Goal: Information Seeking & Learning: Learn about a topic

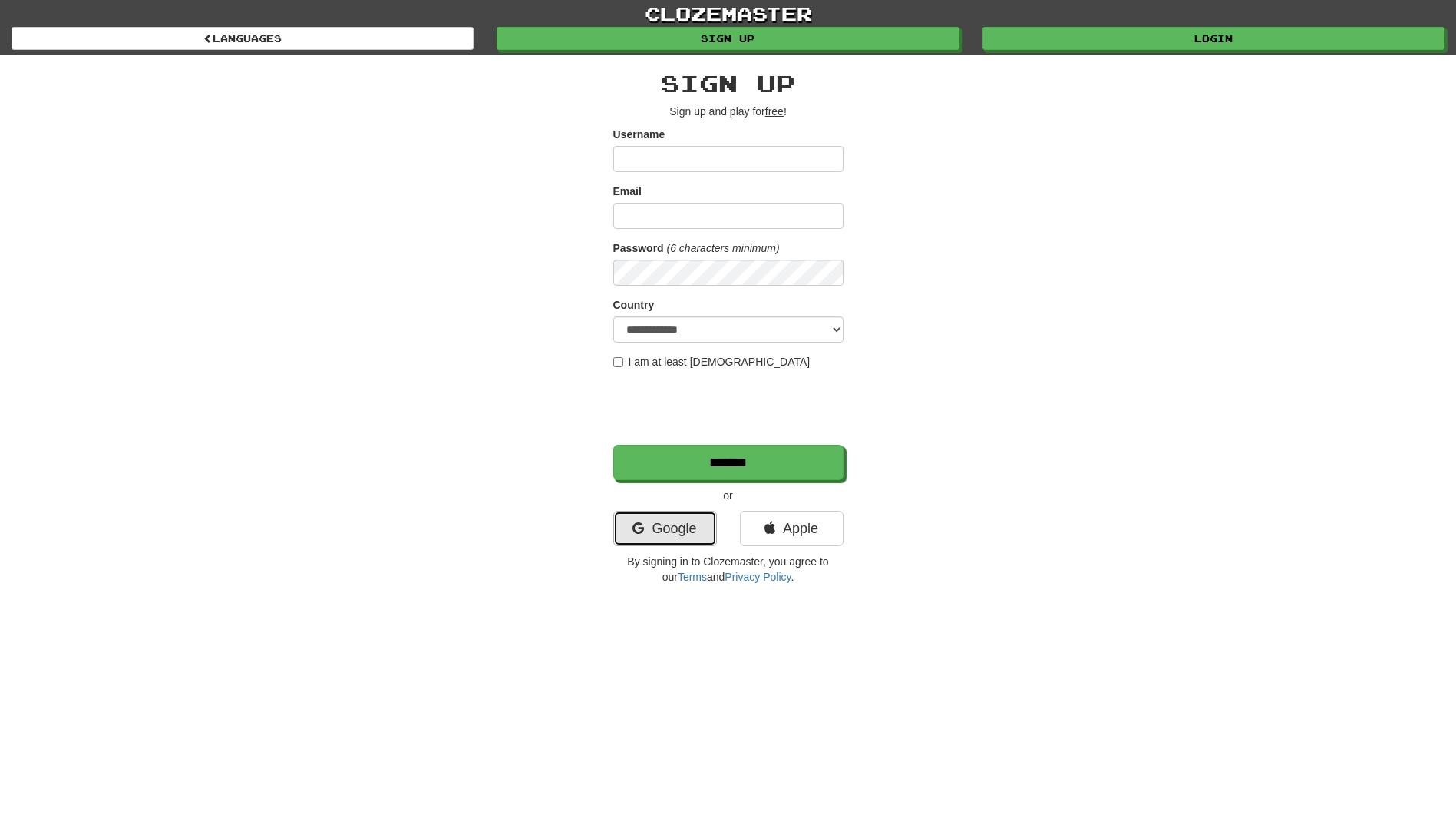
click at [680, 529] on link "Google" at bounding box center [665, 528] width 103 height 35
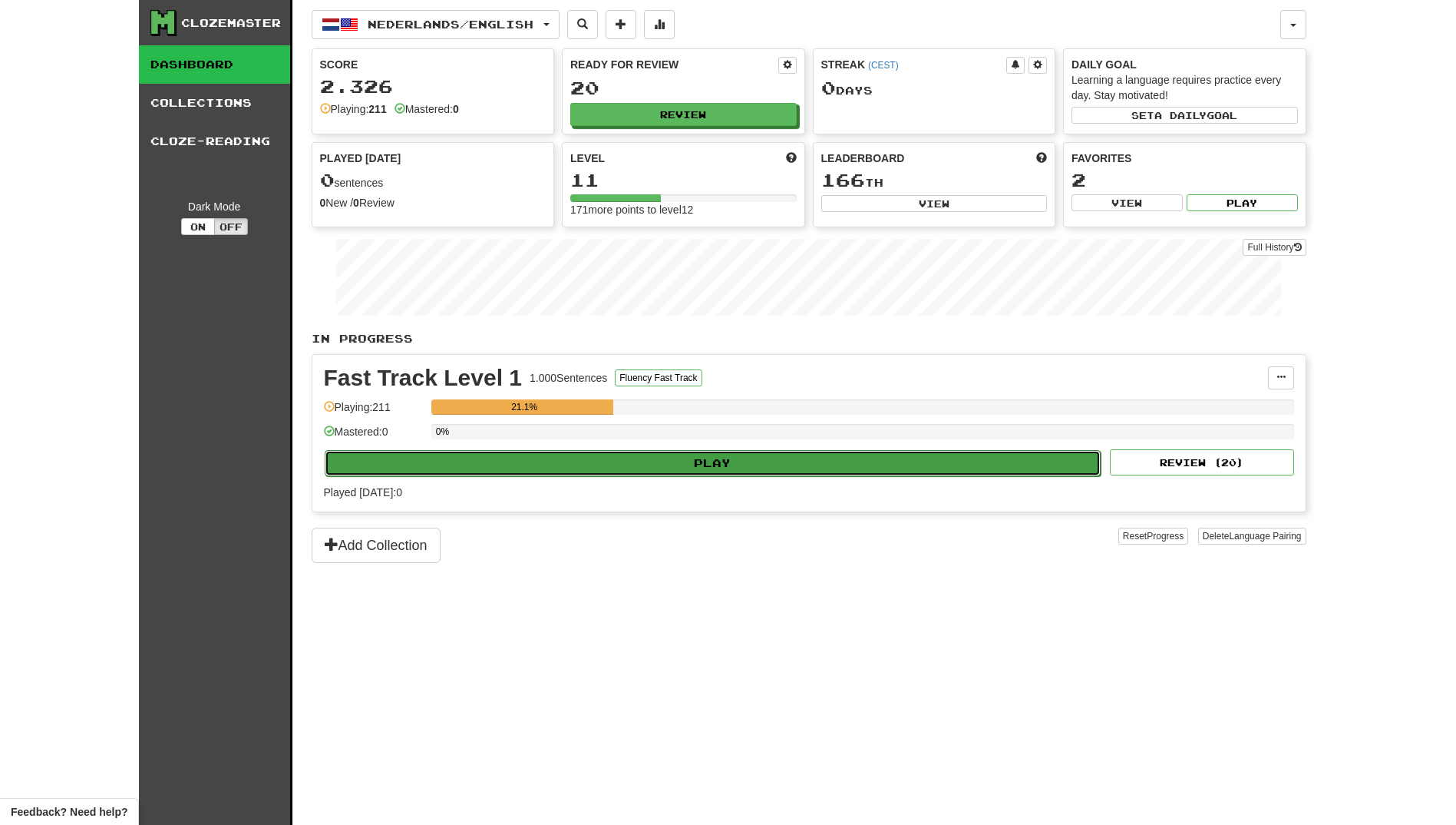
click at [734, 470] on button "Play" at bounding box center [713, 463] width 776 height 26
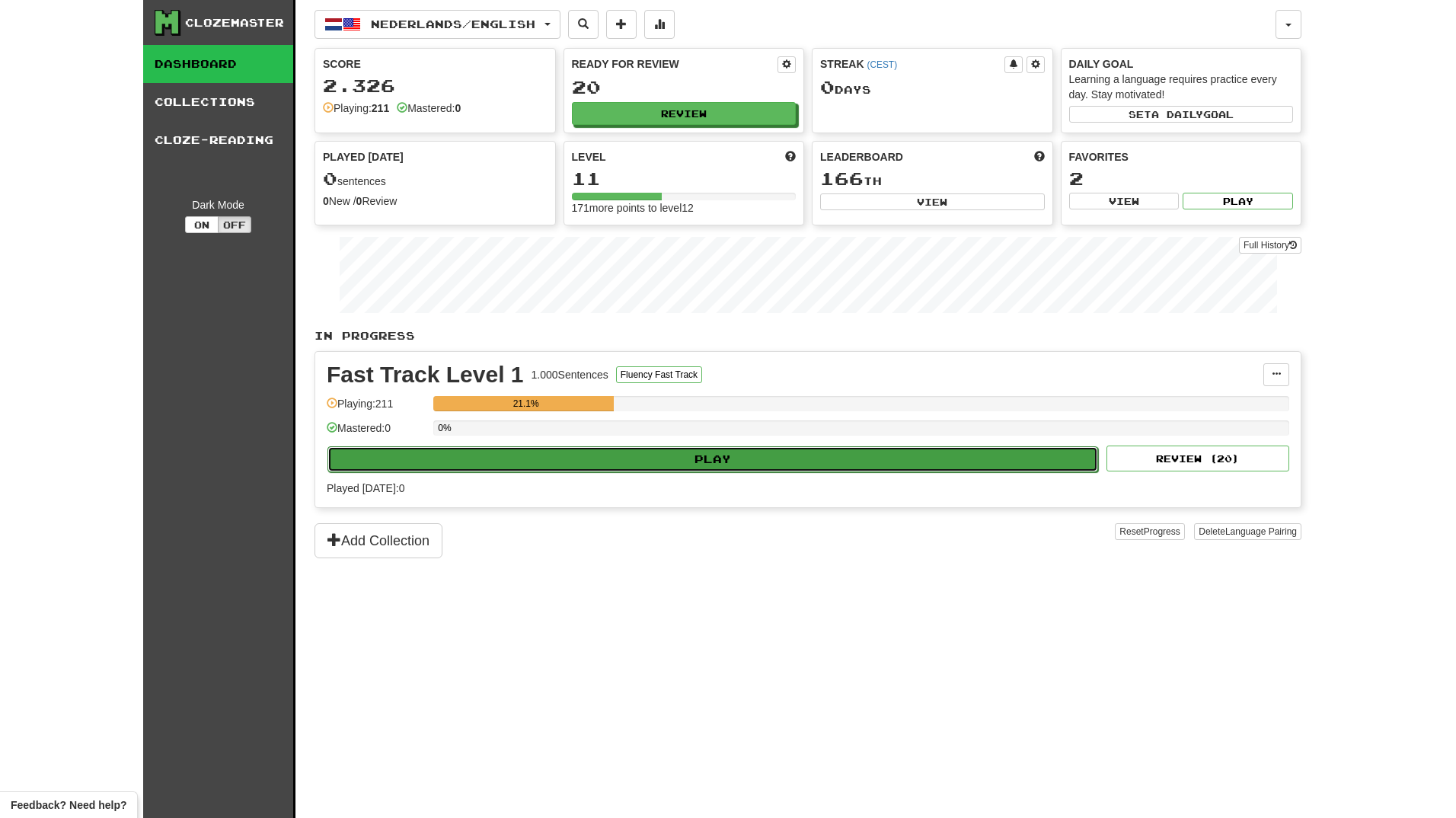
select select "**"
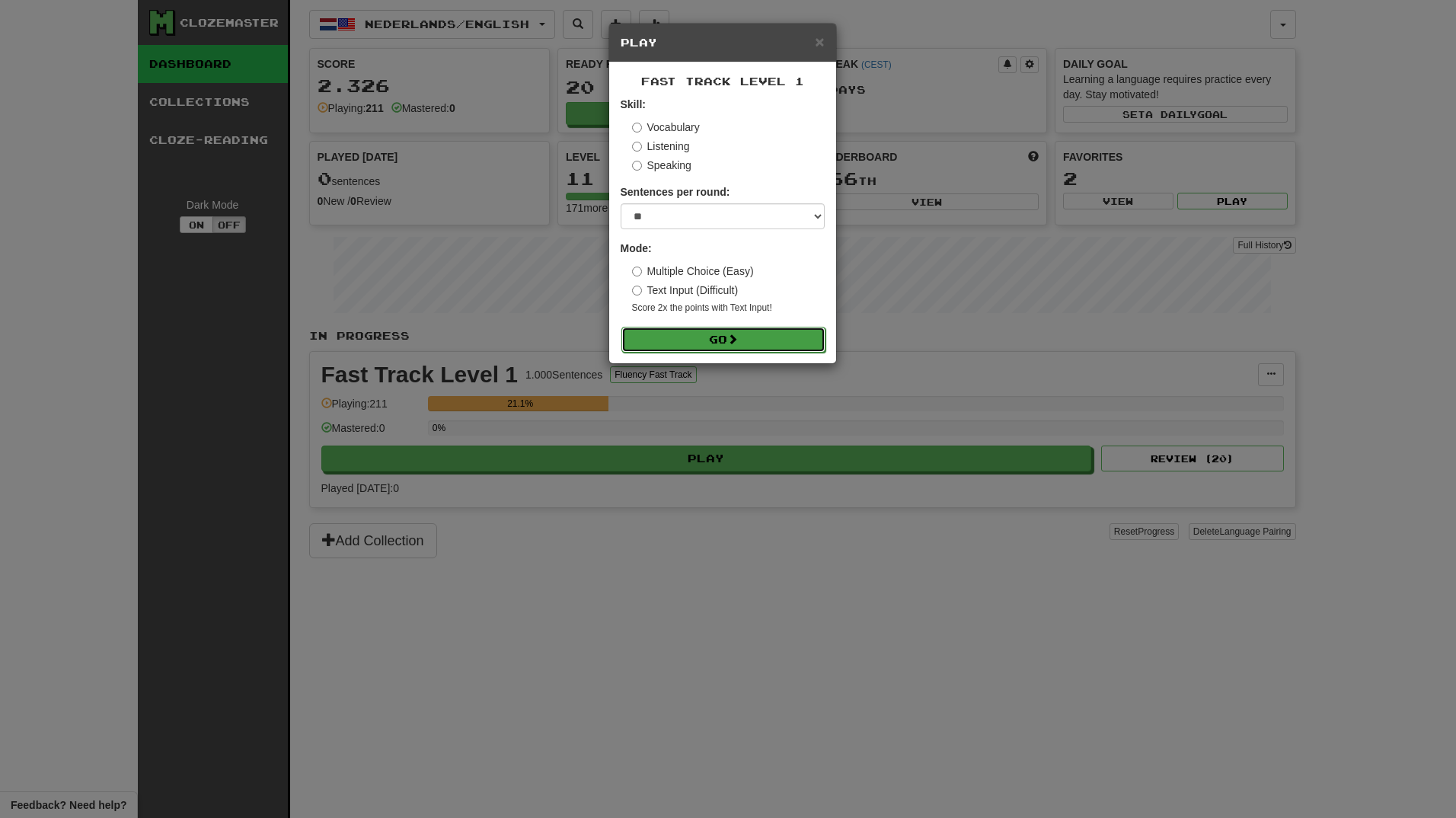
click at [700, 335] on button "Go" at bounding box center [724, 339] width 205 height 26
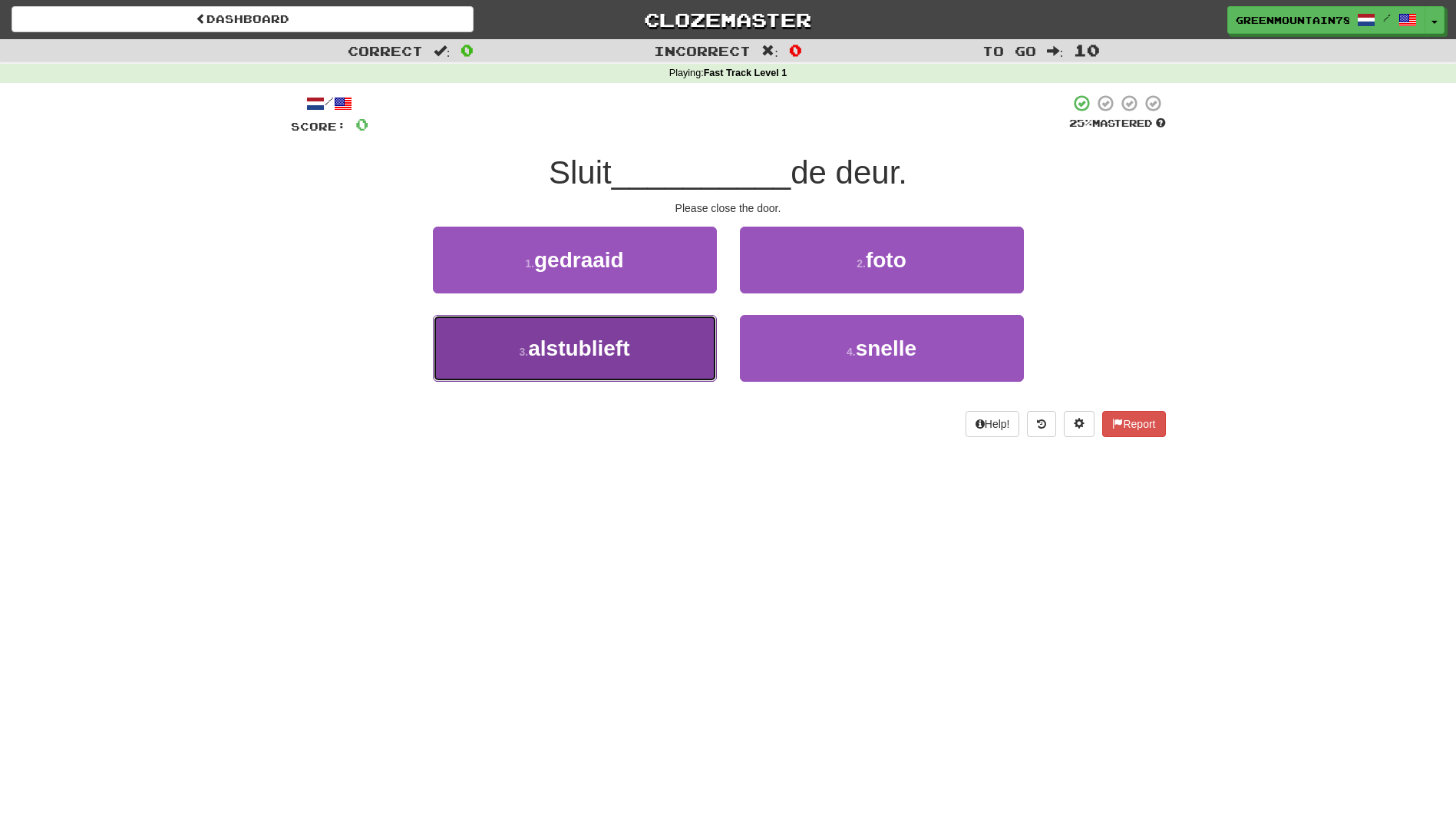
click at [644, 351] on button "3 . alstublieft" at bounding box center [574, 348] width 284 height 67
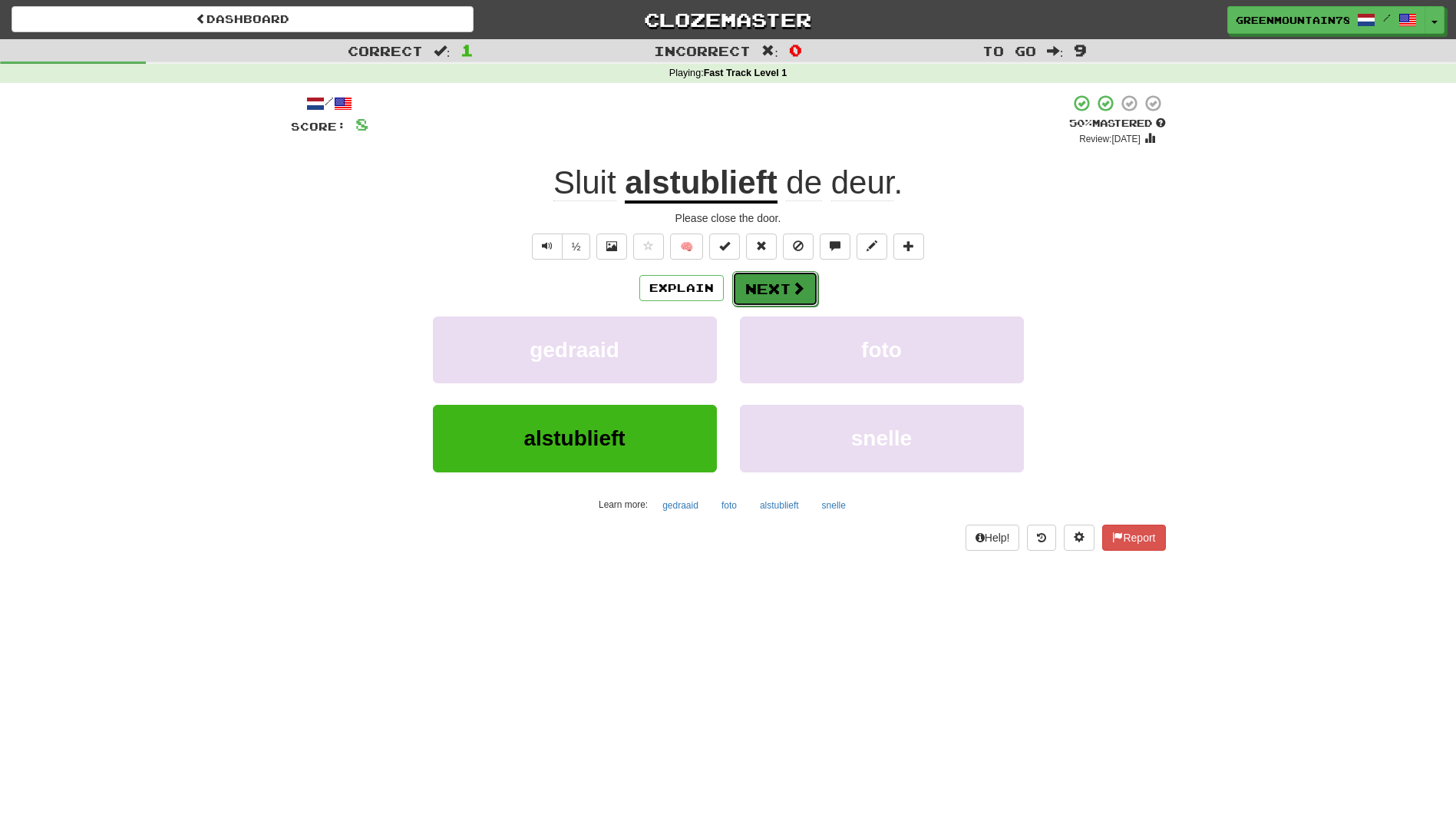
click at [763, 293] on button "Next" at bounding box center [776, 289] width 86 height 35
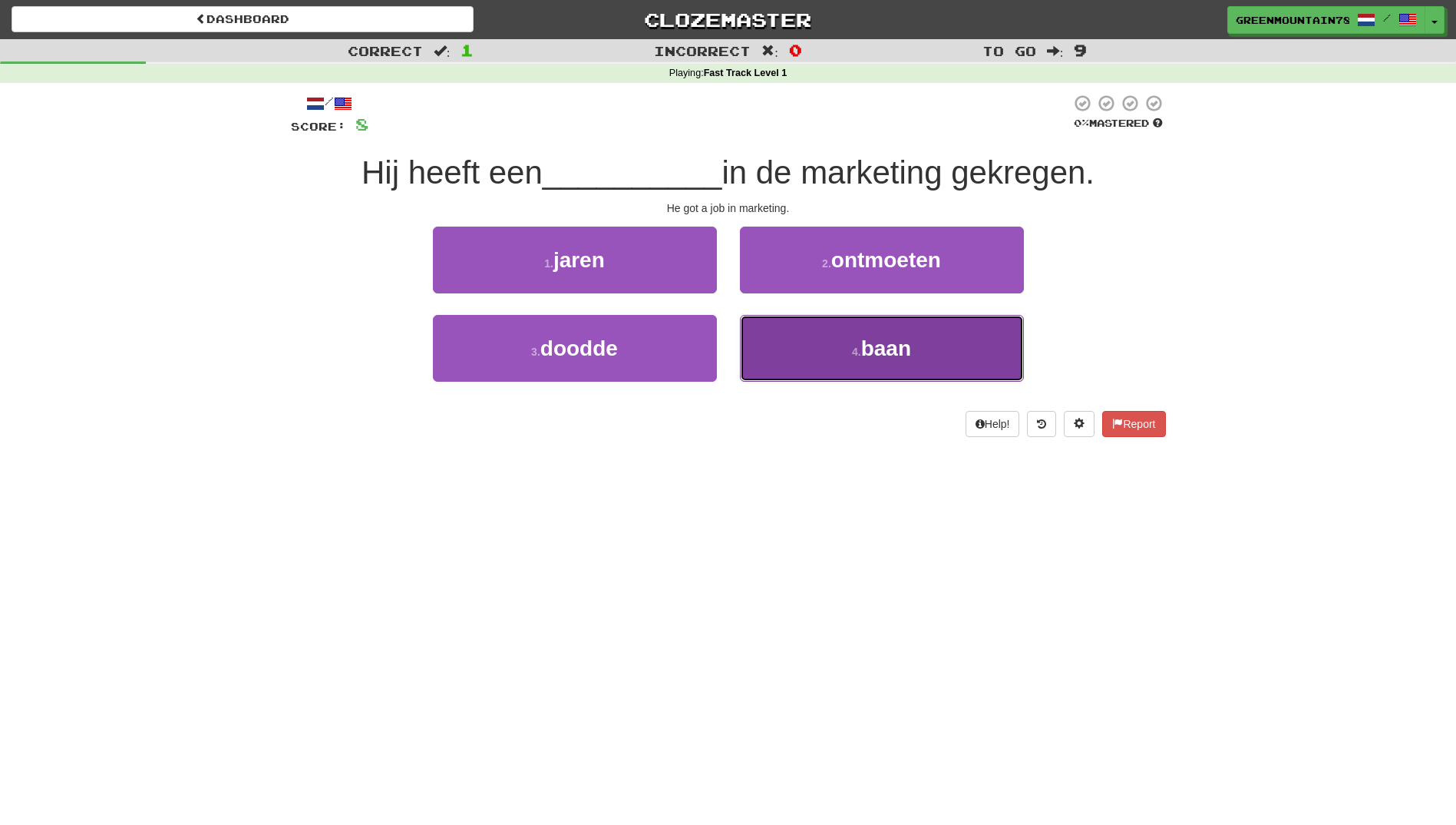
click at [859, 352] on small "4 ." at bounding box center [856, 351] width 9 height 12
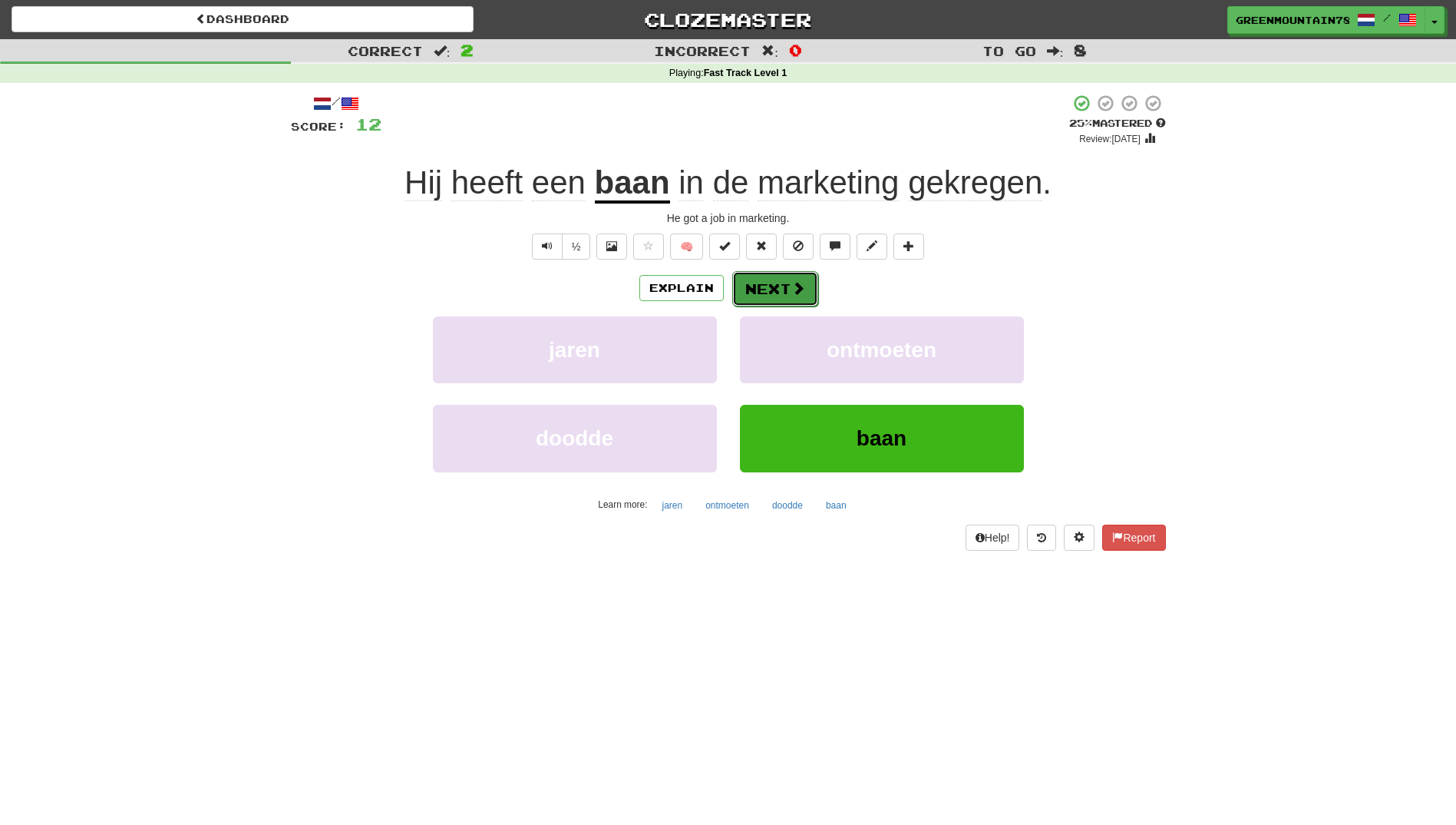
click at [775, 285] on button "Next" at bounding box center [776, 289] width 86 height 35
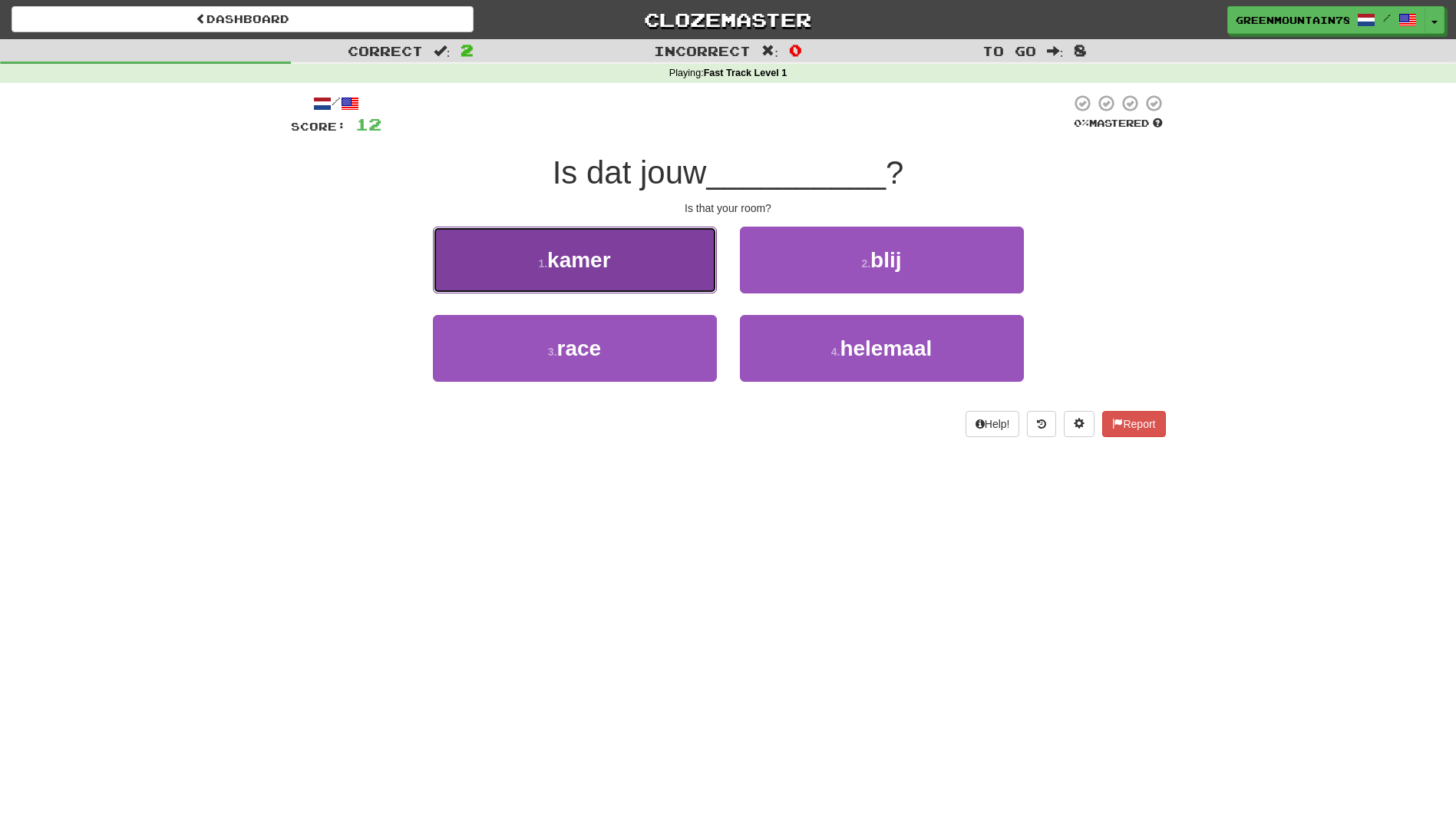
click at [622, 280] on button "1 . kamer" at bounding box center [574, 260] width 284 height 67
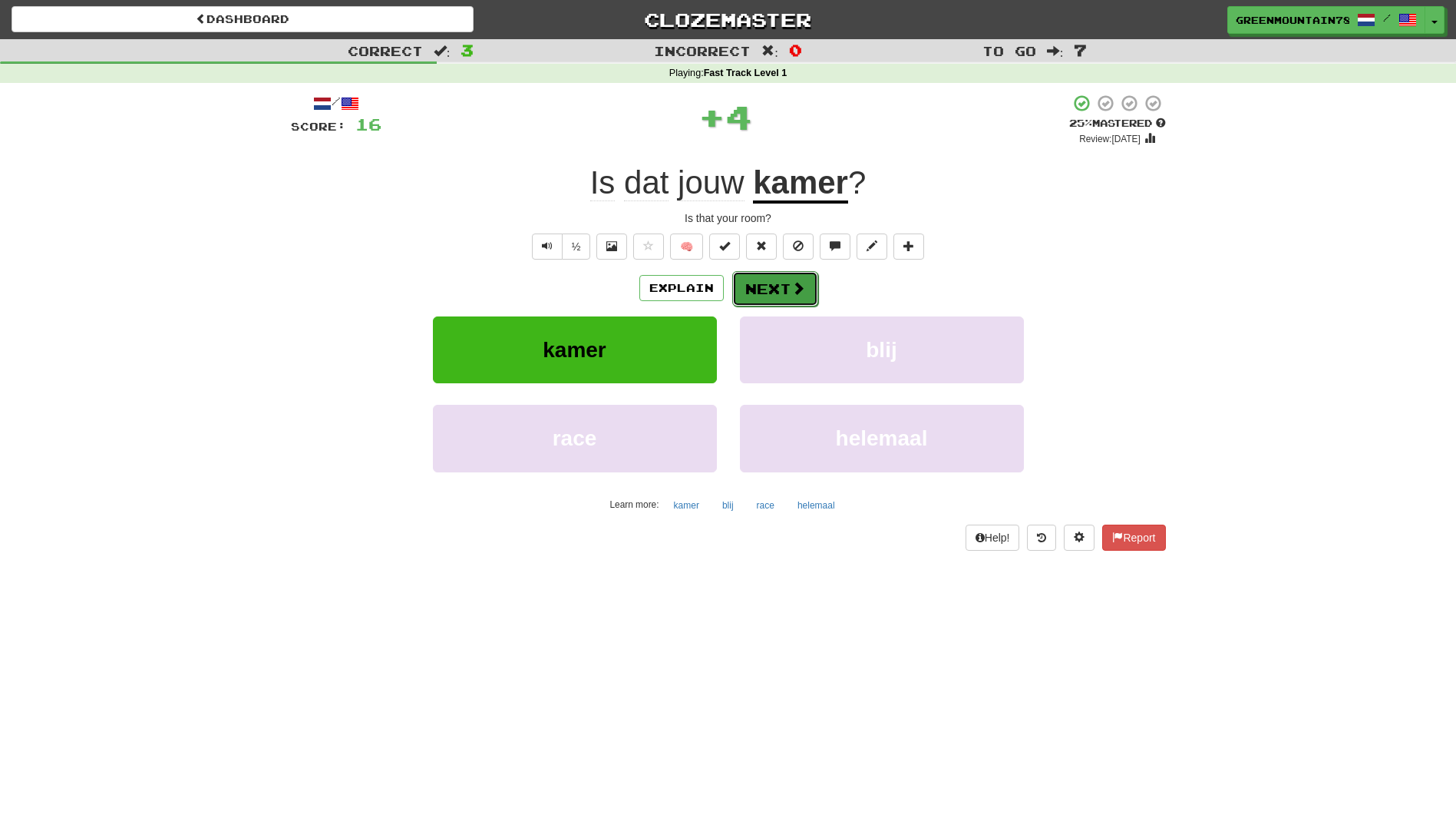
click at [748, 289] on button "Next" at bounding box center [776, 289] width 86 height 35
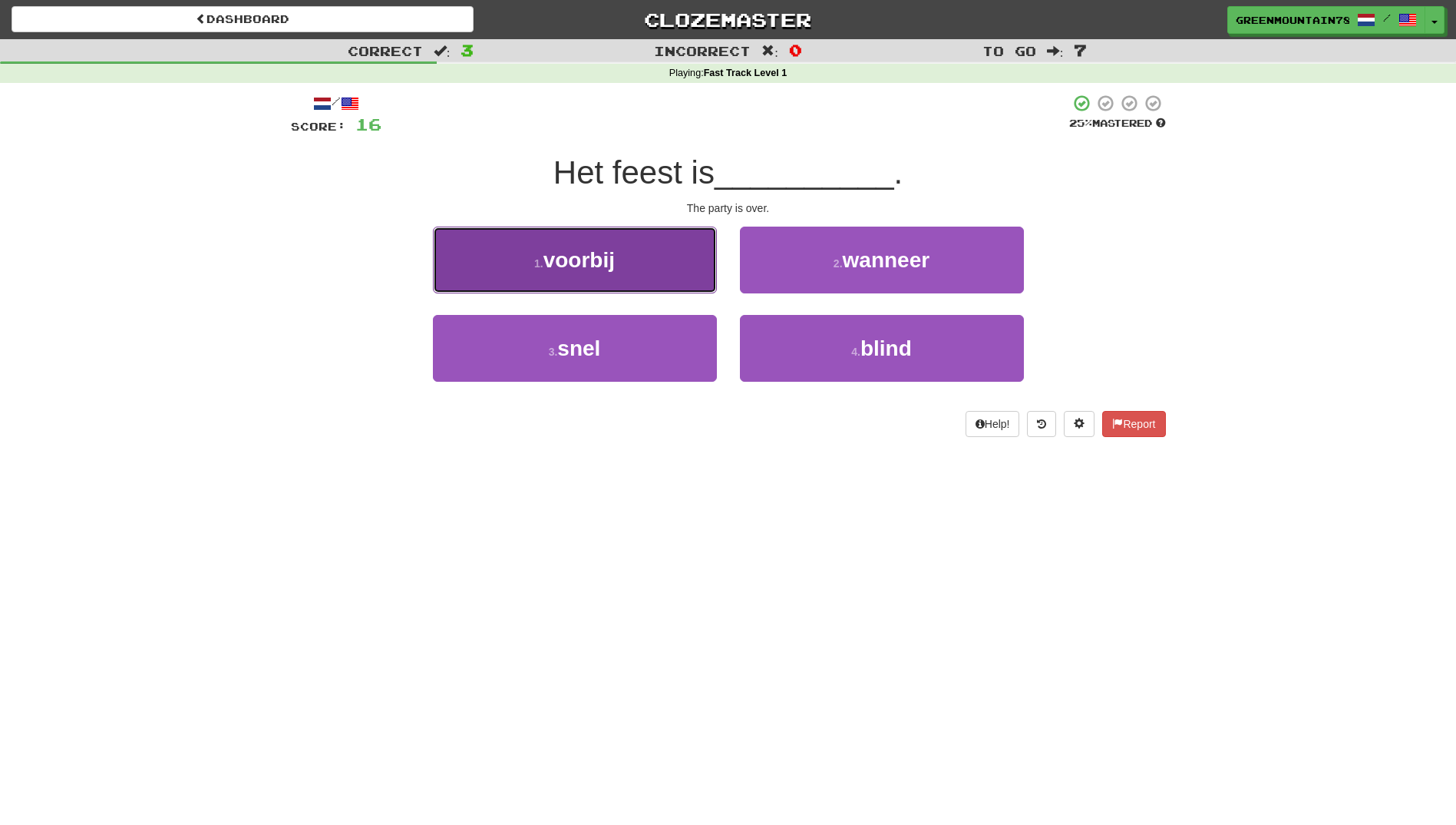
click at [614, 265] on span "voorbij" at bounding box center [579, 259] width 72 height 24
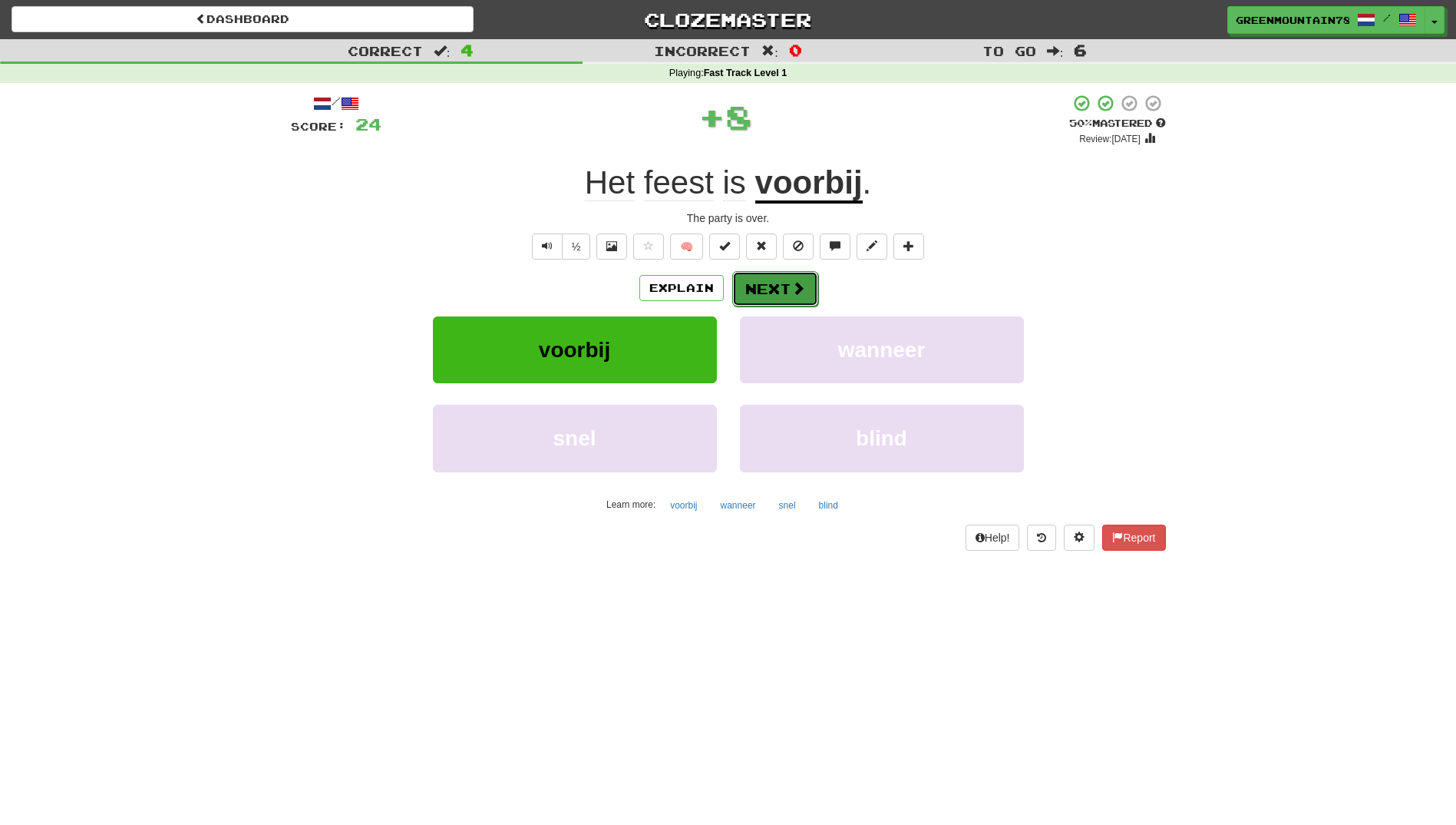
click at [767, 298] on button "Next" at bounding box center [776, 289] width 86 height 35
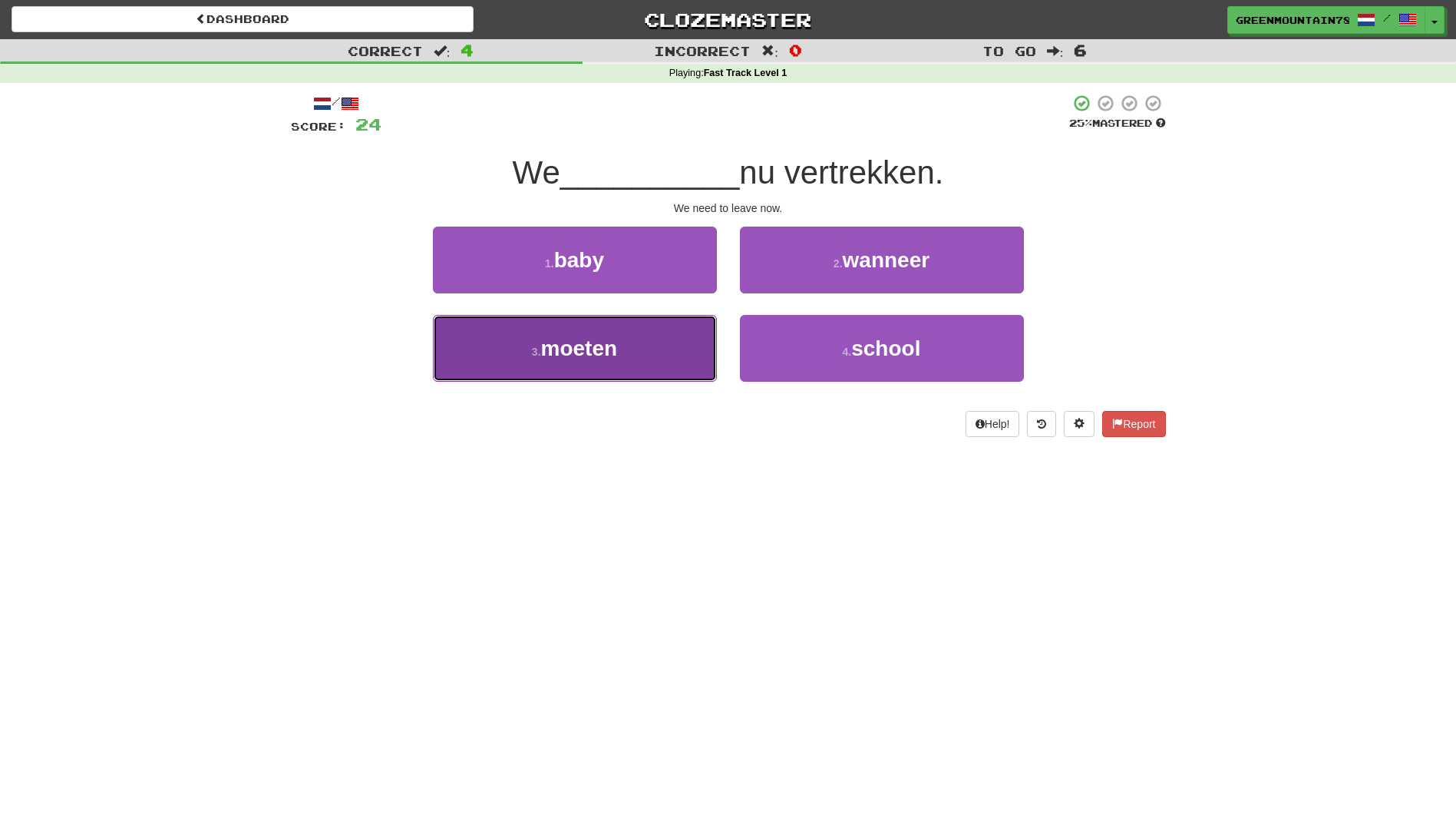
click at [636, 353] on button "3 . moeten" at bounding box center [574, 348] width 284 height 67
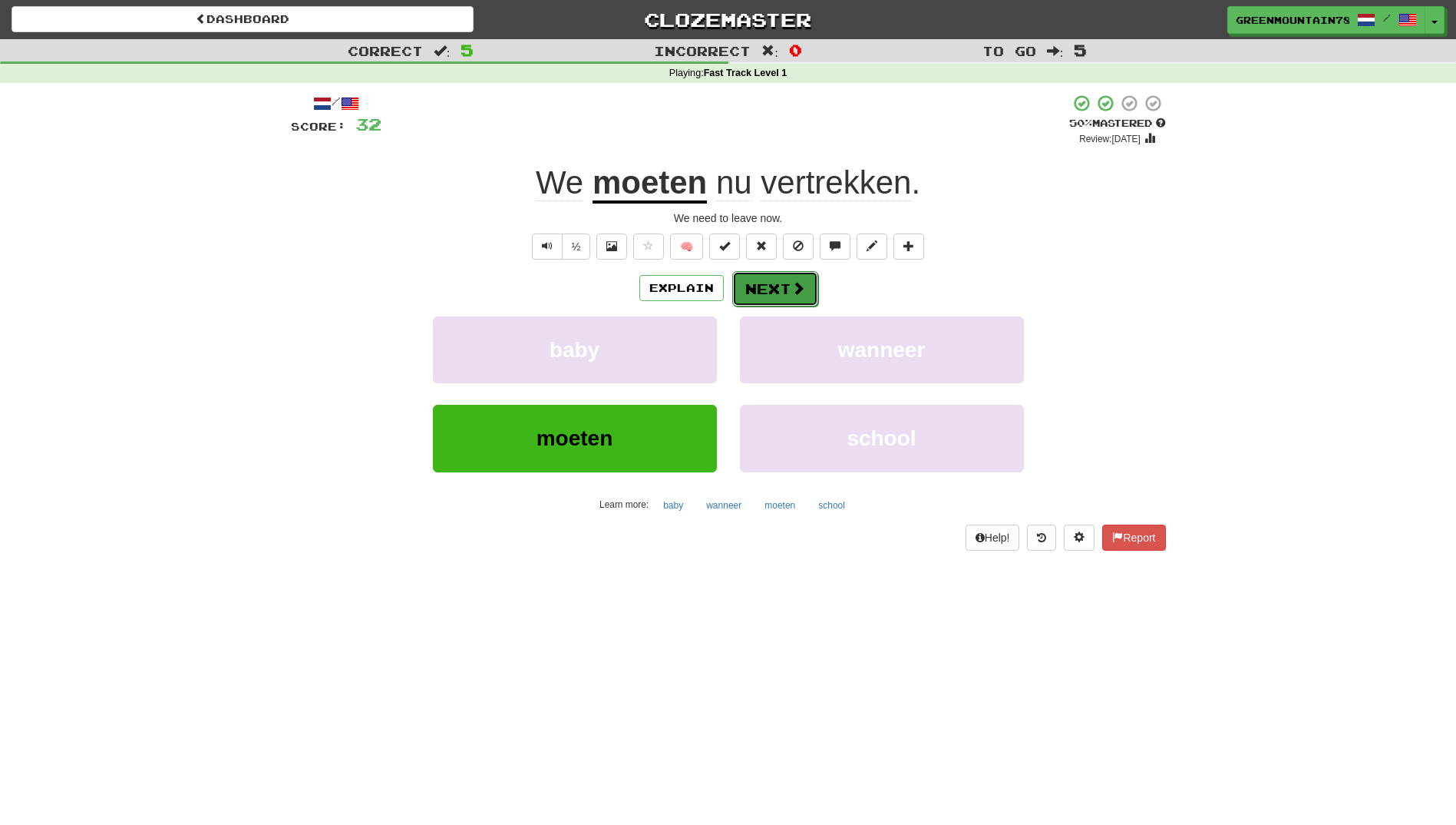
click at [783, 291] on button "Next" at bounding box center [776, 289] width 86 height 35
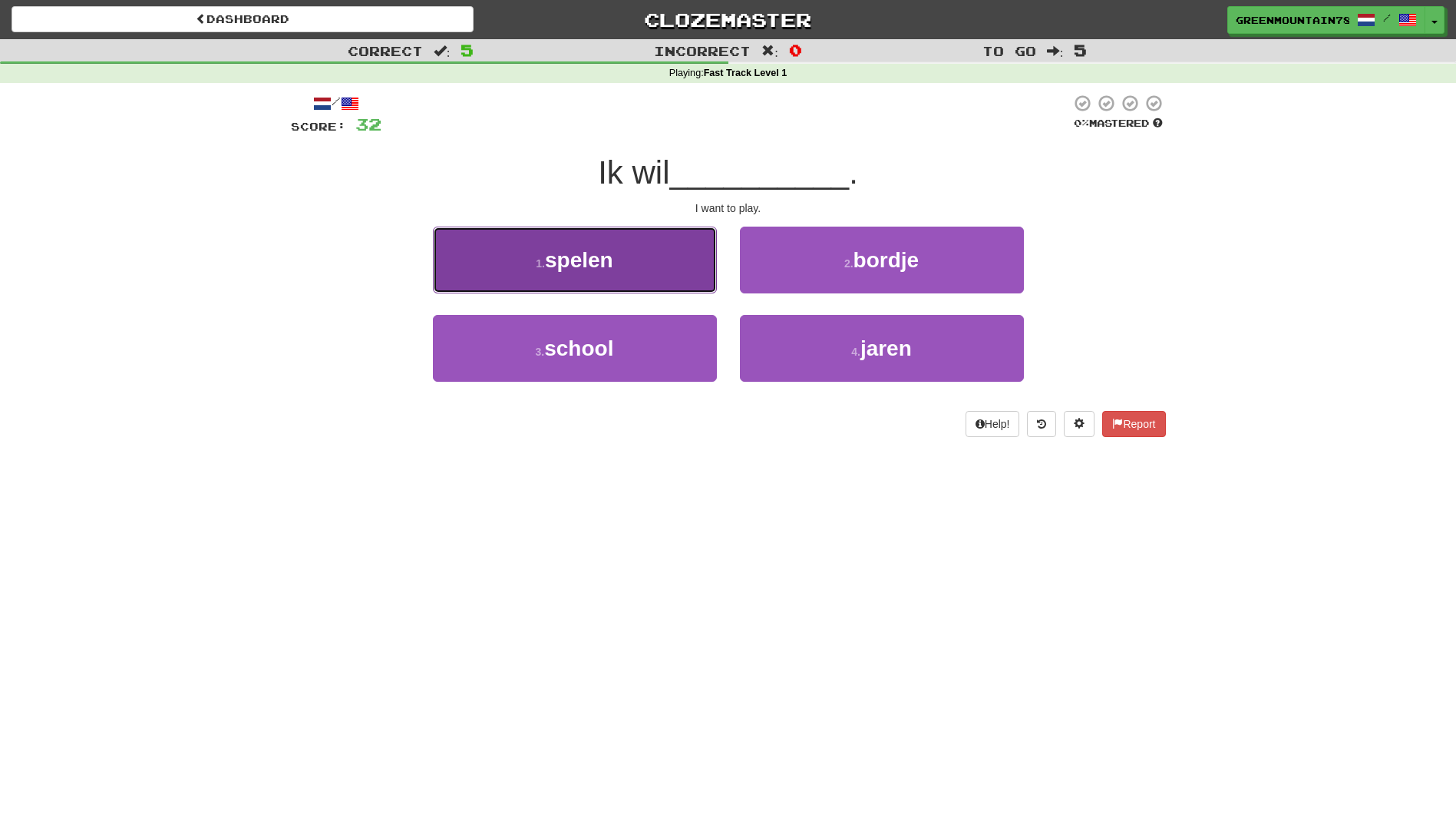
click at [643, 281] on button "1 . spelen" at bounding box center [574, 260] width 284 height 67
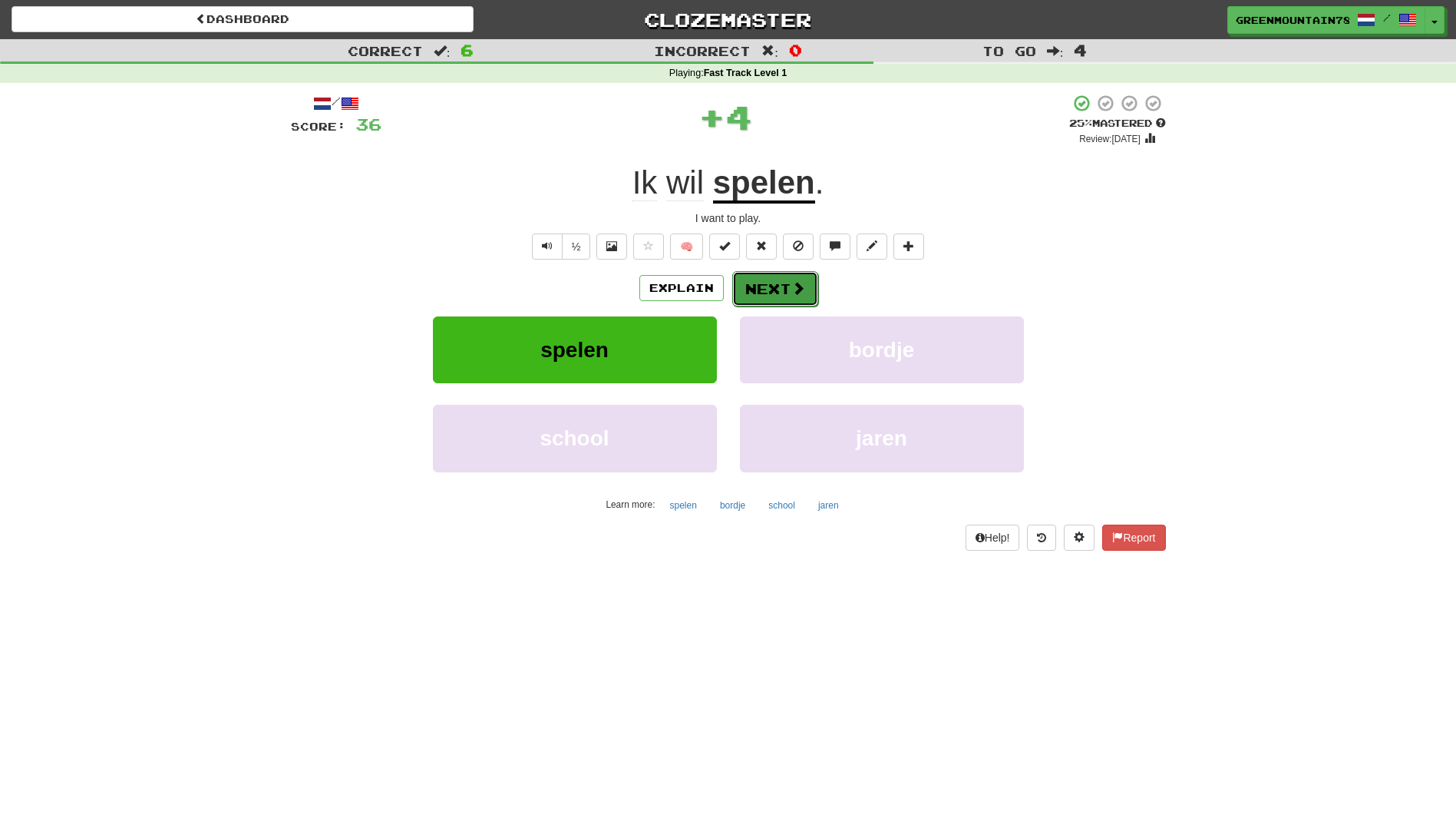
click at [775, 286] on button "Next" at bounding box center [776, 289] width 86 height 35
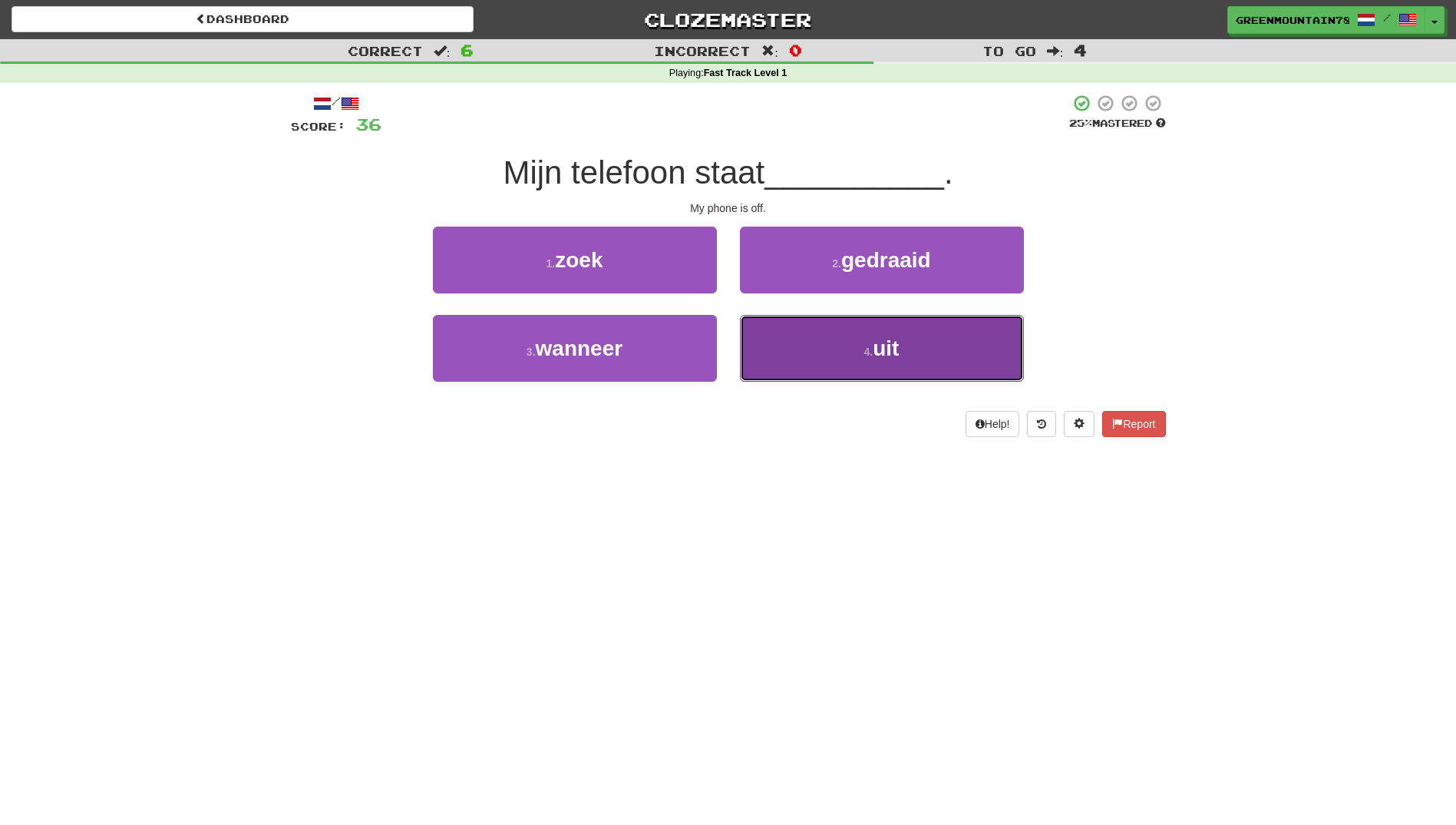
click at [798, 362] on button "4 . uit" at bounding box center [882, 348] width 284 height 67
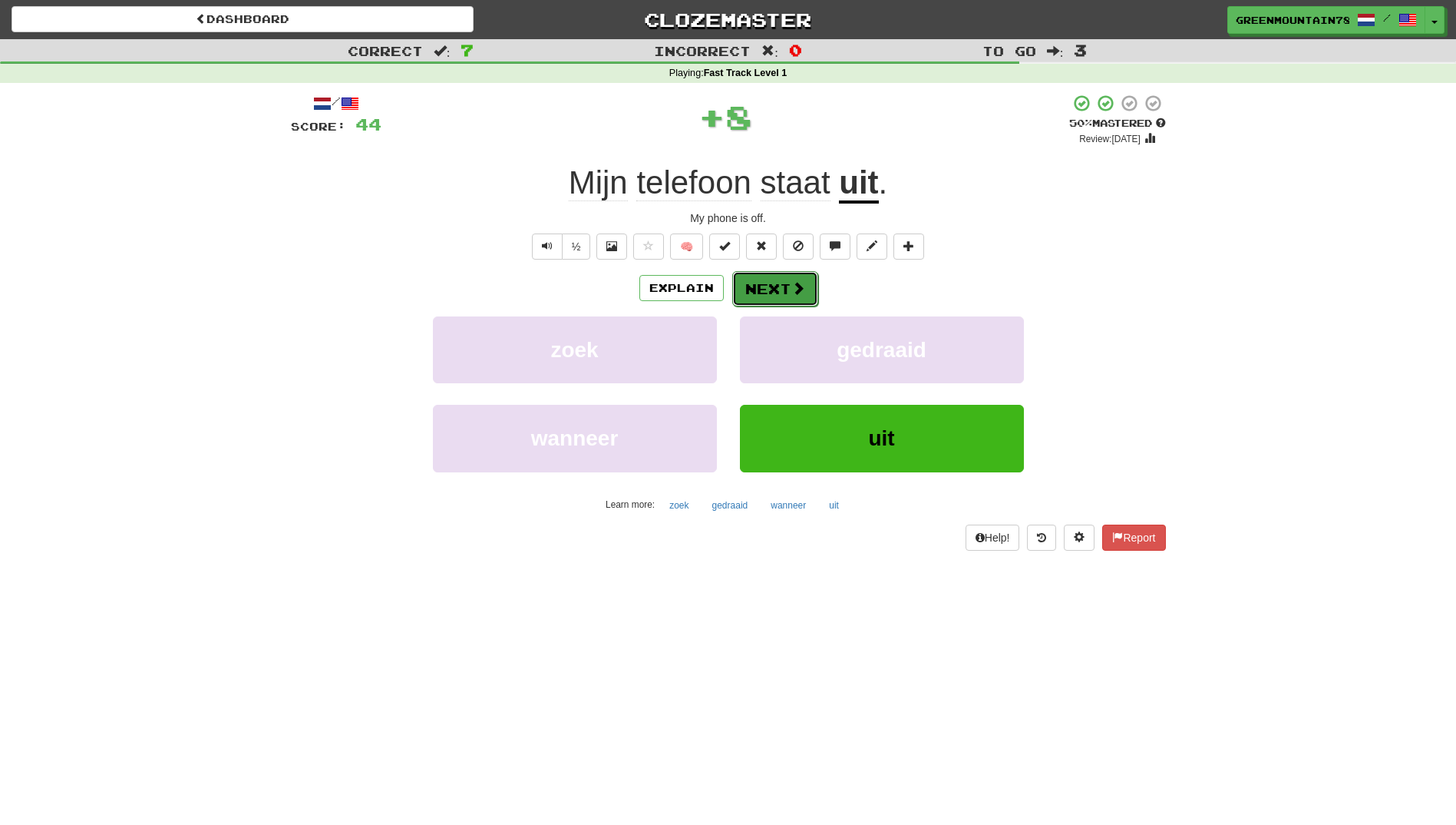
click at [783, 290] on button "Next" at bounding box center [776, 289] width 86 height 35
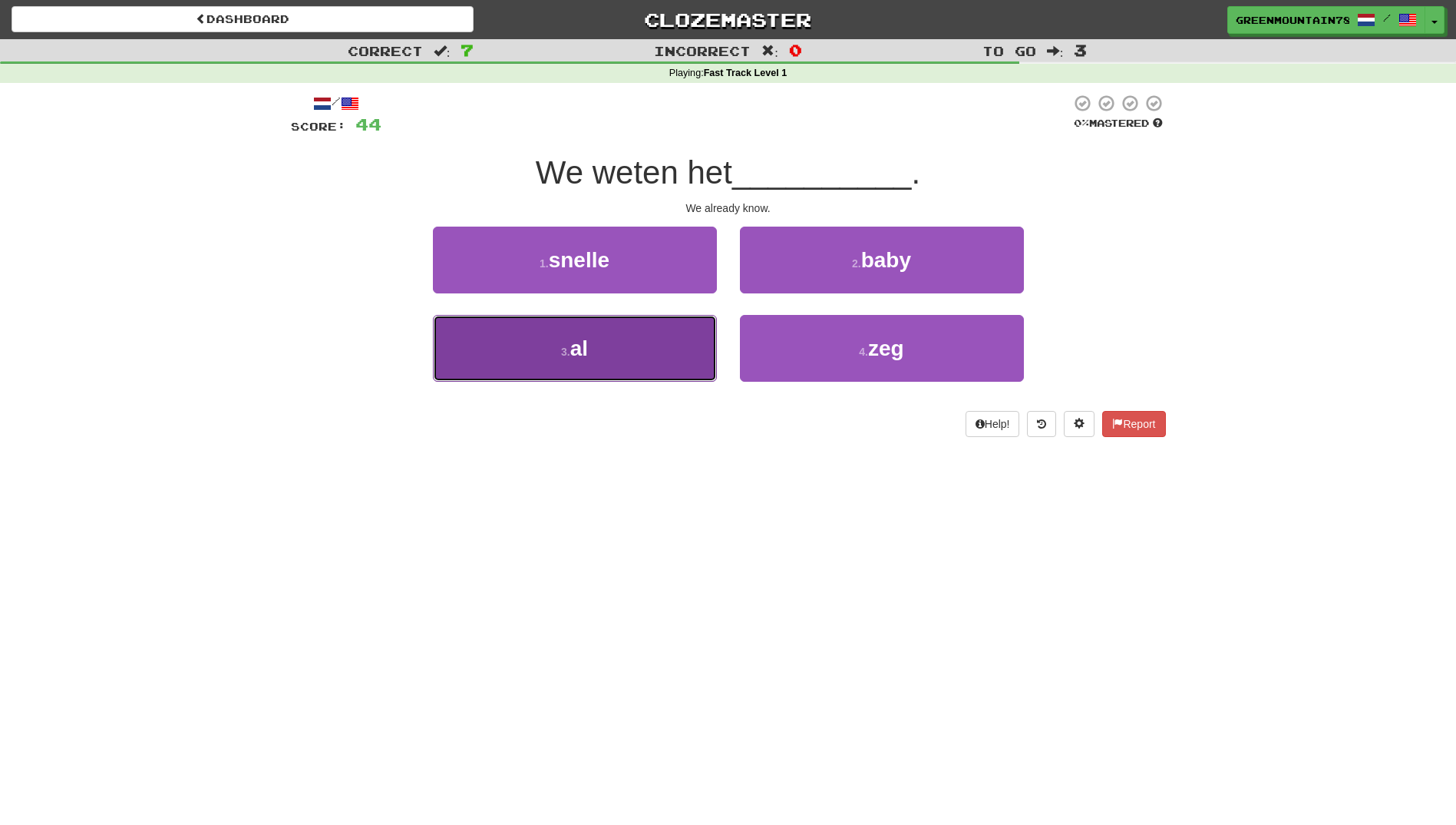
click at [649, 355] on button "3 . al" at bounding box center [574, 348] width 284 height 67
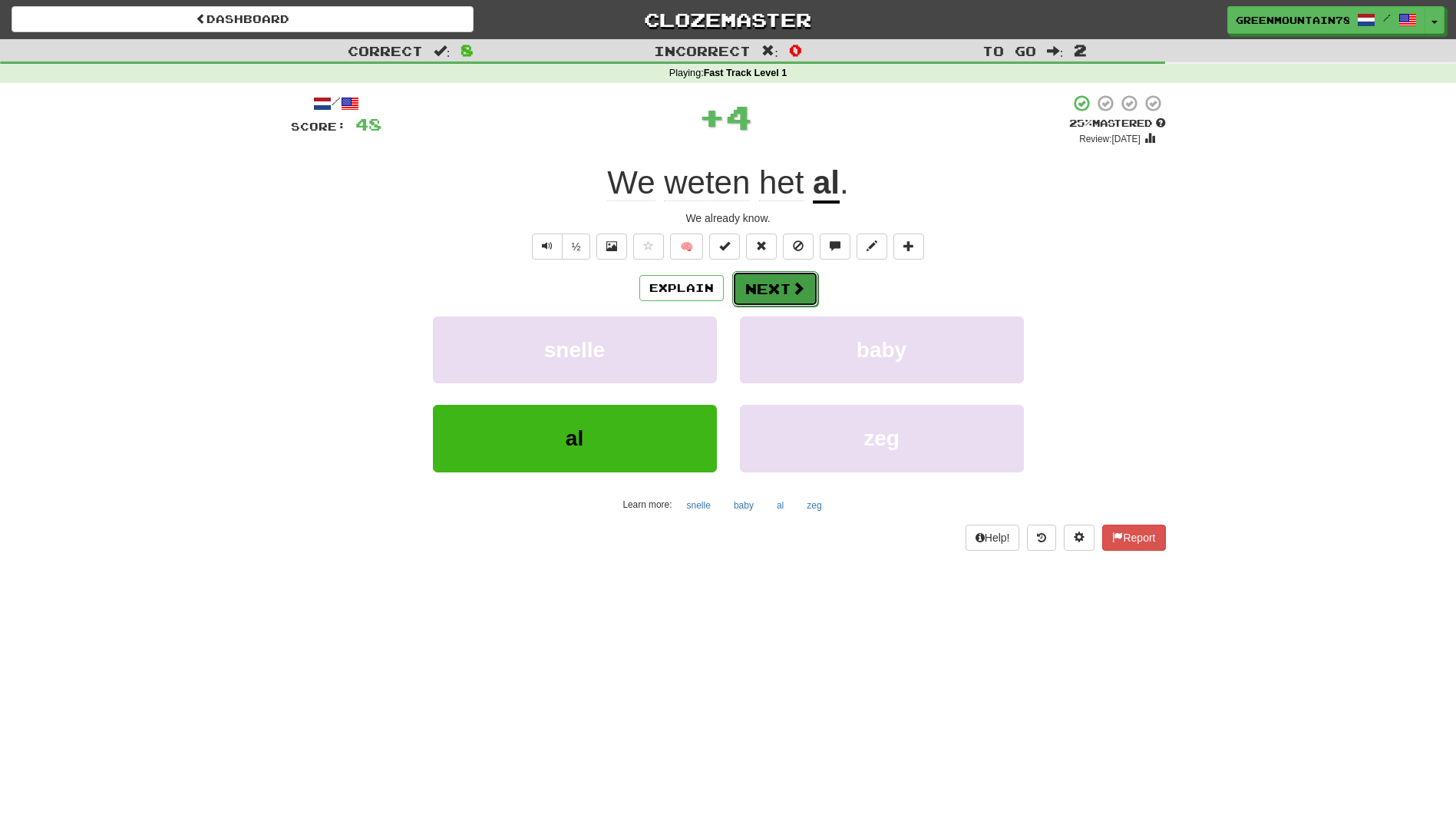
click at [764, 293] on button "Next" at bounding box center [776, 289] width 86 height 35
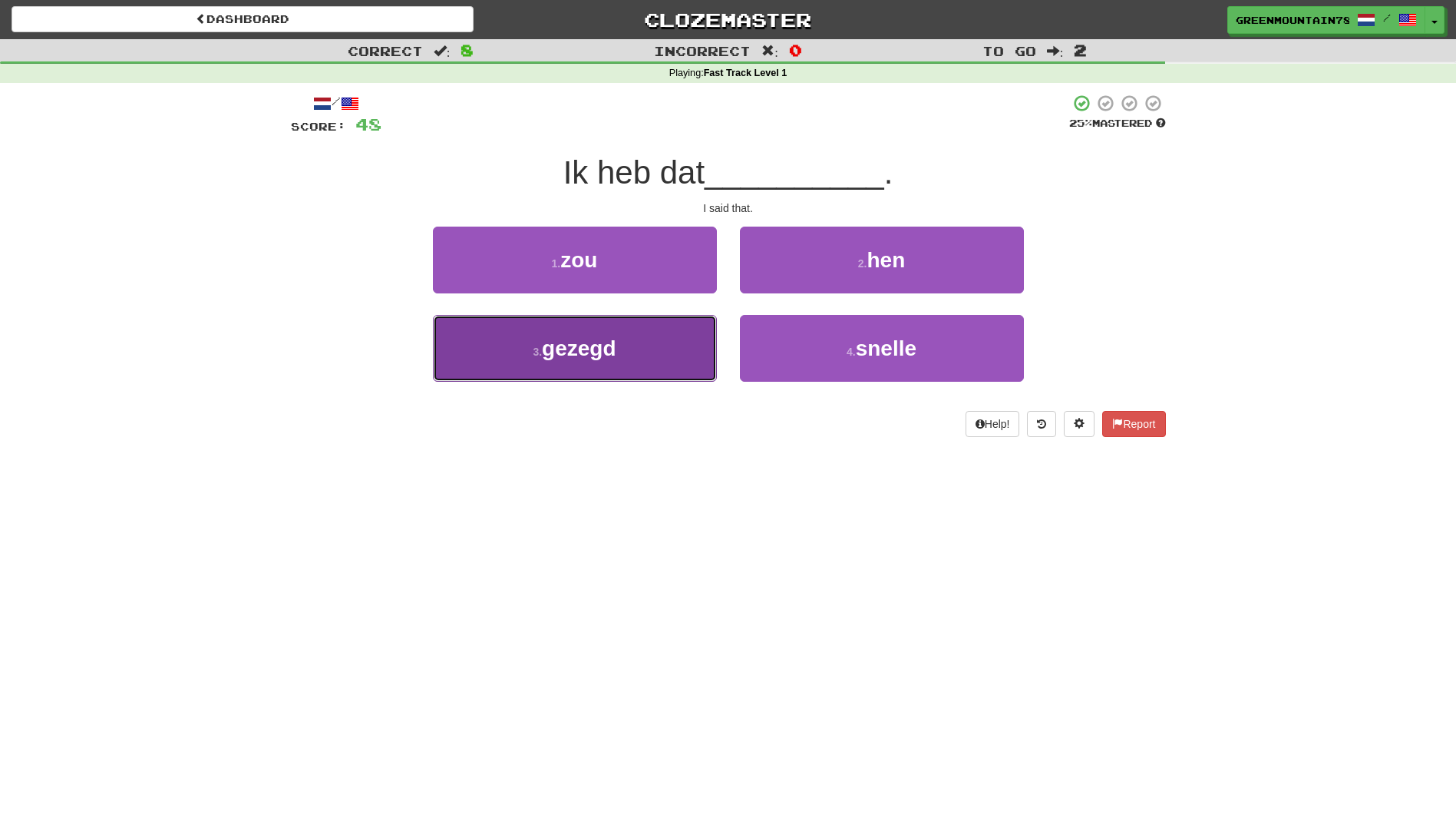
click at [677, 343] on button "3 . gezegd" at bounding box center [574, 348] width 284 height 67
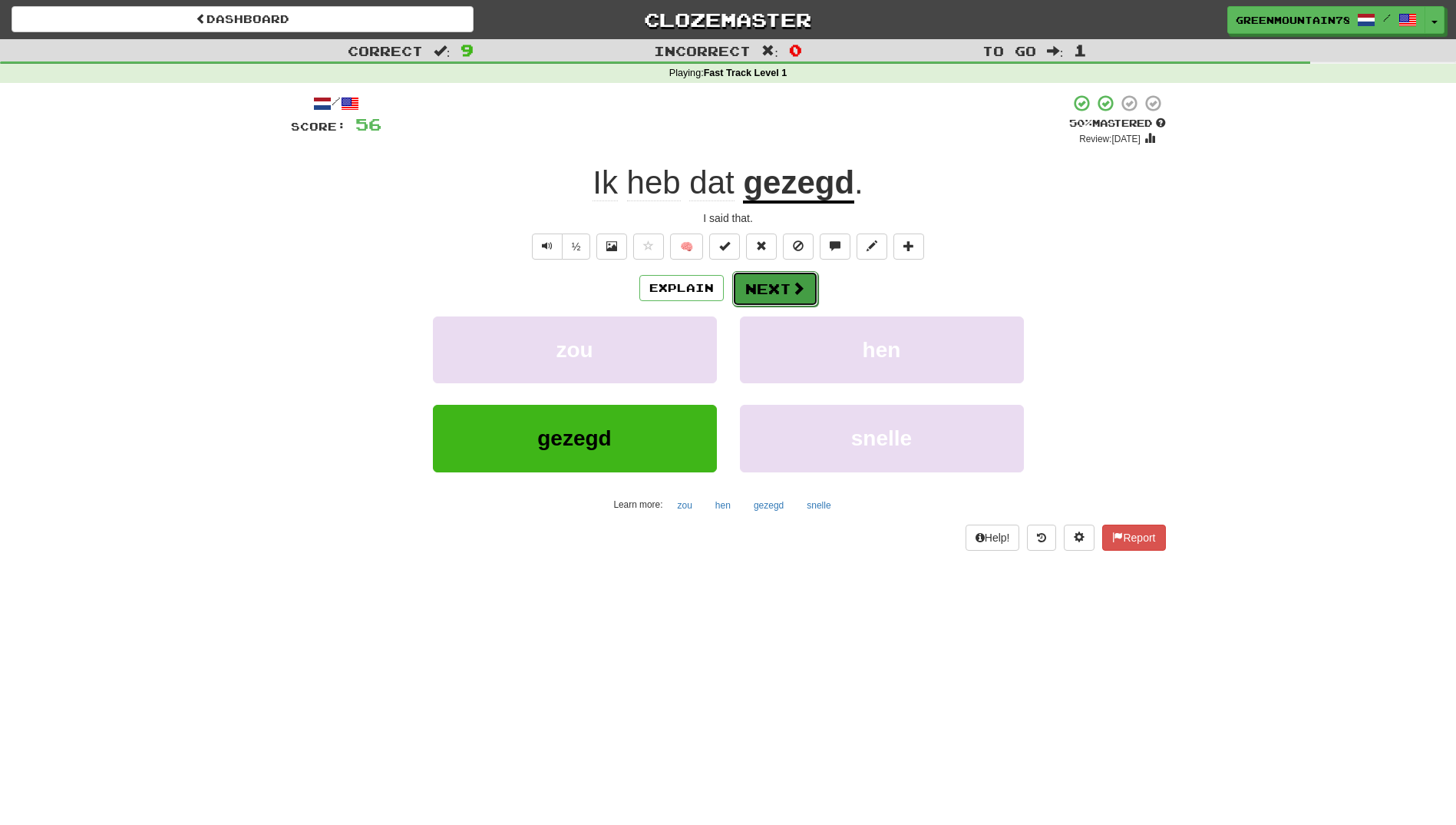
click at [768, 298] on button "Next" at bounding box center [776, 289] width 86 height 35
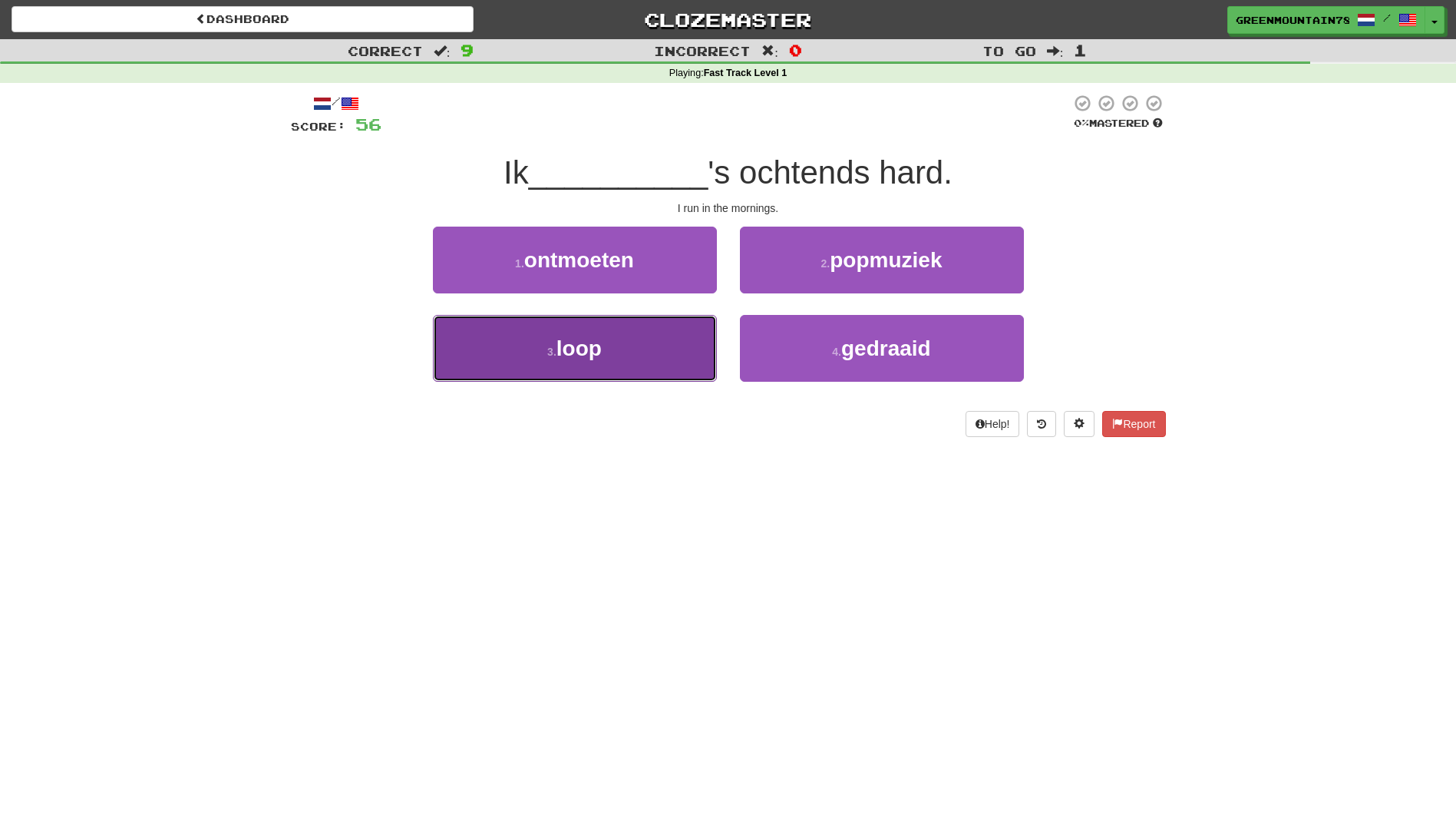
click at [676, 338] on button "3 . loop" at bounding box center [574, 348] width 284 height 67
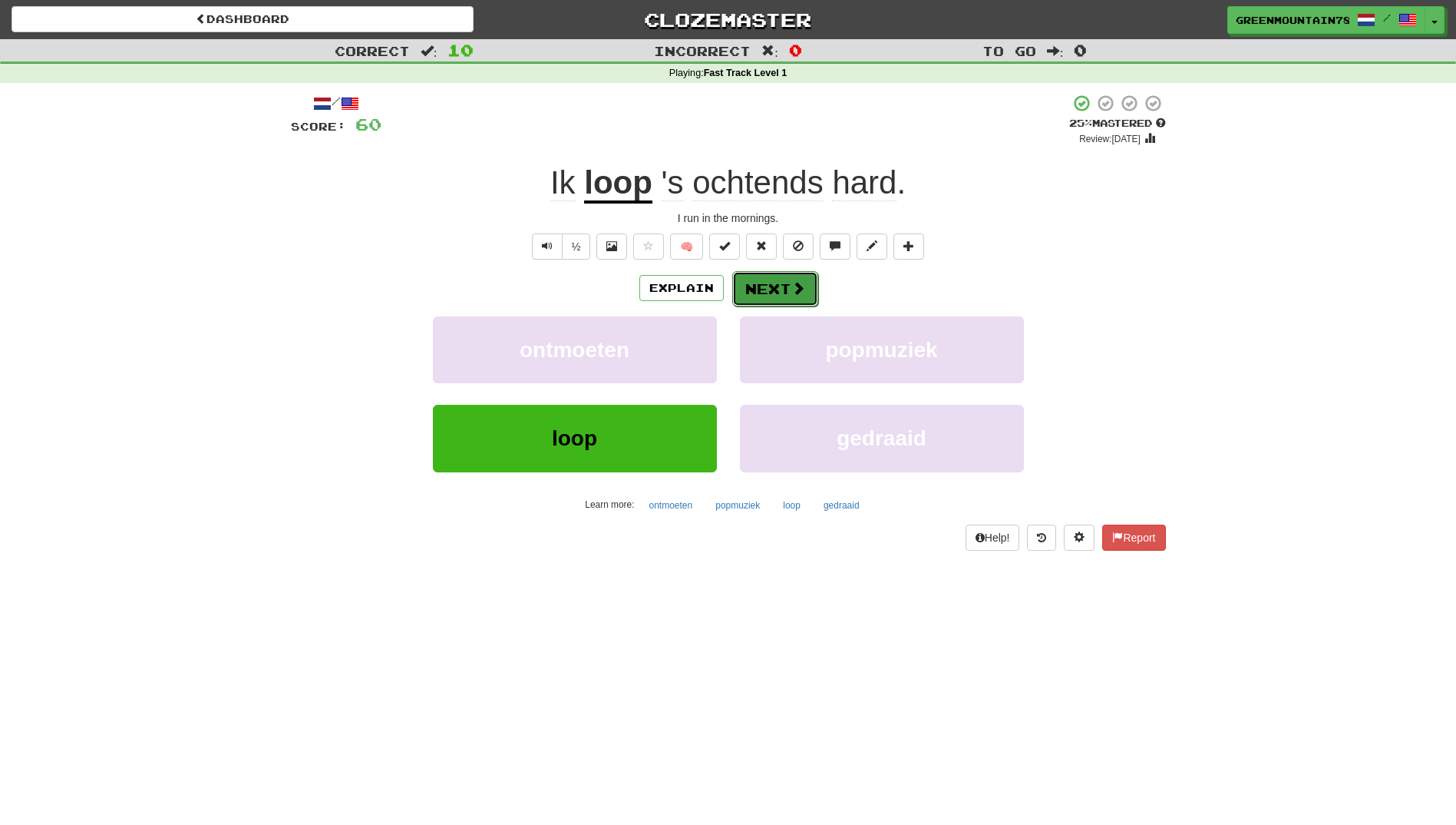
click at [772, 298] on button "Next" at bounding box center [776, 289] width 86 height 35
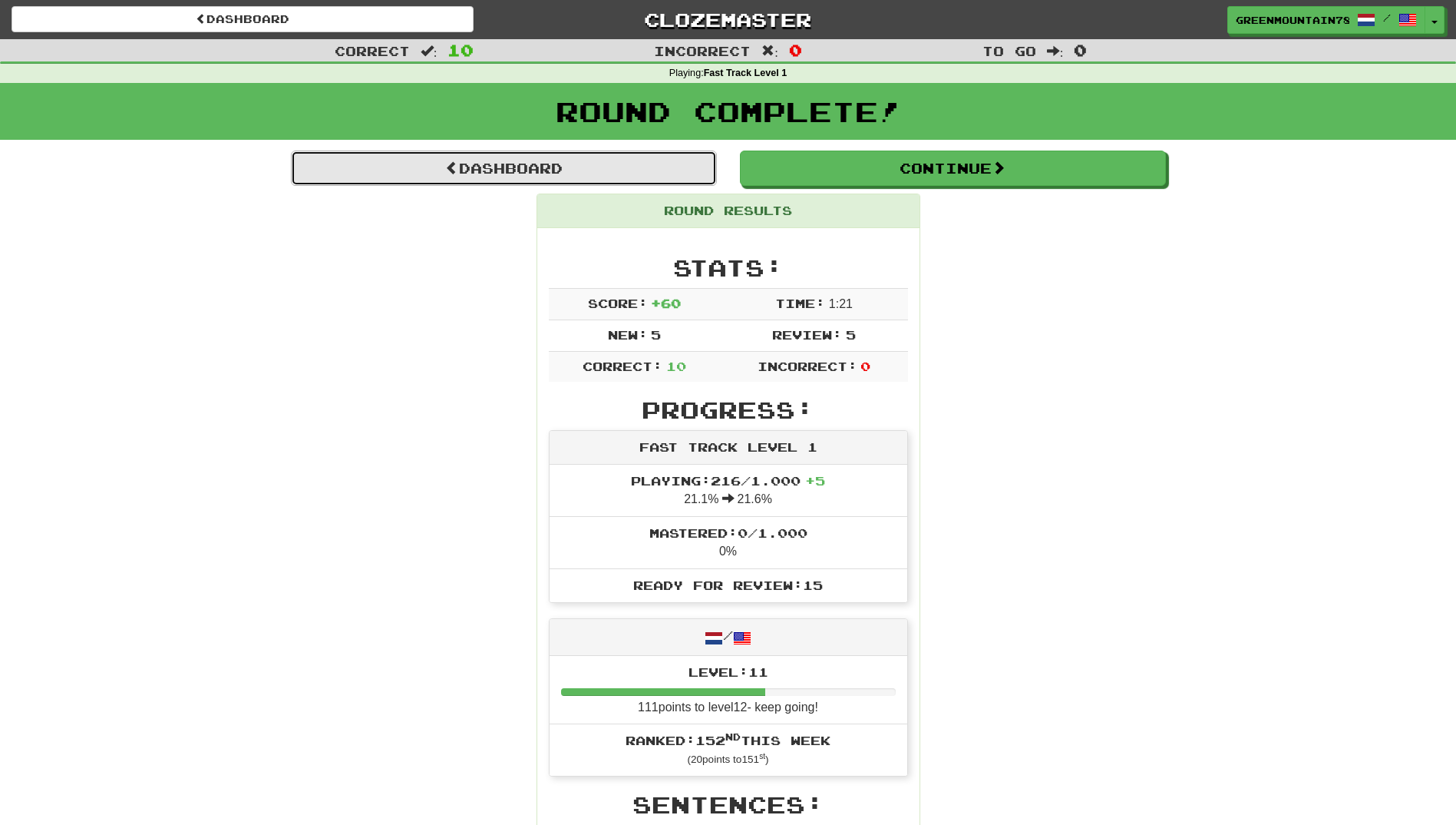
click at [536, 166] on link "Dashboard" at bounding box center [504, 168] width 426 height 35
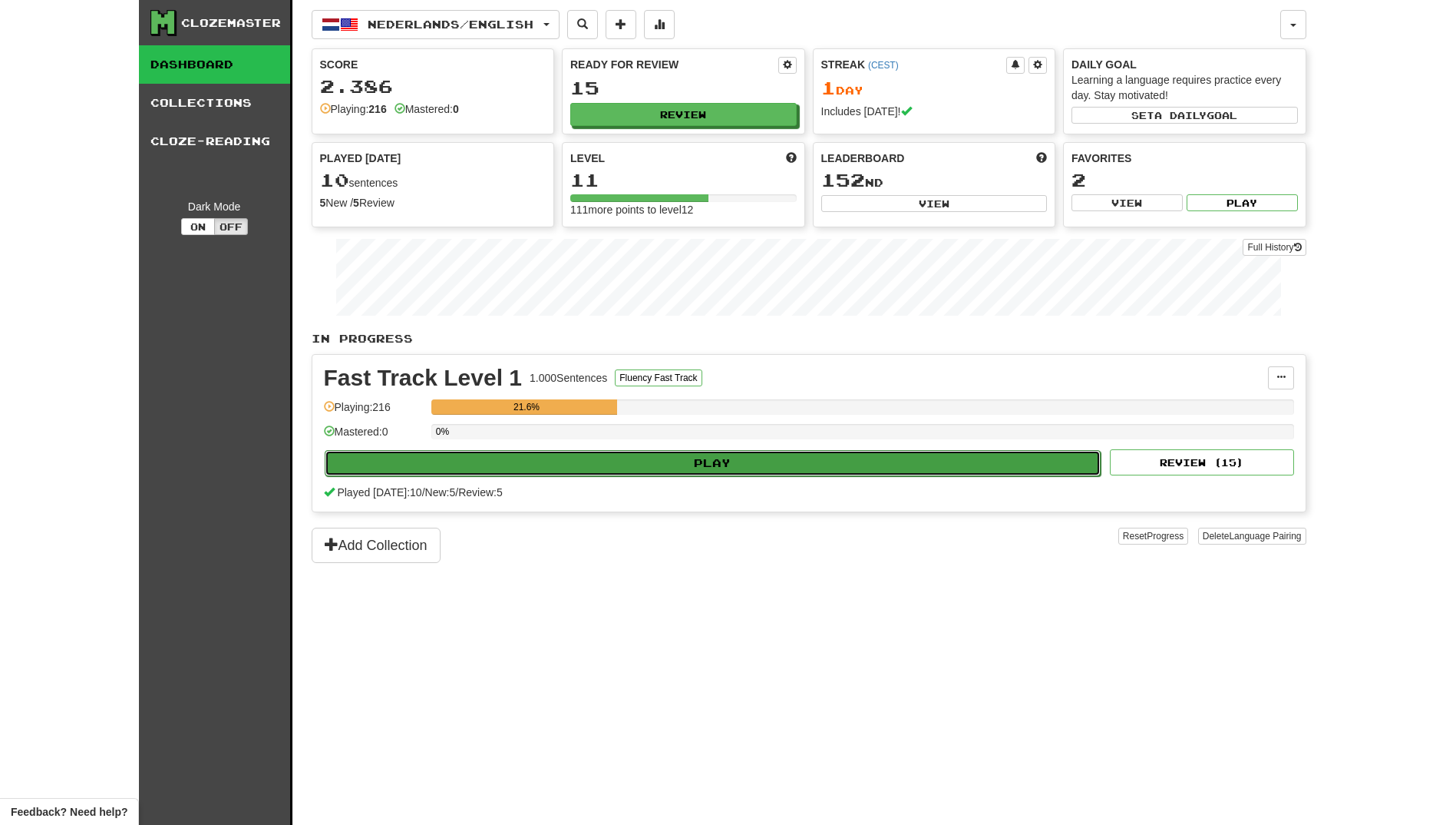
click at [698, 463] on button "Play" at bounding box center [713, 463] width 776 height 26
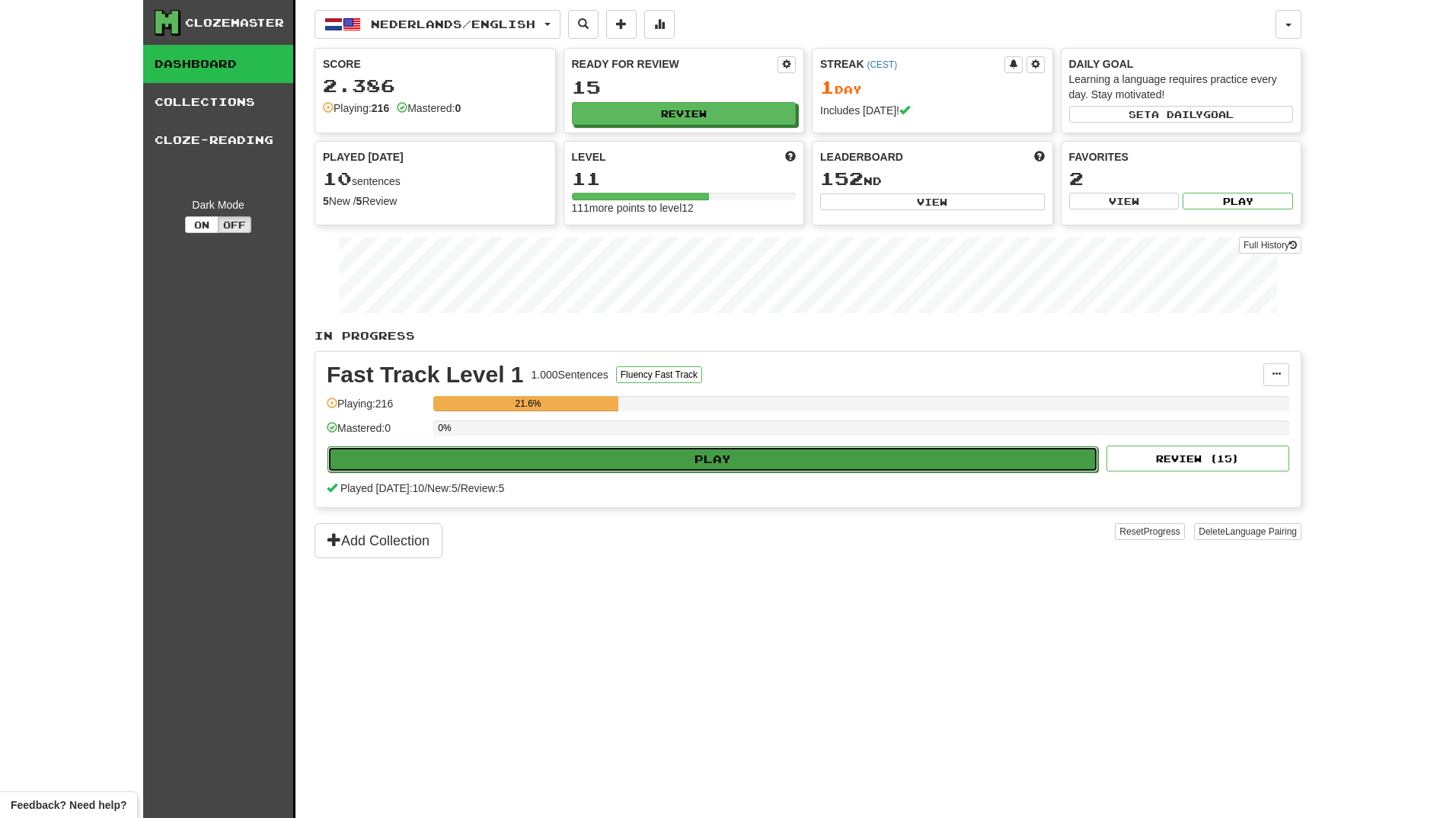
select select "**"
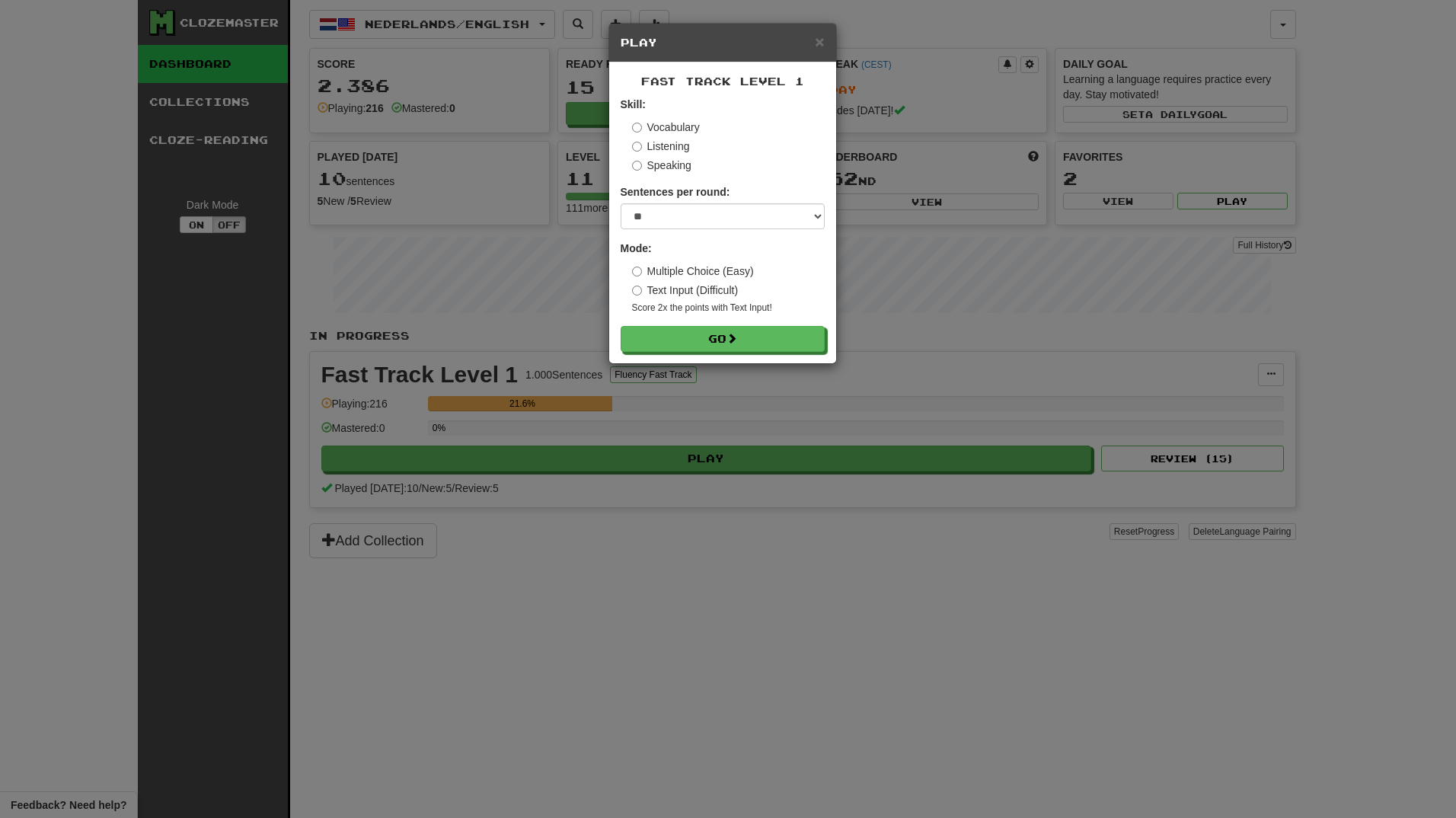
click at [631, 149] on div "Skill: Vocabulary Listening Speaking" at bounding box center [723, 135] width 205 height 76
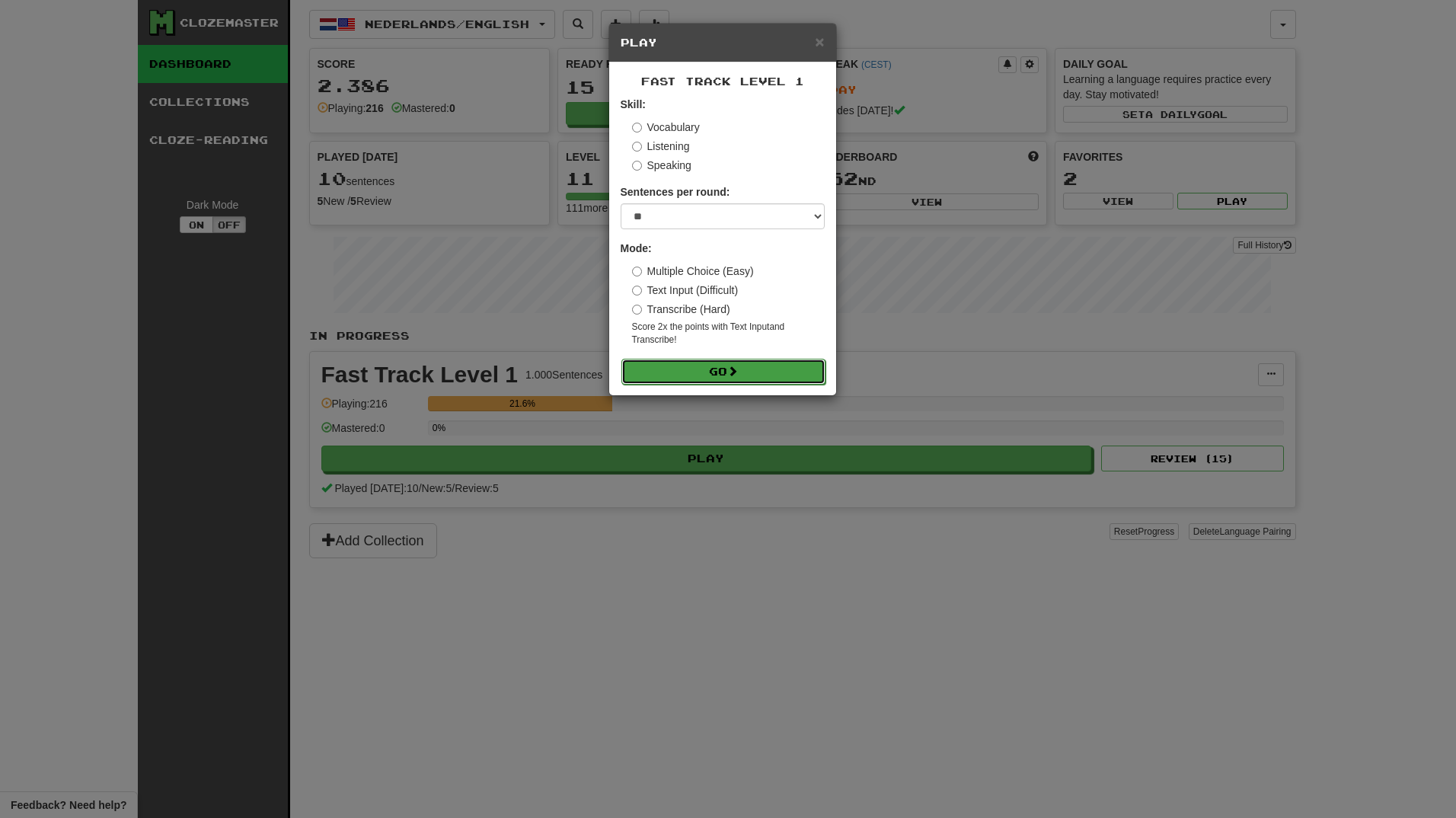
click at [718, 374] on button "Go" at bounding box center [724, 372] width 205 height 26
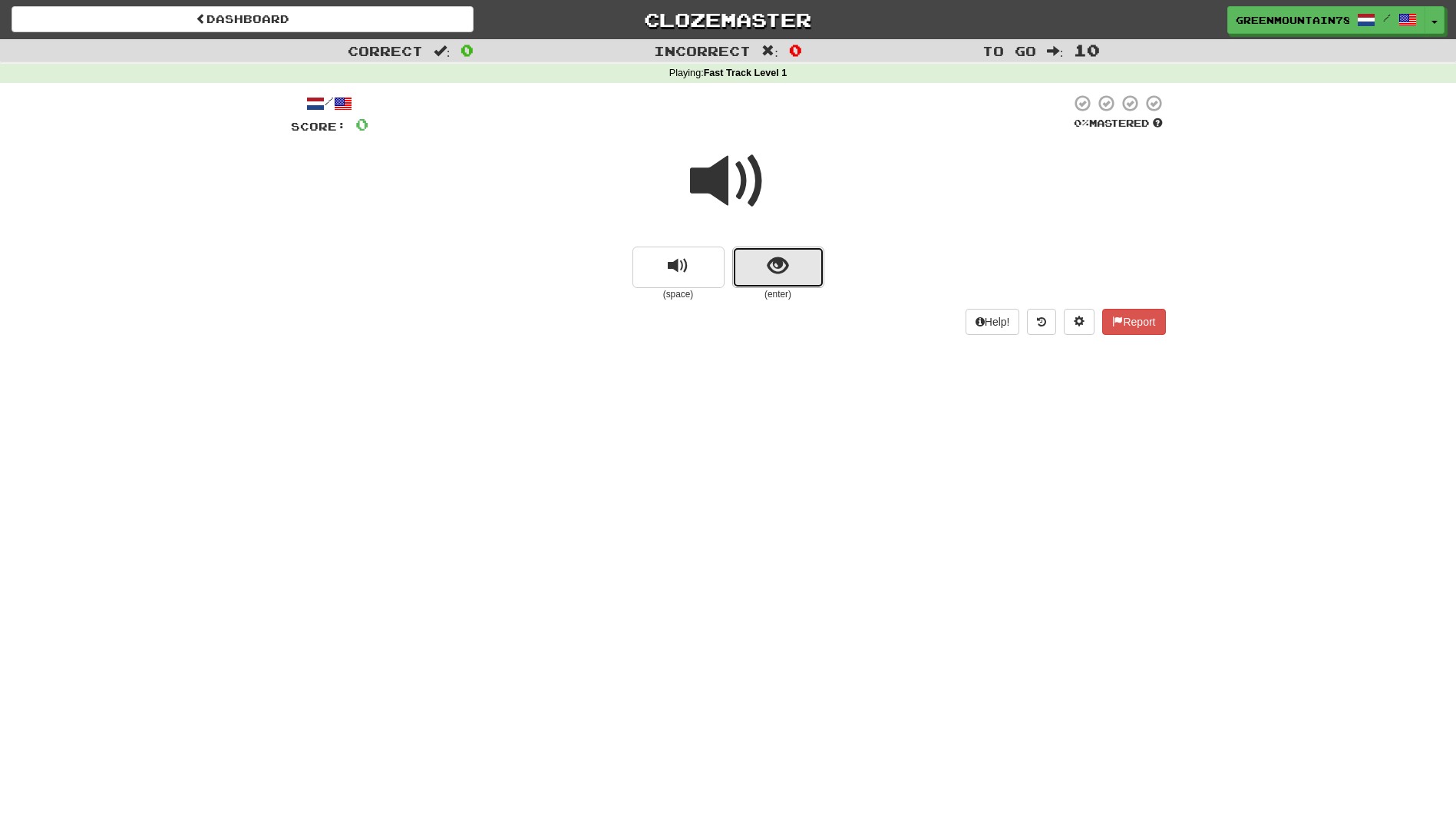
click at [763, 271] on button "show sentence" at bounding box center [778, 267] width 92 height 42
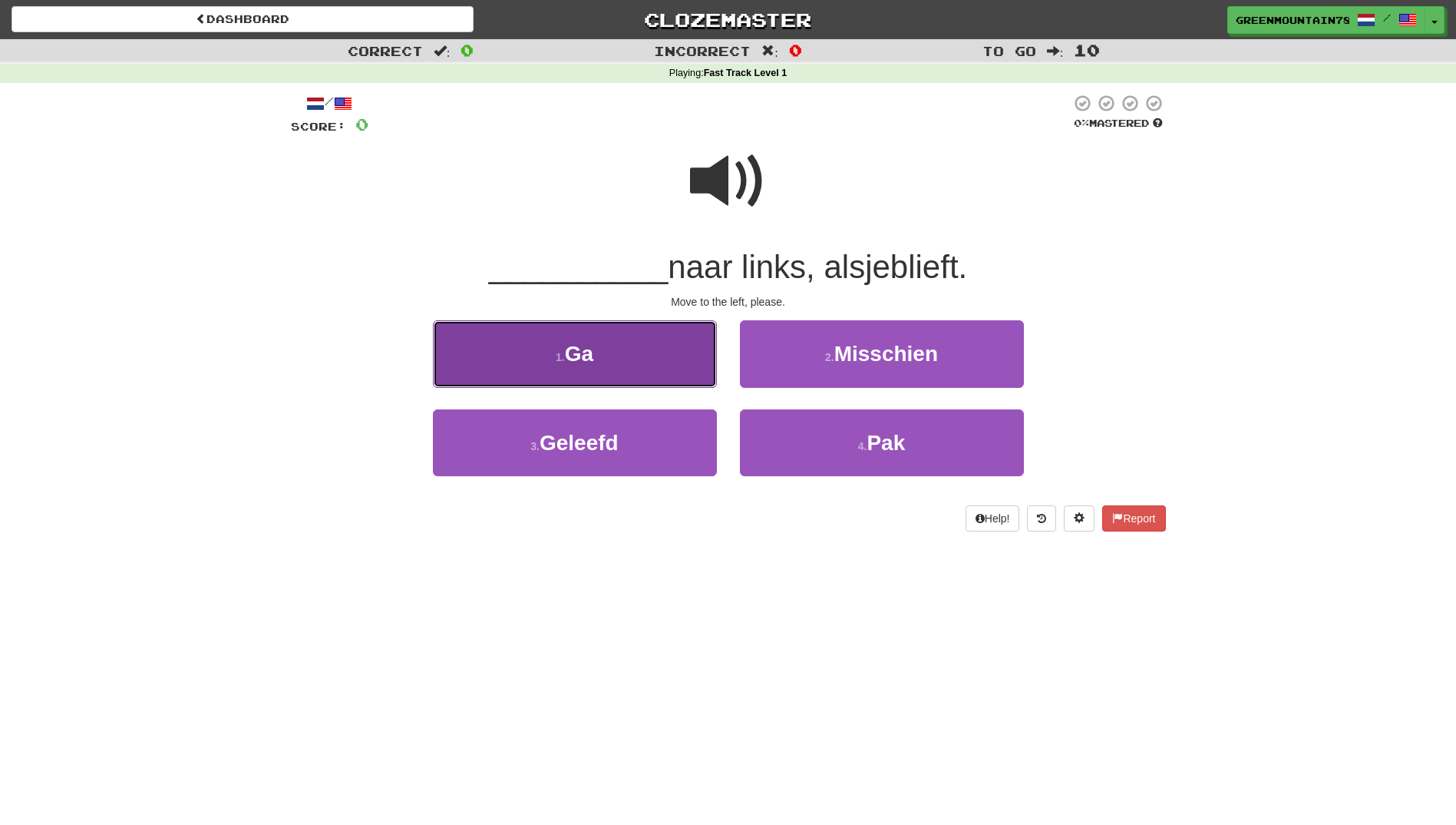
click at [641, 361] on button "1 . Ga" at bounding box center [574, 354] width 284 height 67
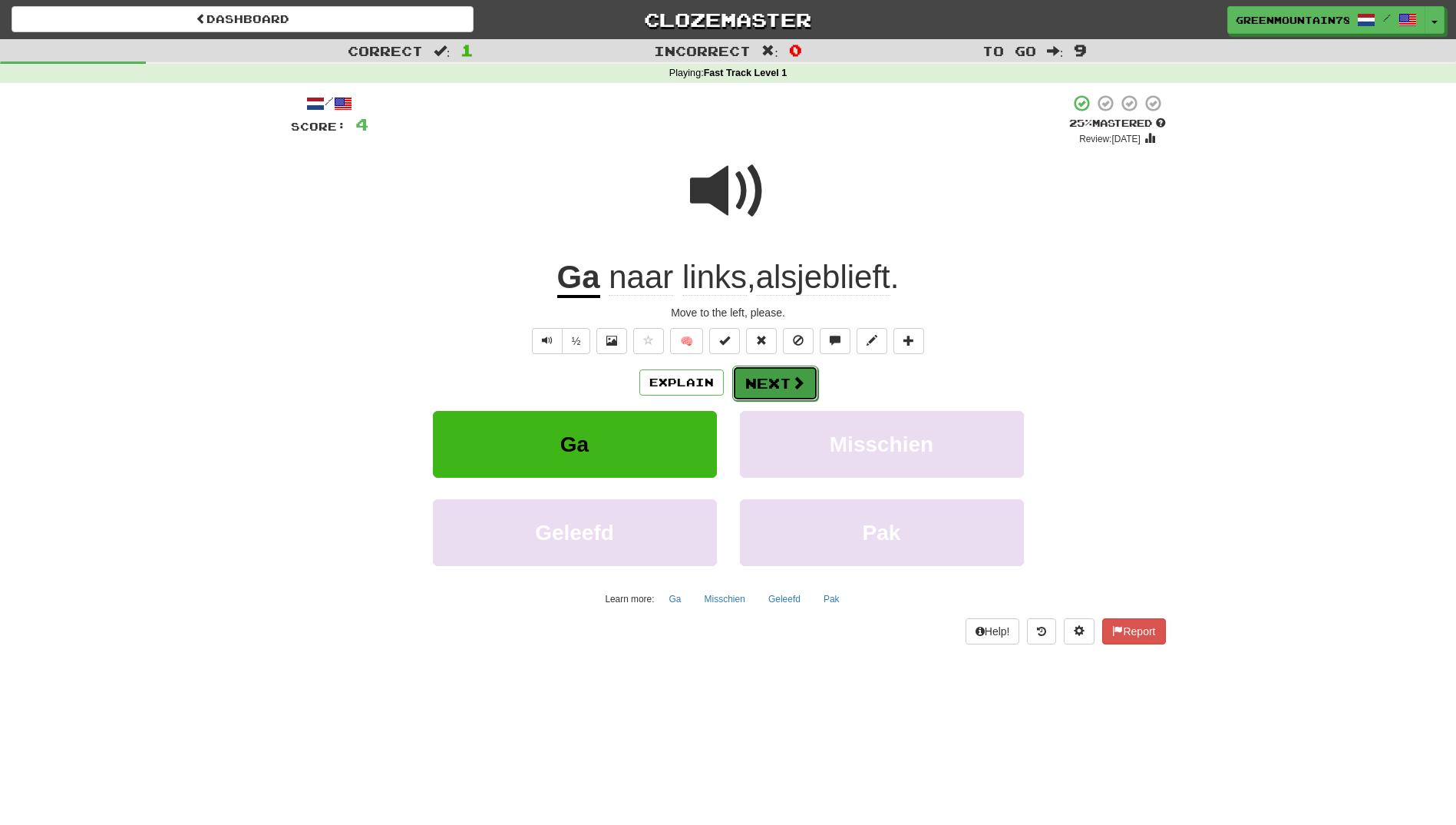
click at [768, 387] on button "Next" at bounding box center [776, 382] width 86 height 35
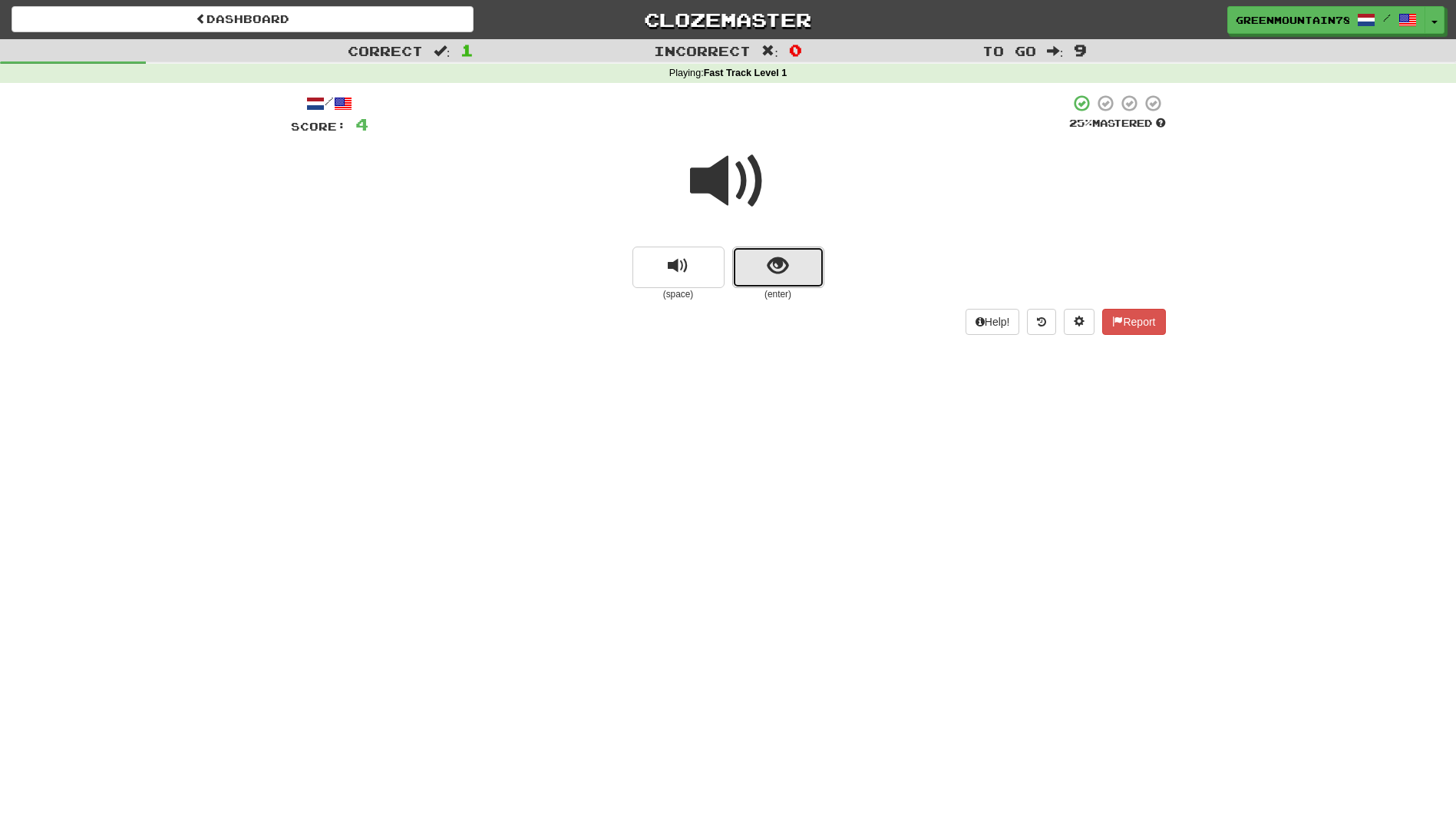
click at [784, 259] on span "show sentence" at bounding box center [777, 266] width 20 height 20
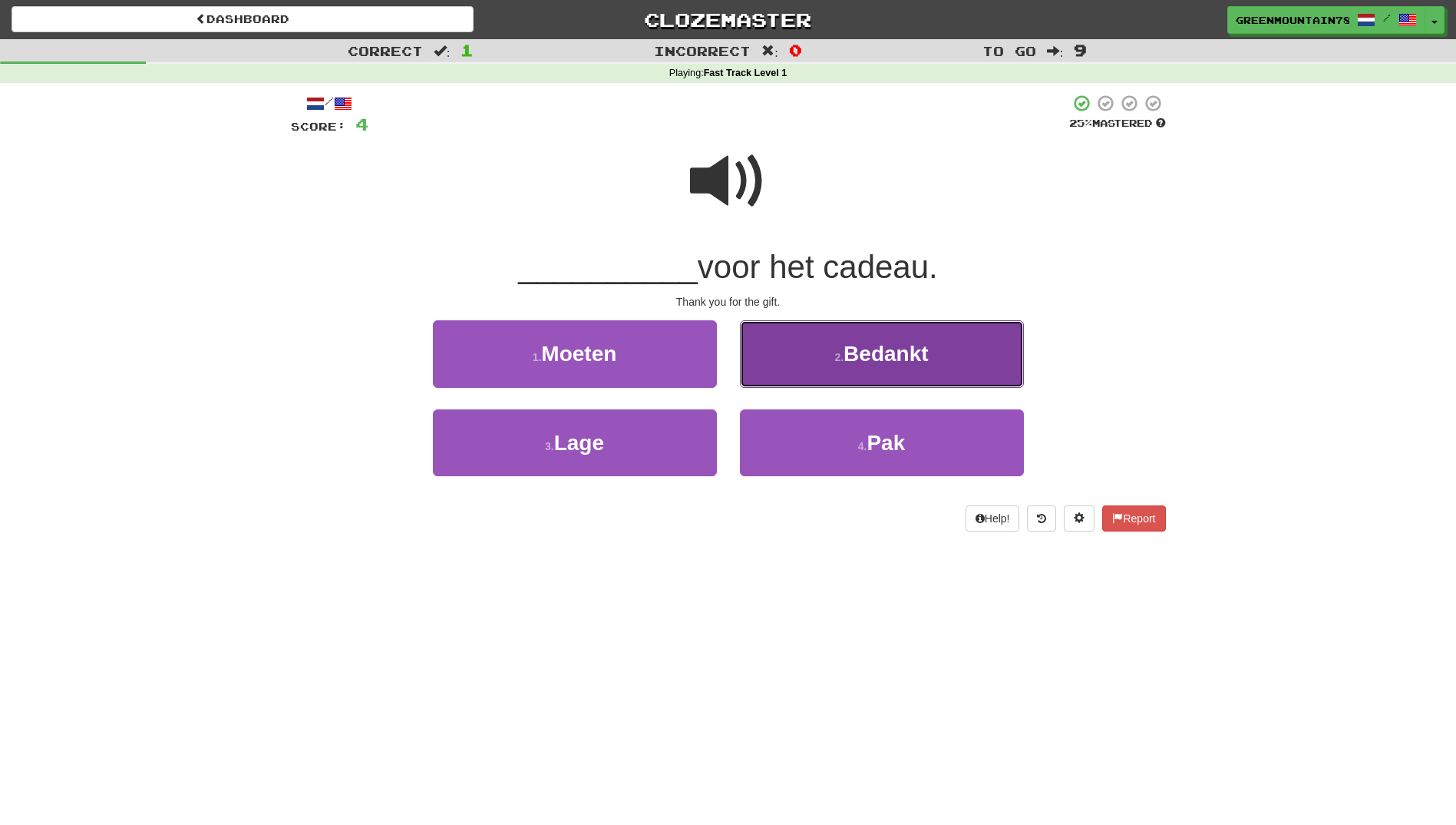
click at [804, 352] on button "2 . Bedankt" at bounding box center [882, 354] width 284 height 67
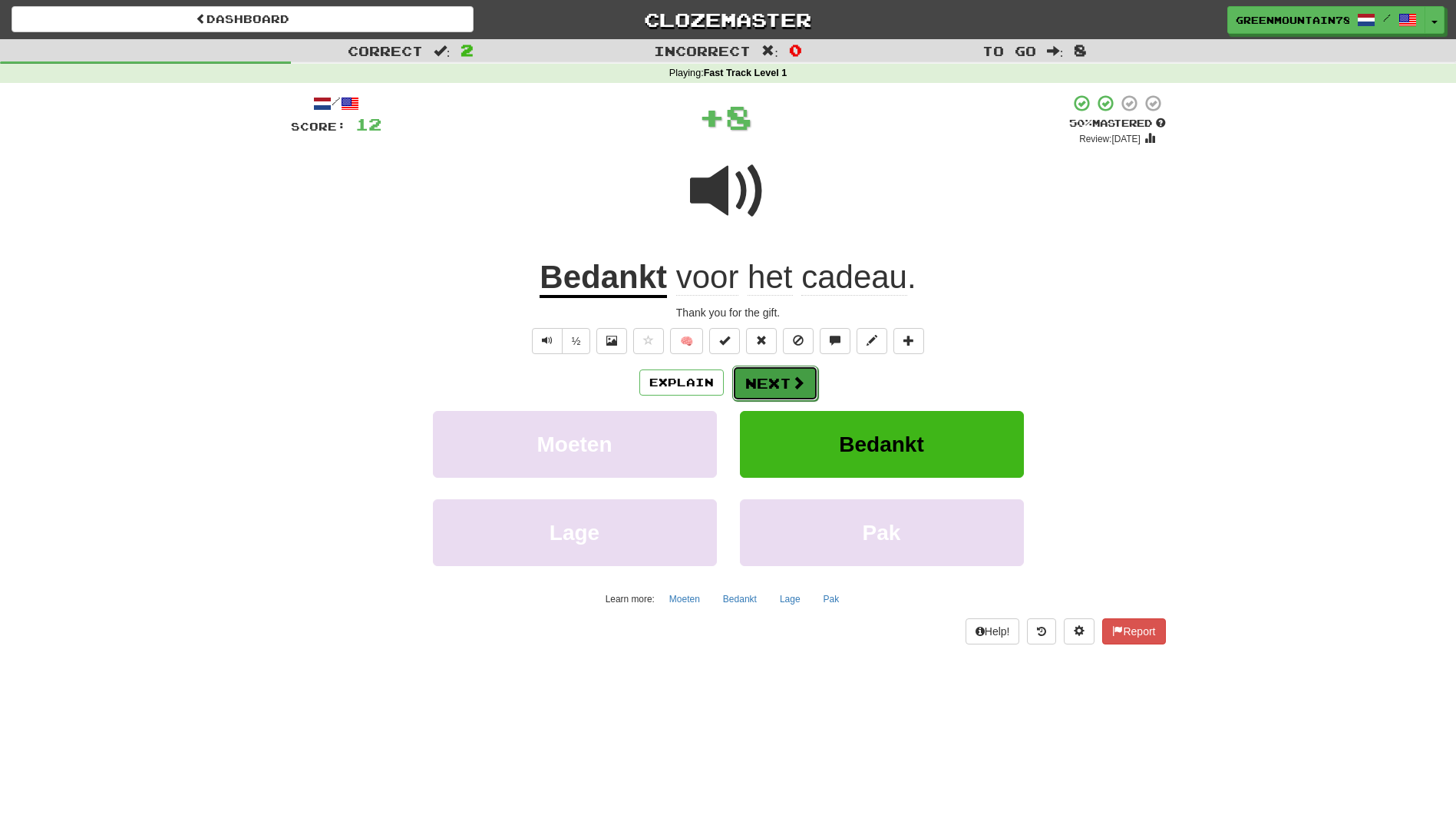
click at [777, 390] on button "Next" at bounding box center [776, 382] width 86 height 35
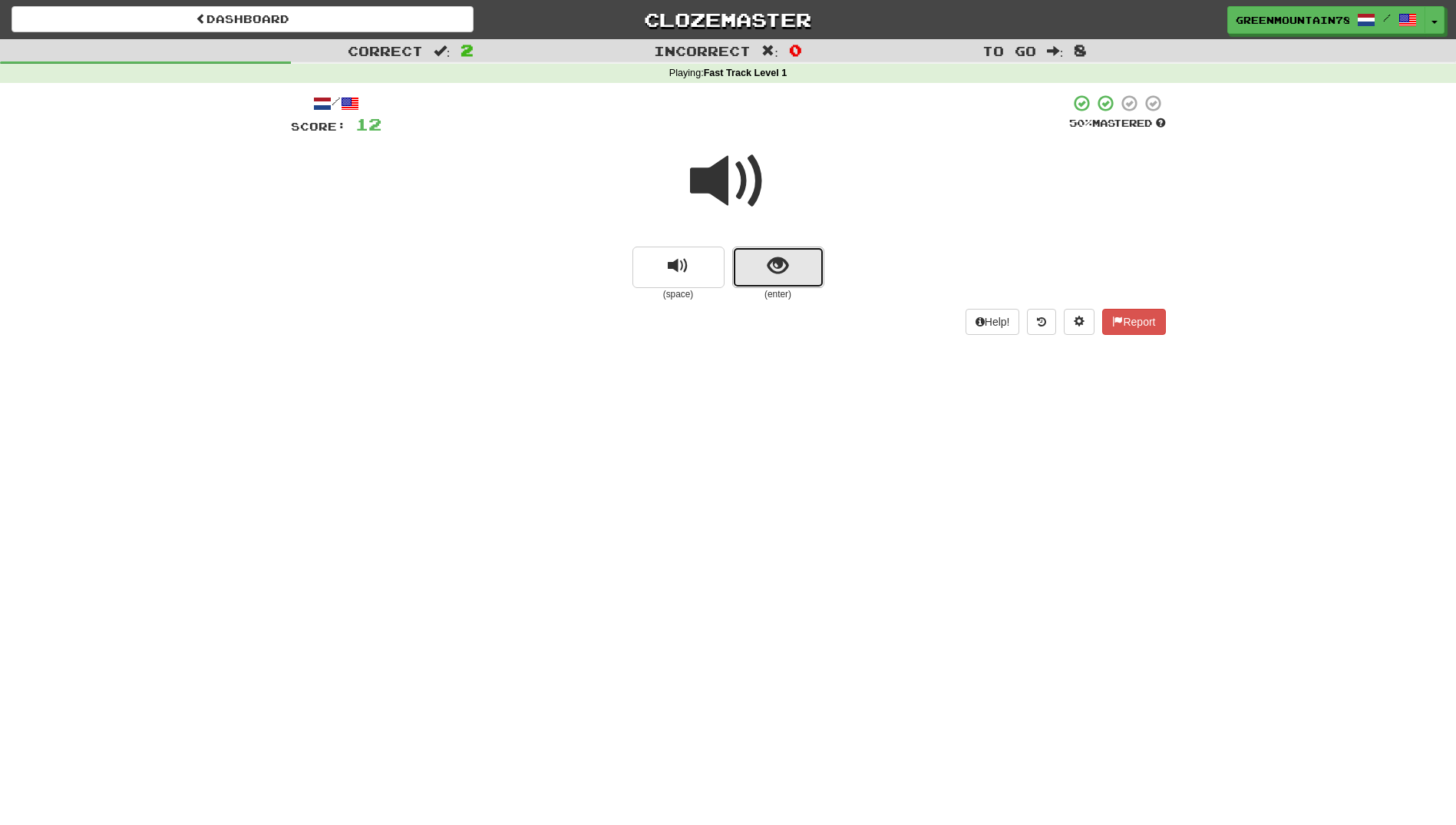
click at [783, 275] on span "show sentence" at bounding box center [777, 266] width 20 height 20
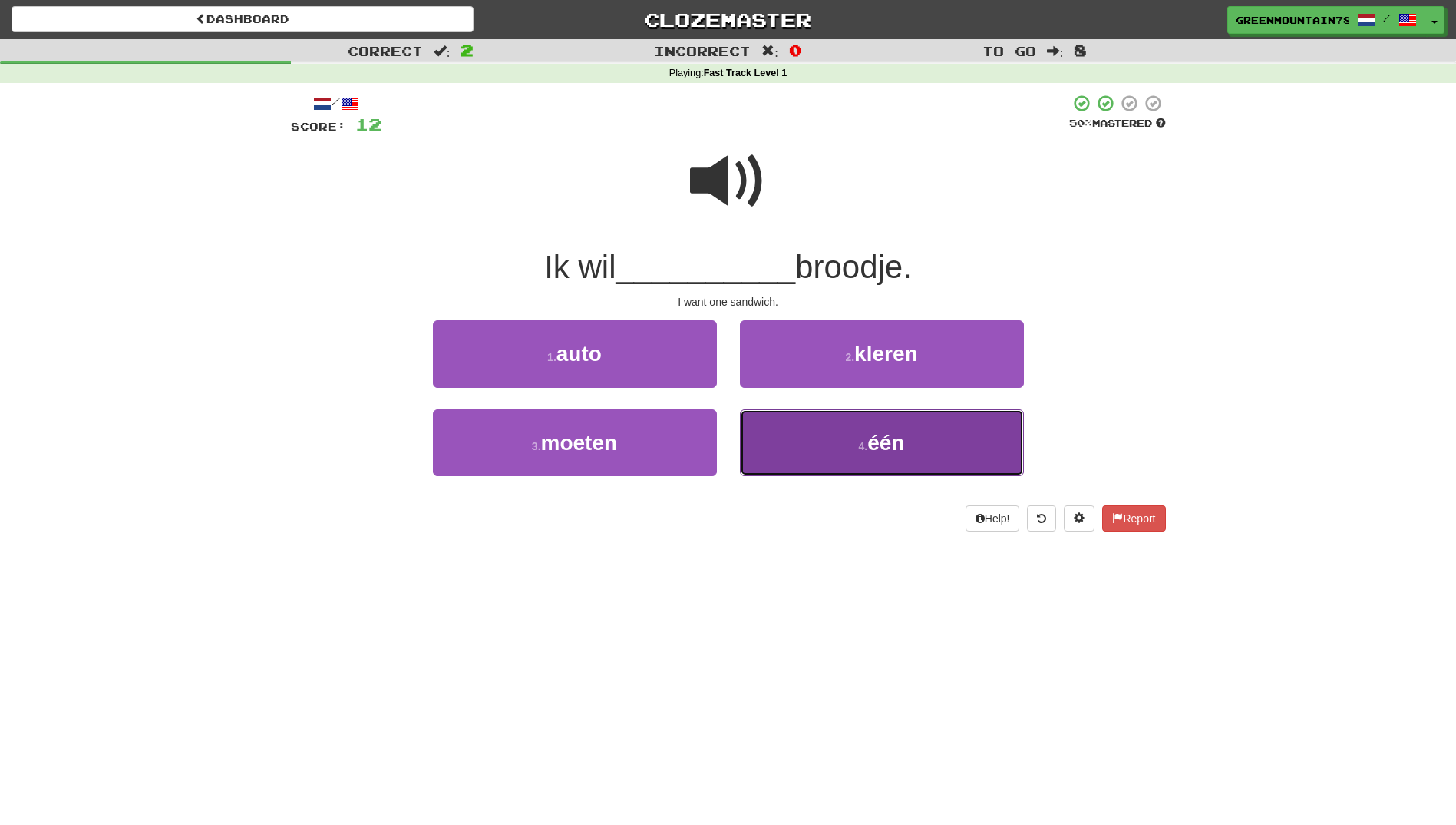
click at [803, 430] on button "4 . één" at bounding box center [882, 443] width 284 height 67
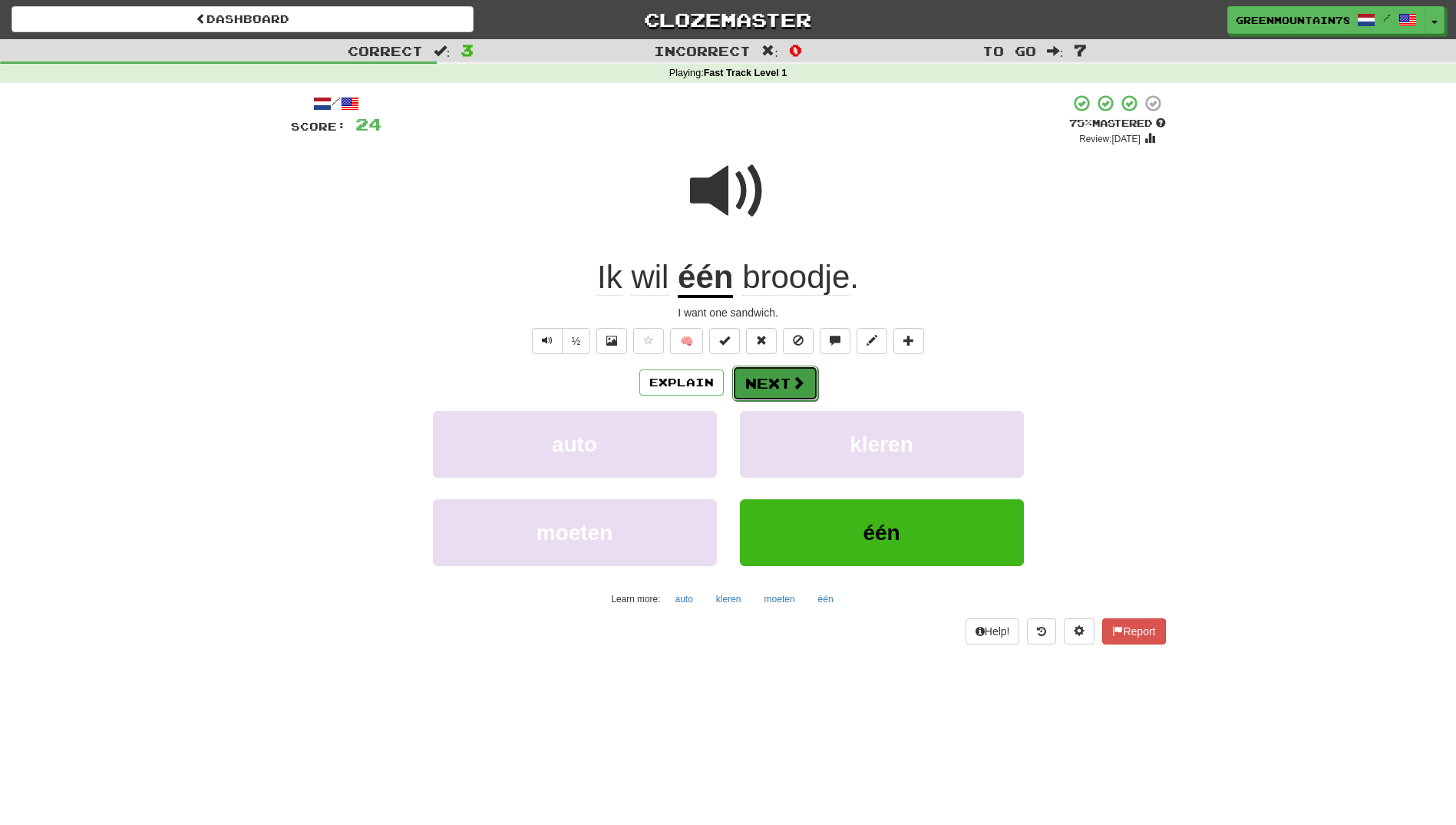
click at [769, 378] on button "Next" at bounding box center [776, 382] width 86 height 35
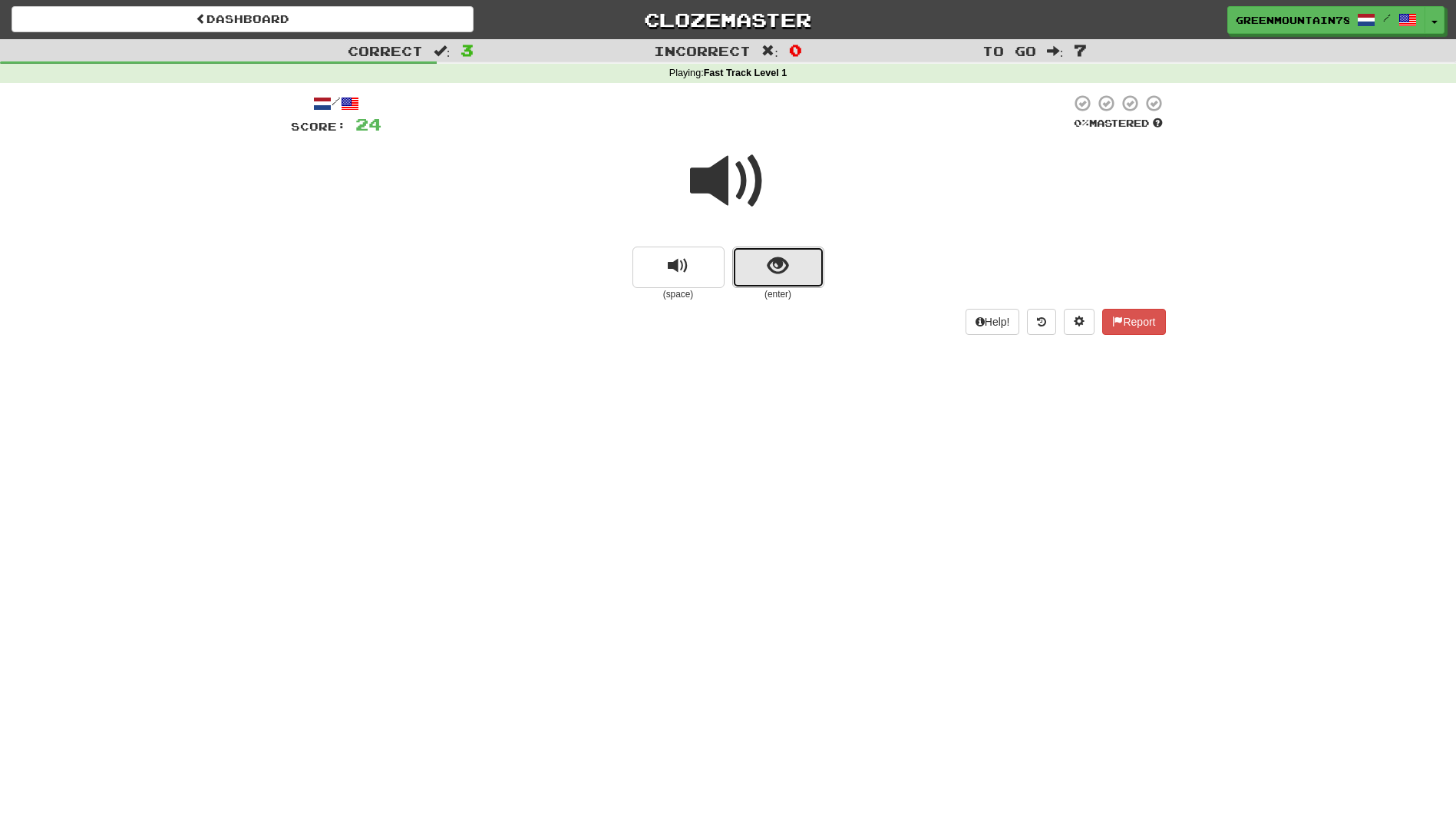
click at [793, 267] on button "show sentence" at bounding box center [778, 267] width 92 height 42
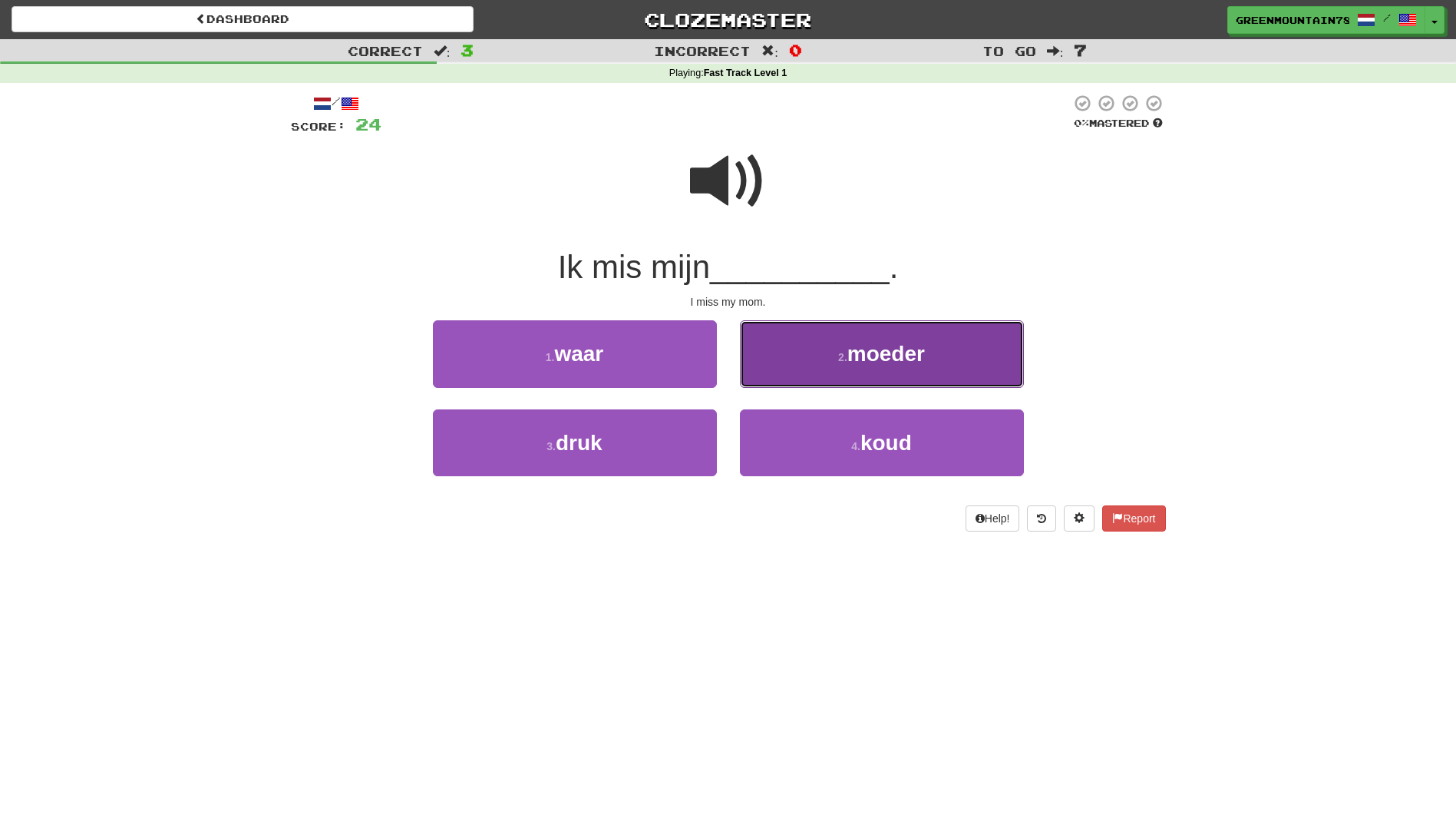
click at [822, 363] on button "2 . moeder" at bounding box center [882, 354] width 284 height 67
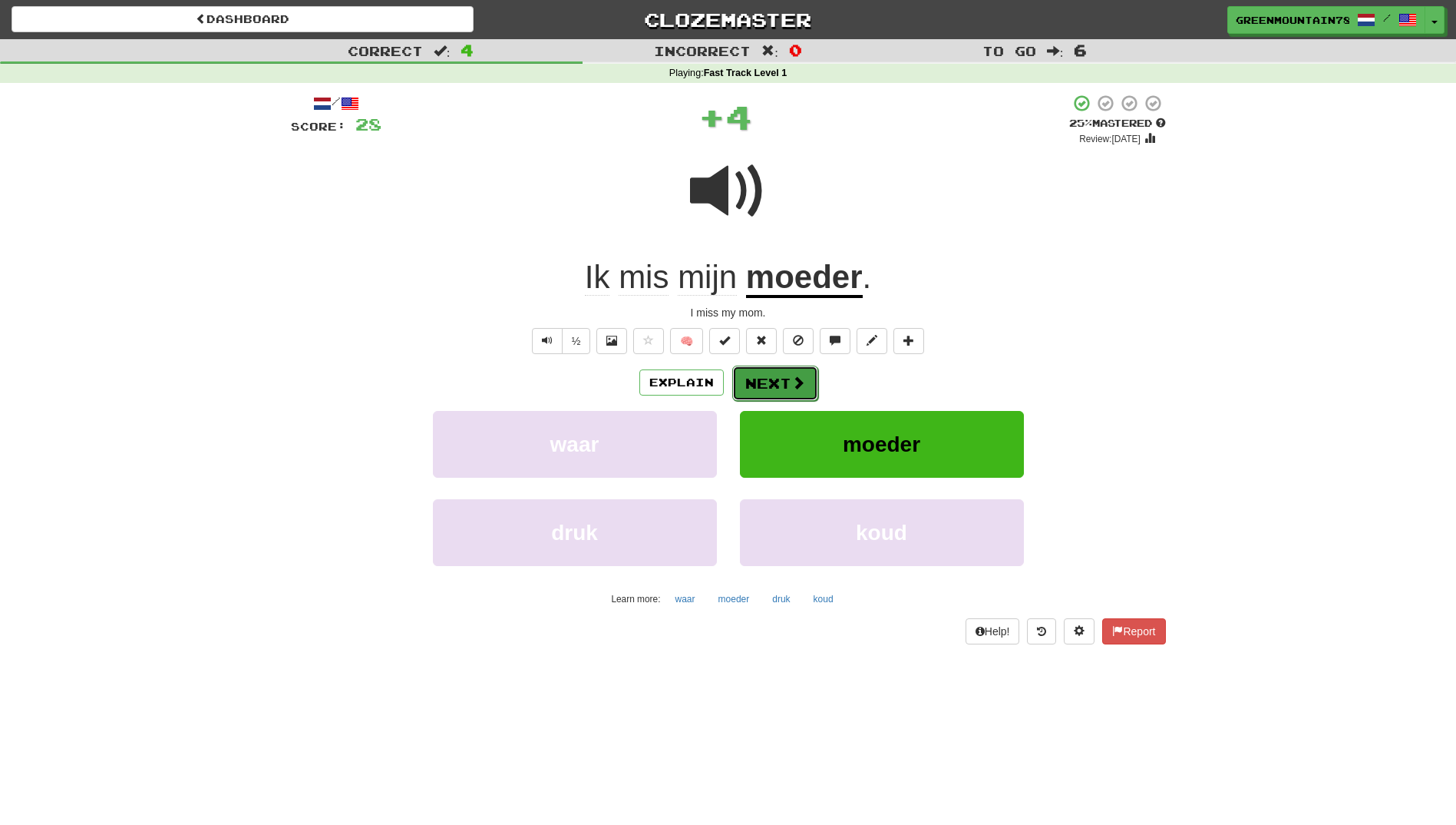
click at [775, 377] on button "Next" at bounding box center [776, 382] width 86 height 35
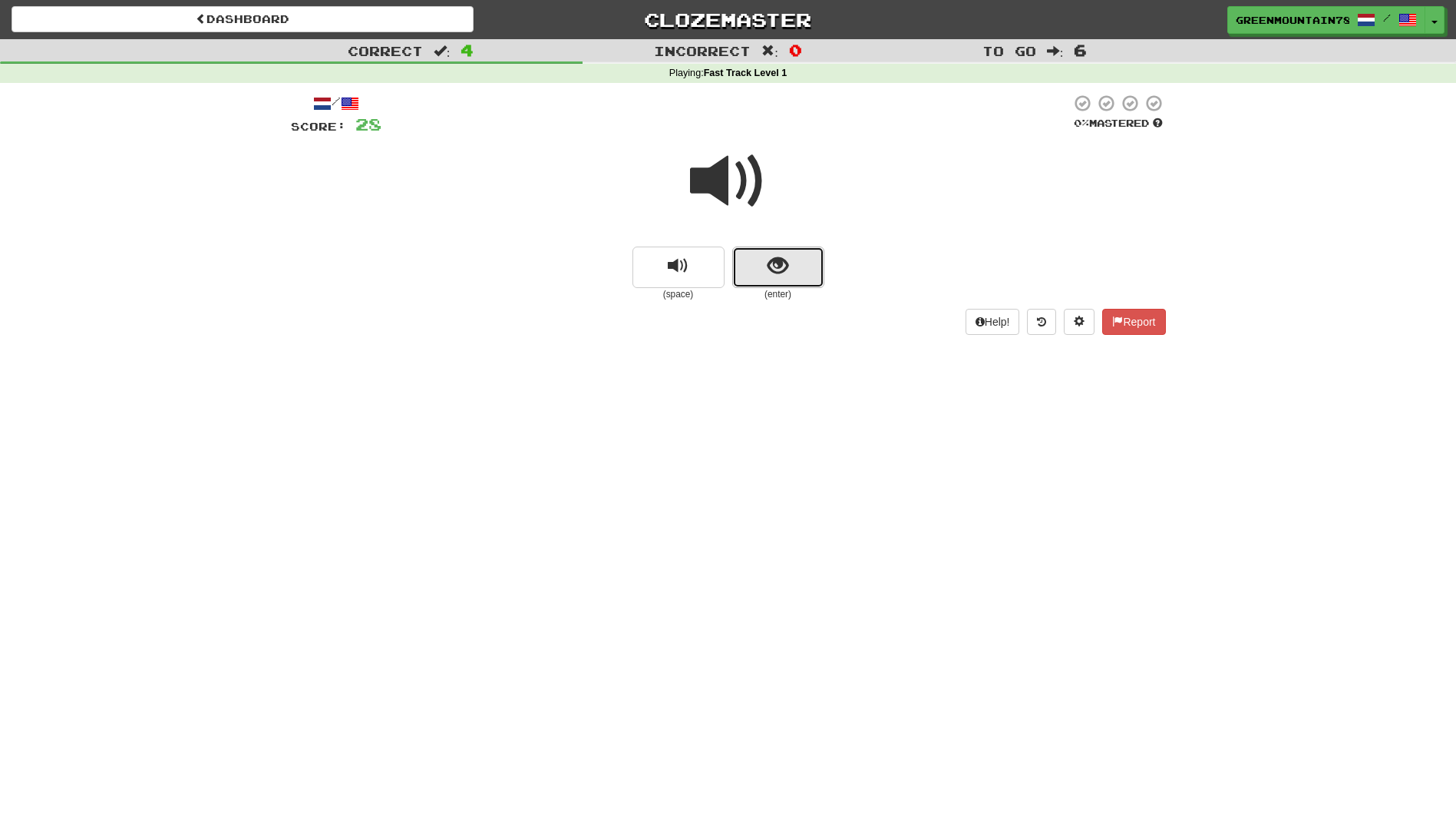
click at [788, 269] on span "show sentence" at bounding box center [777, 266] width 20 height 20
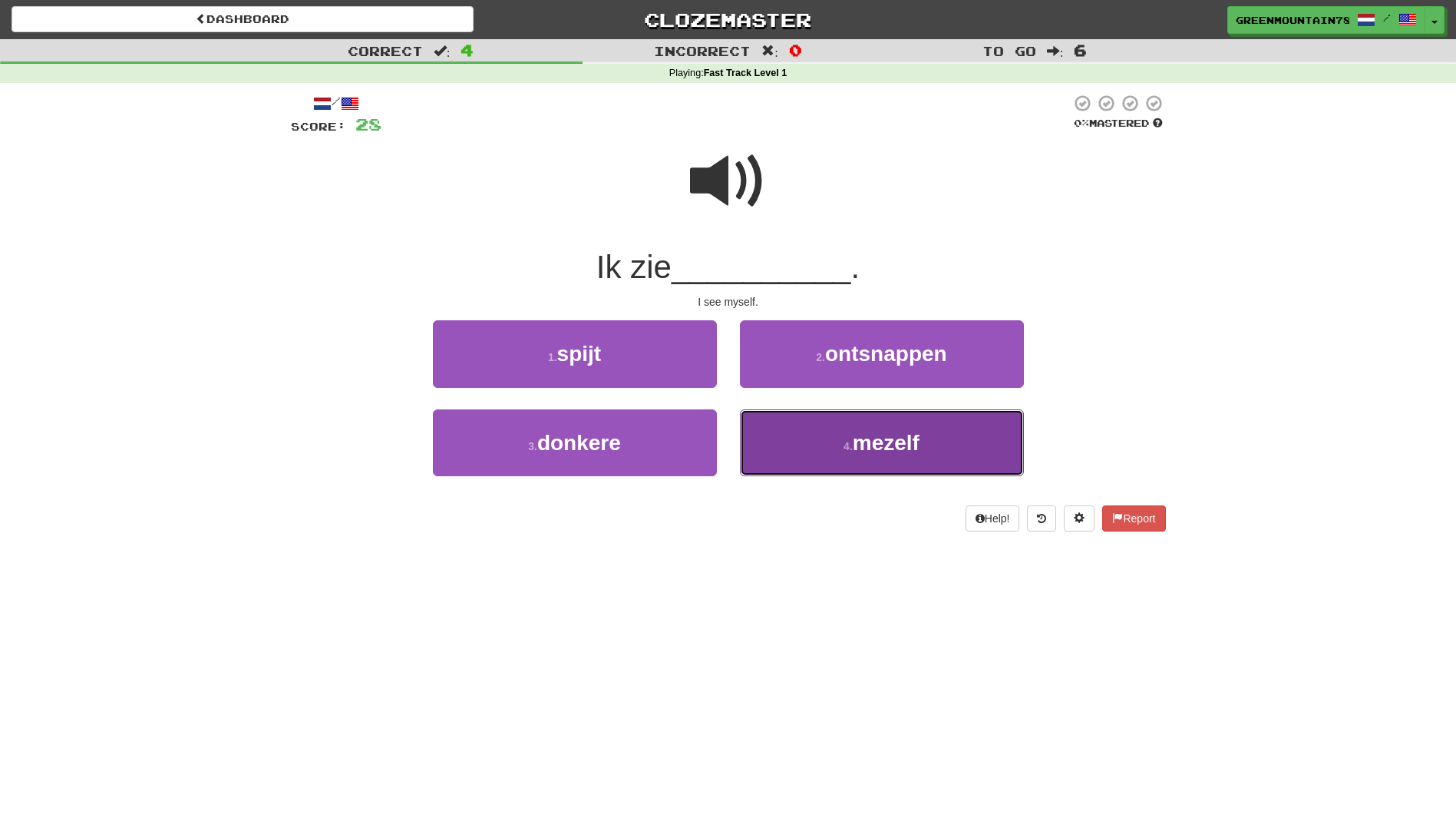
click at [816, 430] on button "4 . mezelf" at bounding box center [882, 443] width 284 height 67
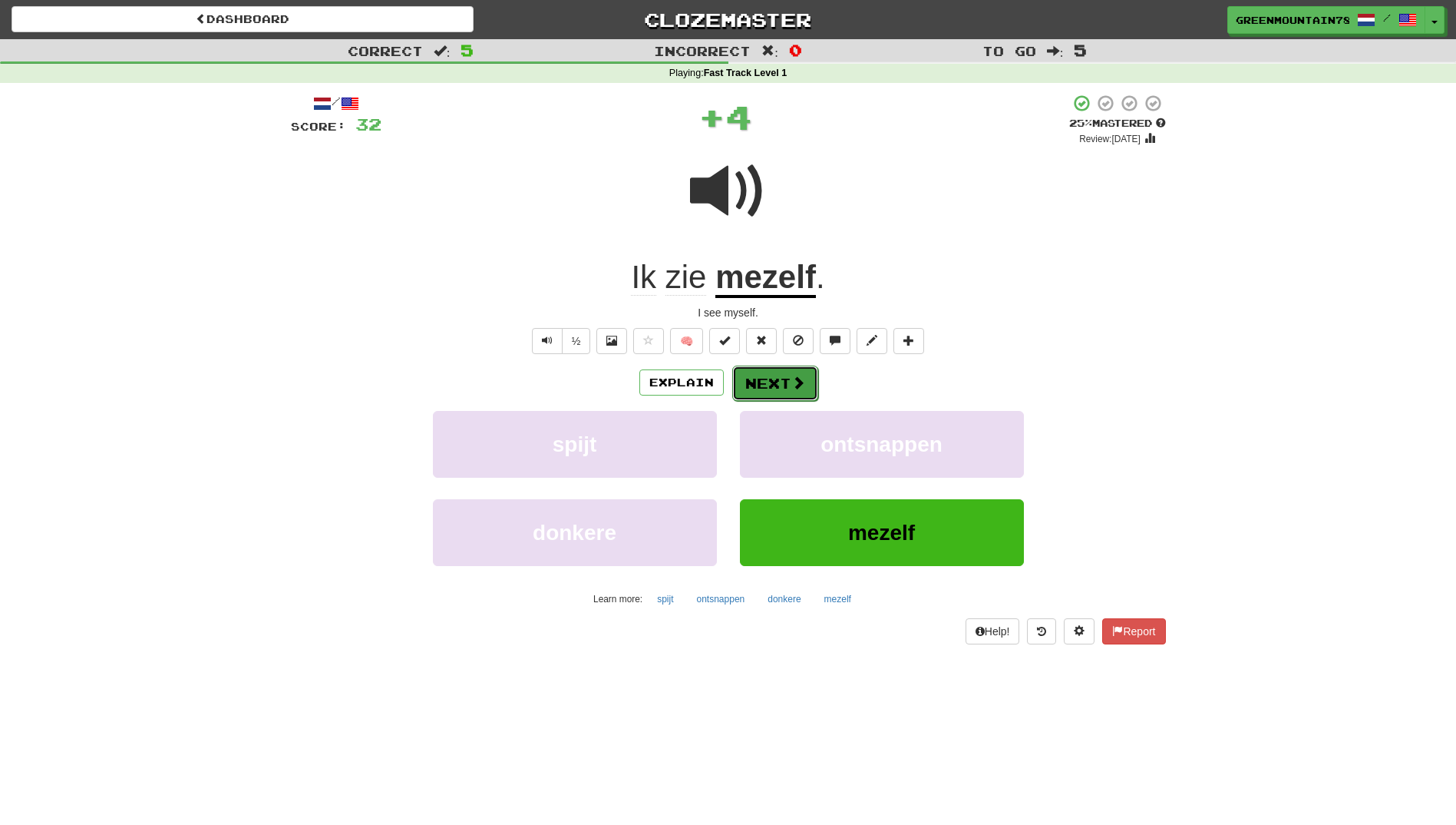
click at [772, 377] on button "Next" at bounding box center [776, 382] width 86 height 35
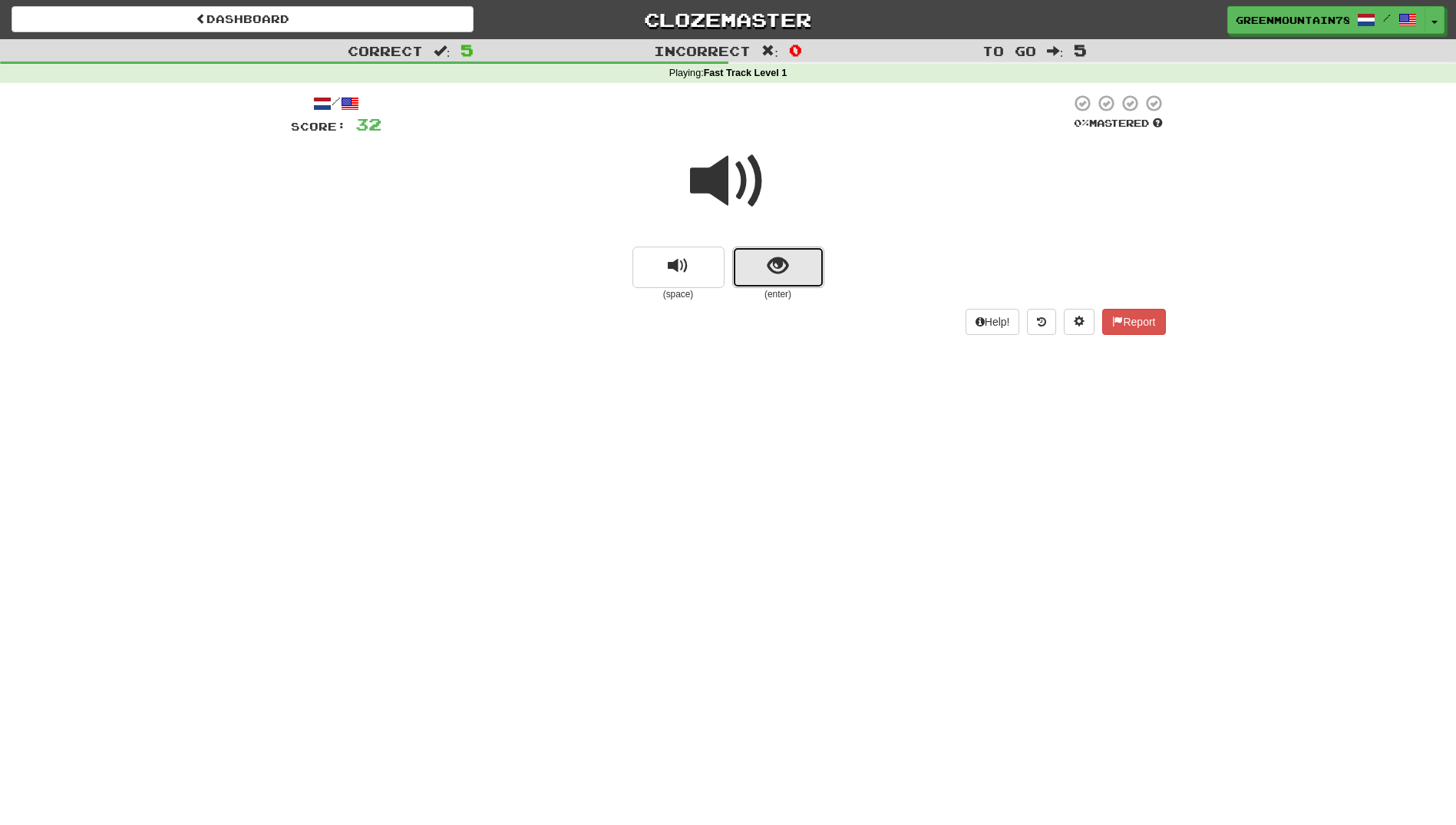
click at [786, 266] on span "show sentence" at bounding box center [777, 266] width 20 height 20
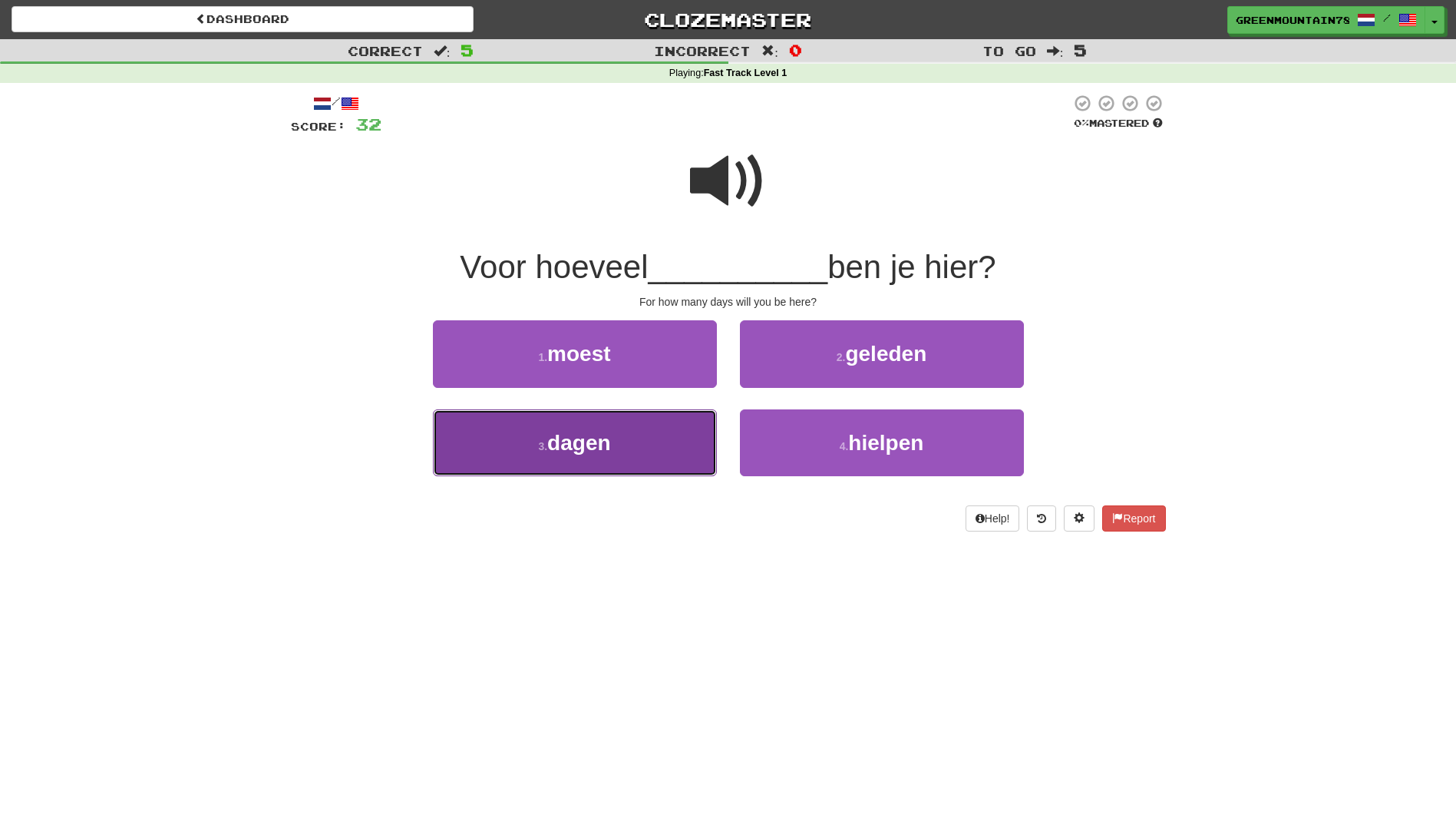
click at [600, 453] on span "dagen" at bounding box center [578, 443] width 63 height 24
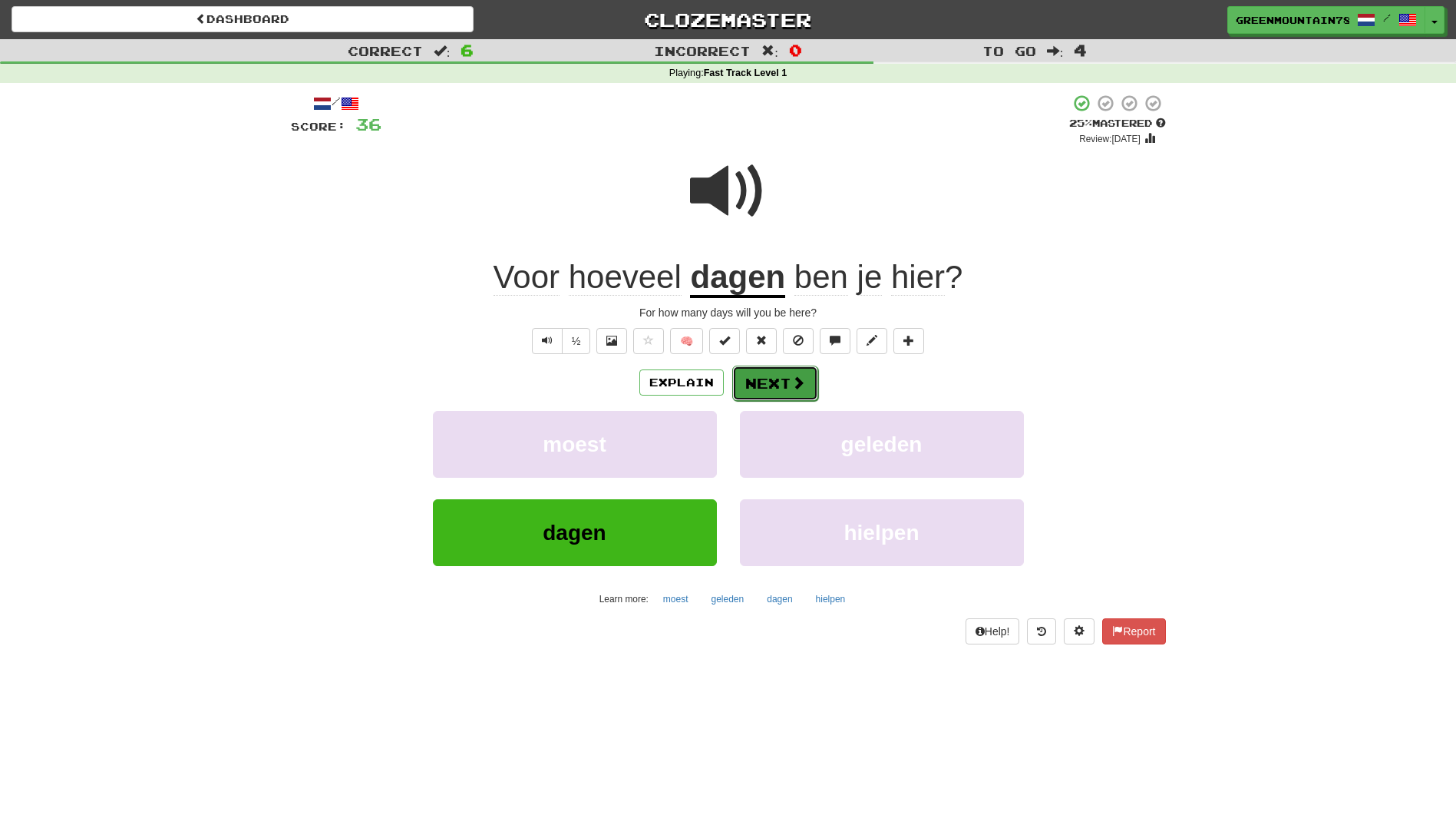
click at [762, 386] on button "Next" at bounding box center [776, 382] width 86 height 35
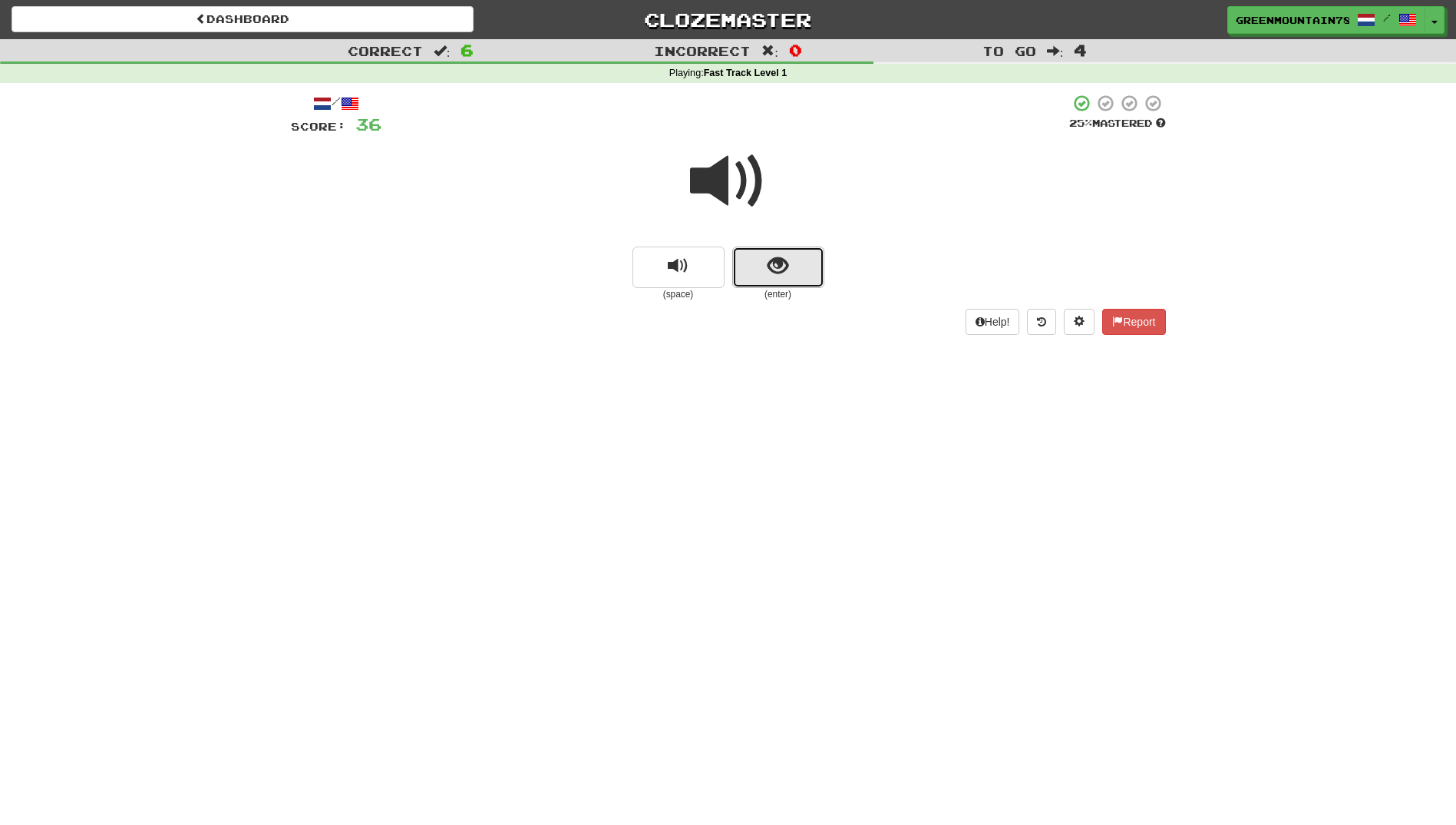
click at [764, 261] on button "show sentence" at bounding box center [778, 267] width 92 height 42
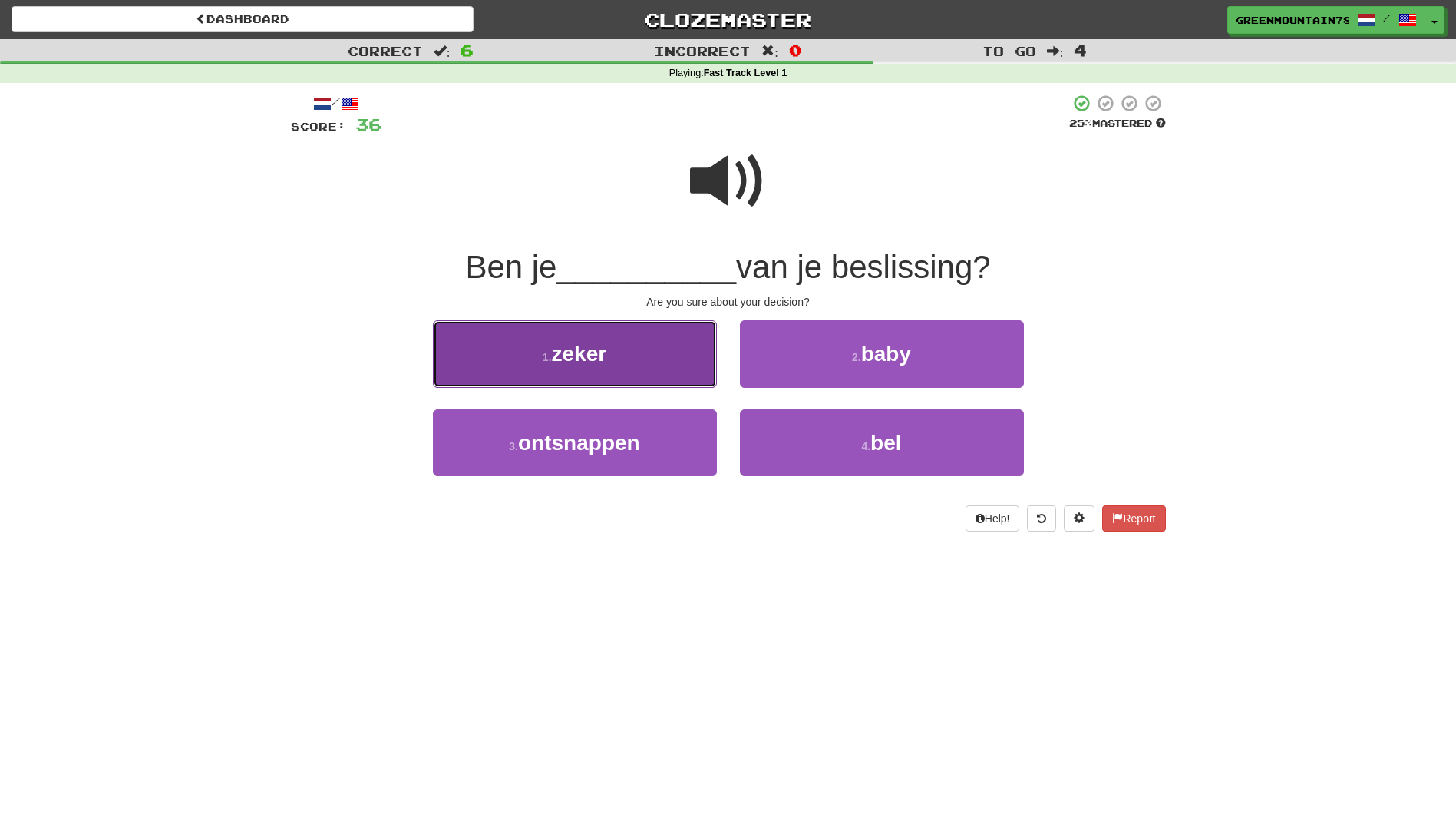
click at [646, 364] on button "1 . zeker" at bounding box center [574, 354] width 284 height 67
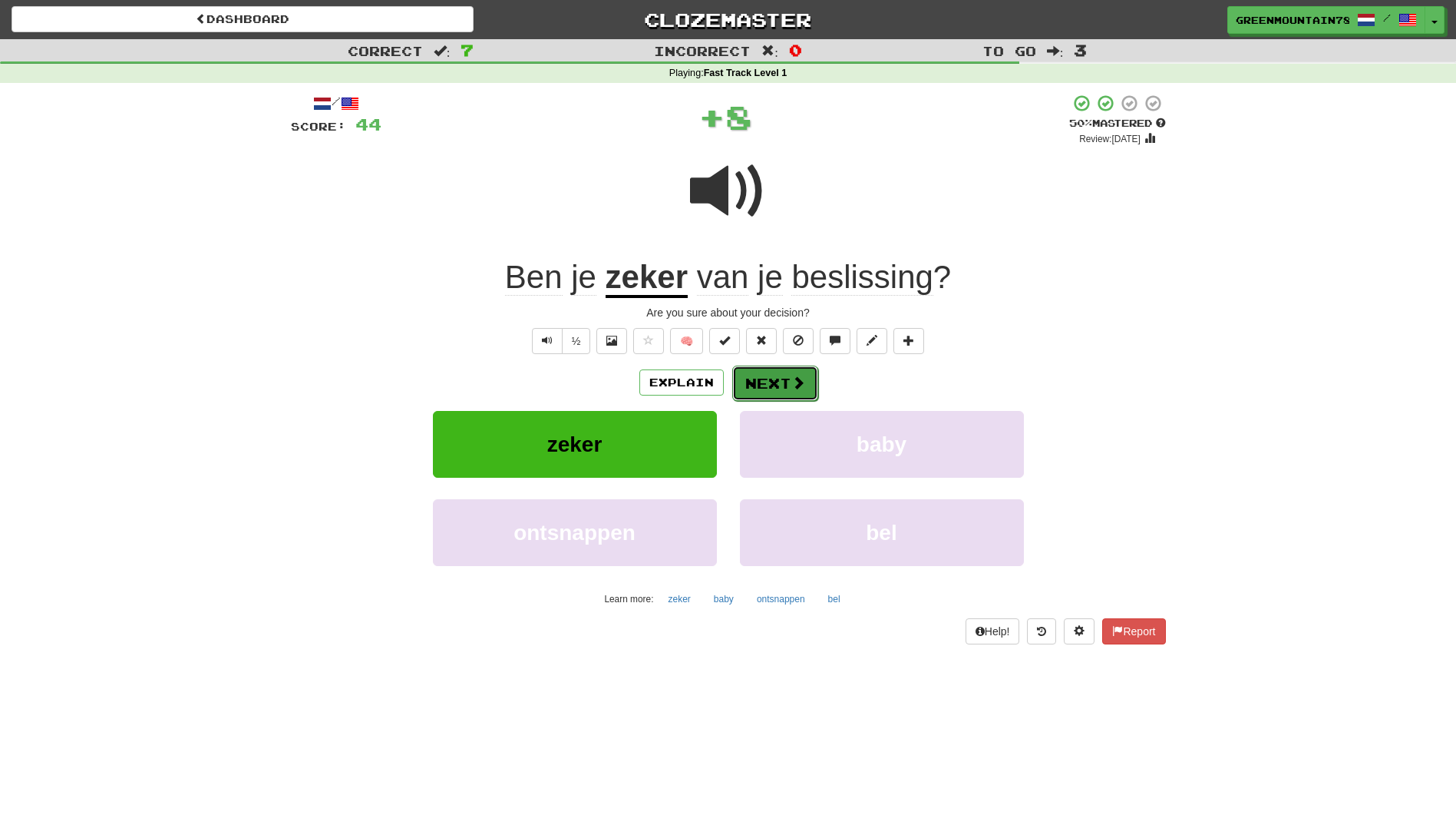
click at [743, 382] on button "Next" at bounding box center [776, 382] width 86 height 35
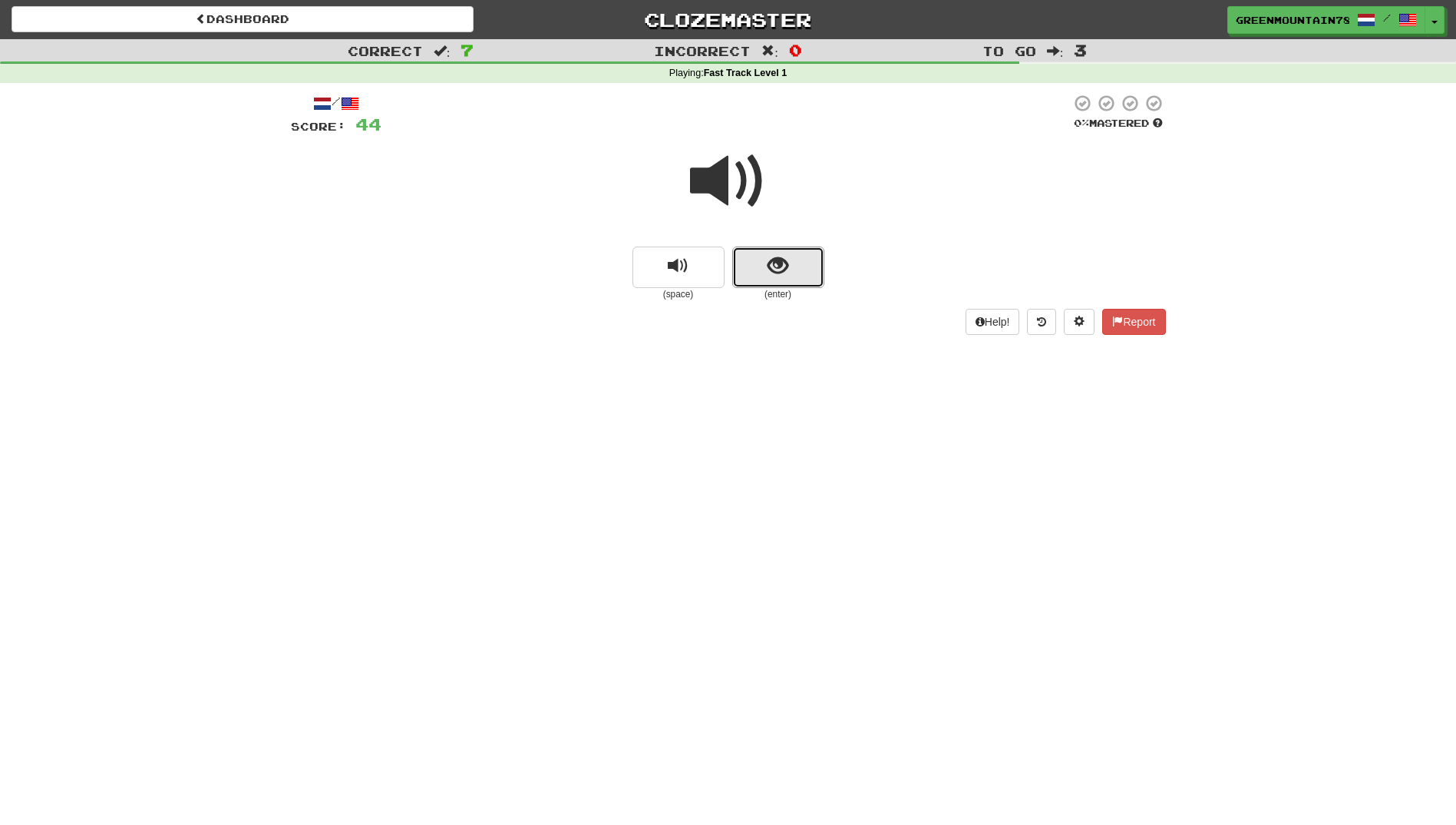
click at [769, 267] on span "show sentence" at bounding box center [777, 266] width 20 height 20
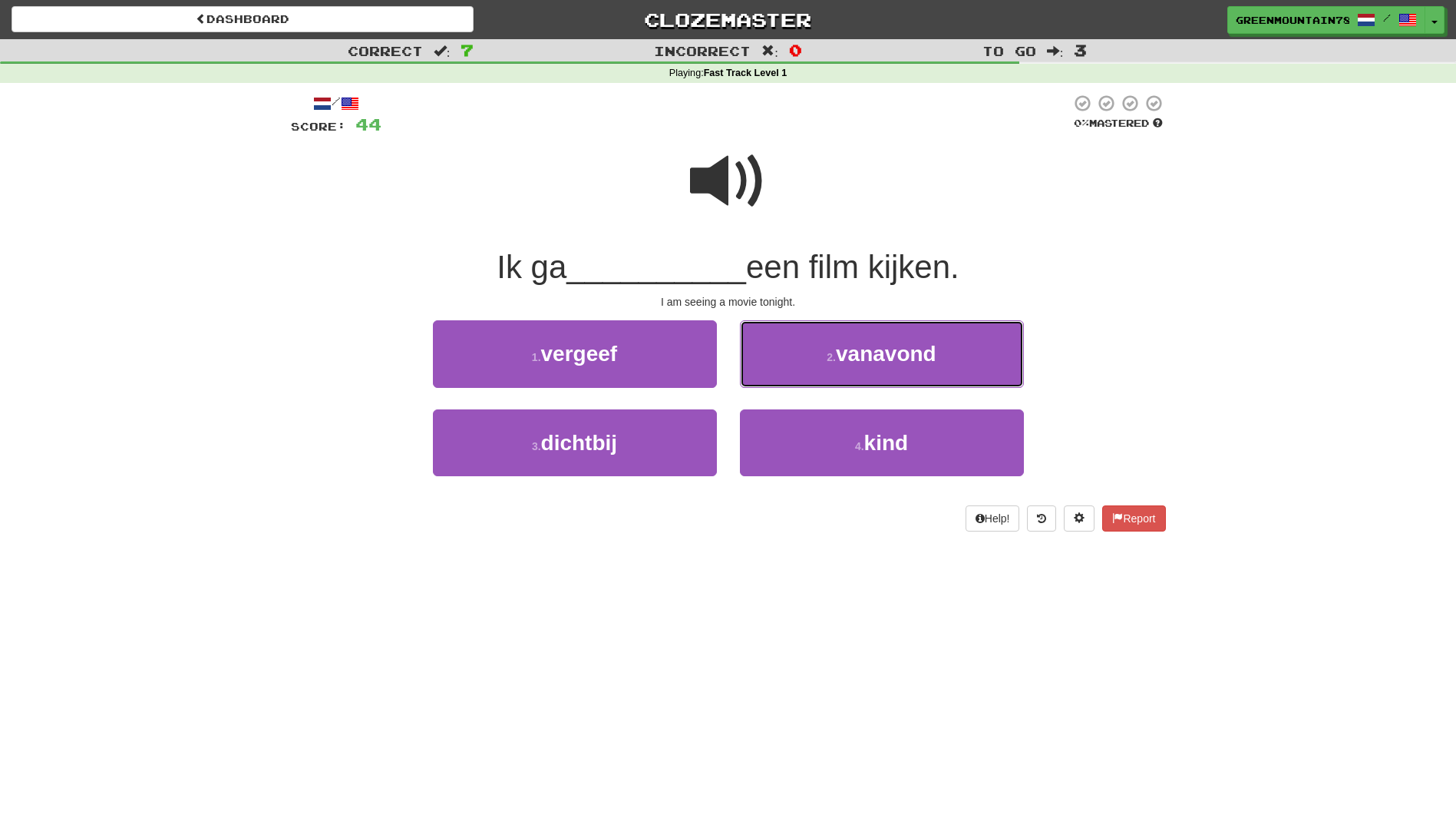
click at [823, 355] on button "2 . vanavond" at bounding box center [882, 354] width 284 height 67
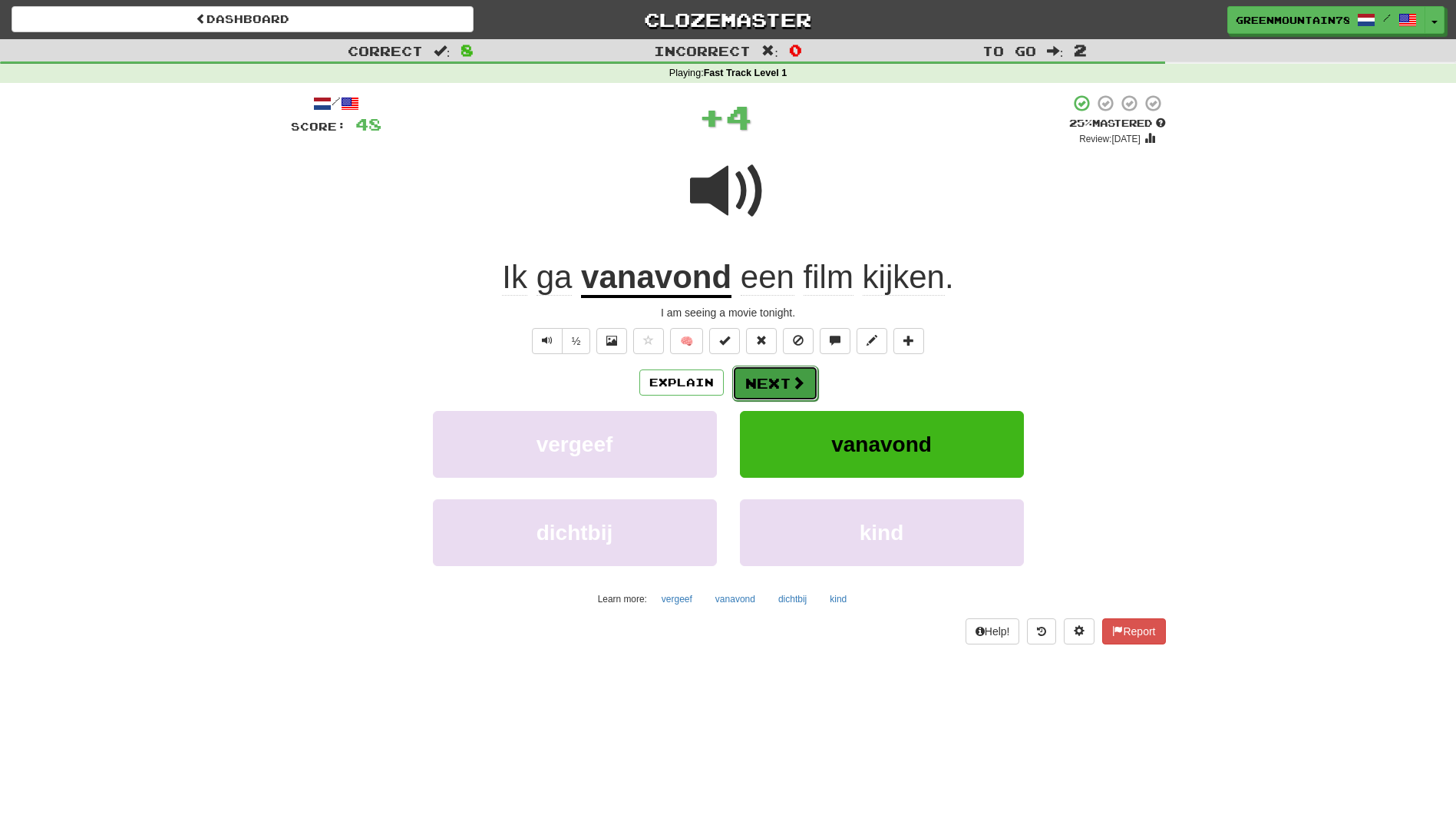
click at [772, 389] on button "Next" at bounding box center [776, 382] width 86 height 35
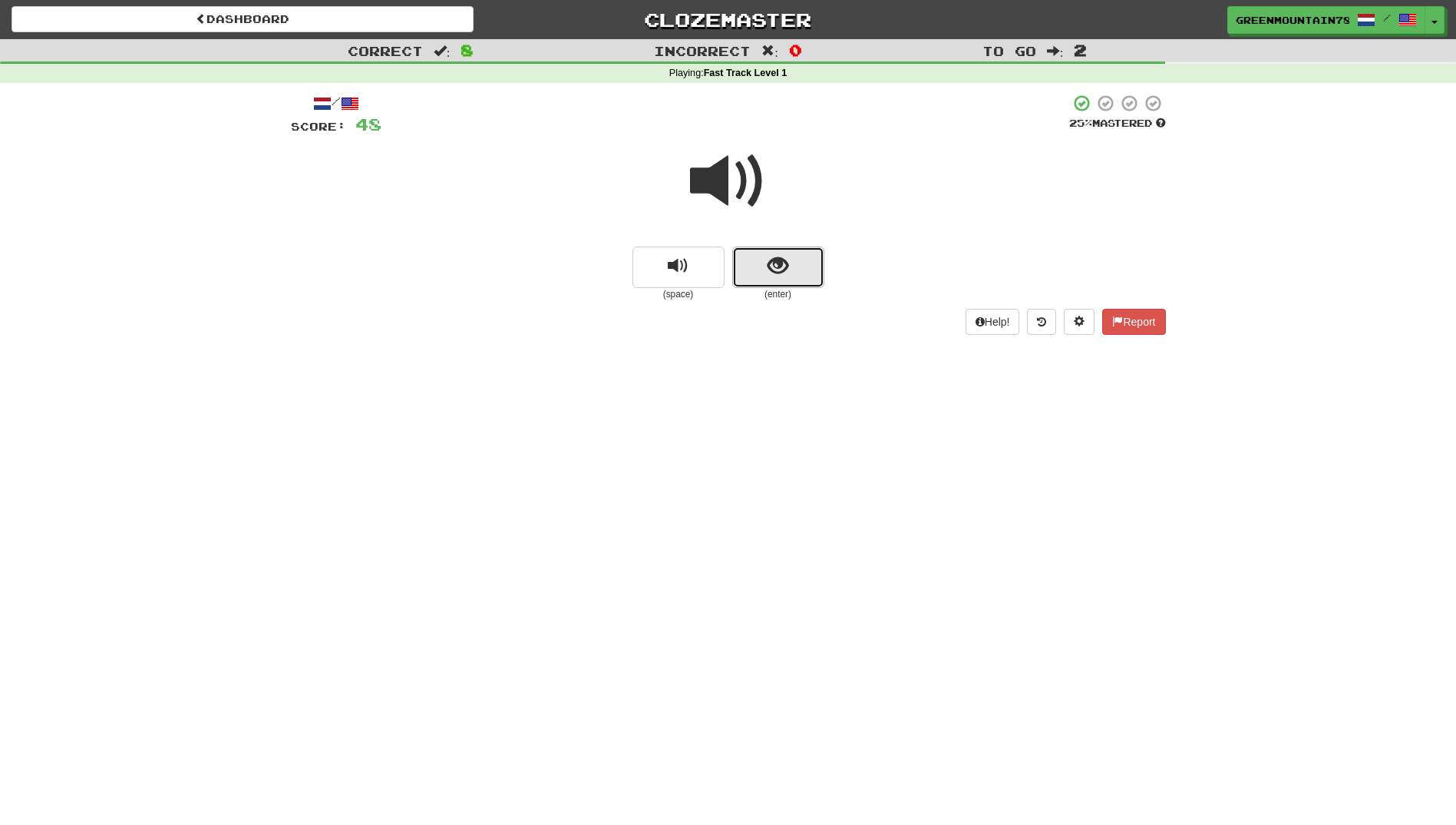
click at [789, 276] on button "show sentence" at bounding box center [778, 267] width 92 height 42
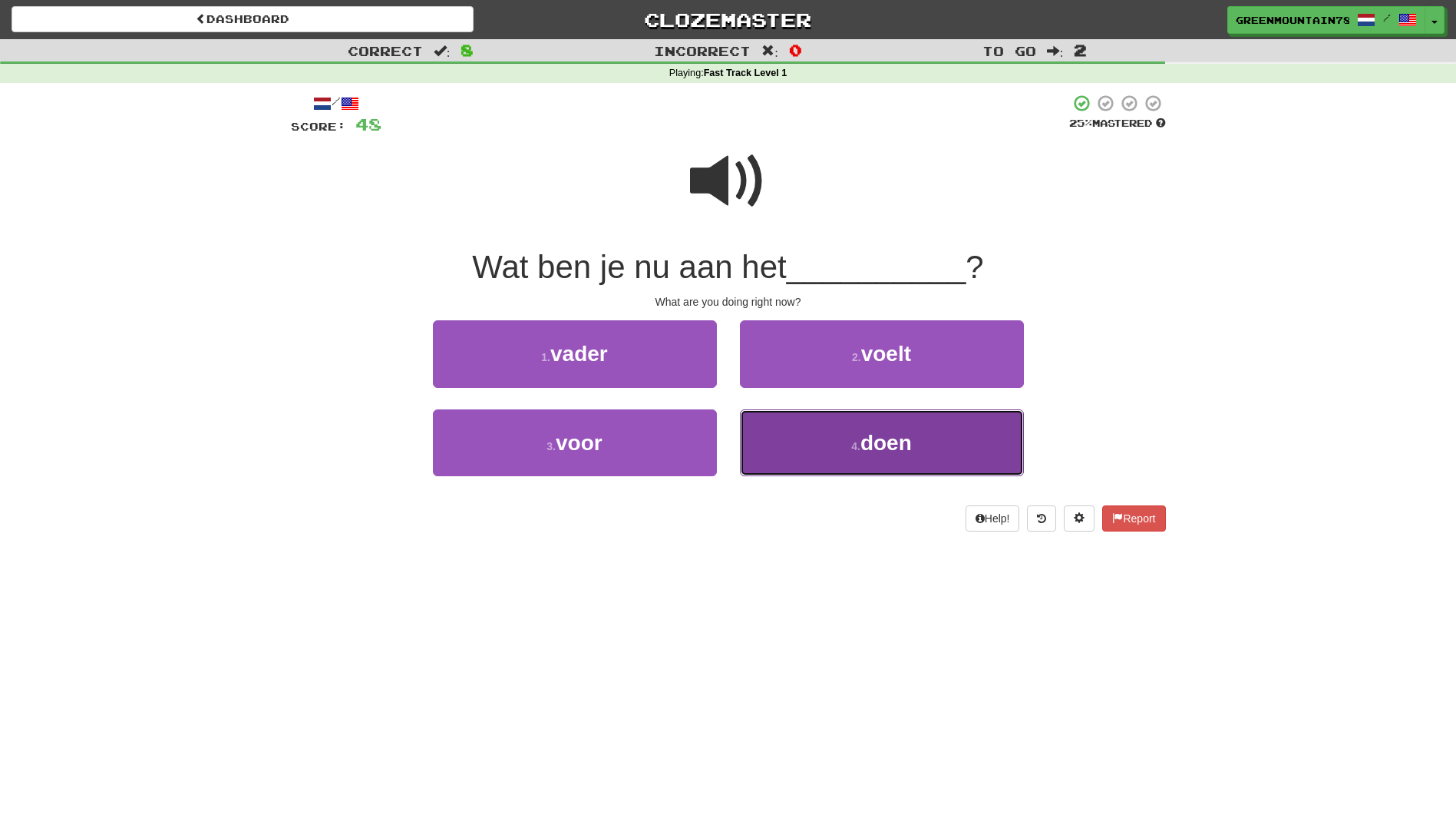
drag, startPoint x: 804, startPoint y: 434, endPoint x: 796, endPoint y: 430, distance: 8.9
click at [796, 430] on button "4 . doen" at bounding box center [882, 443] width 284 height 67
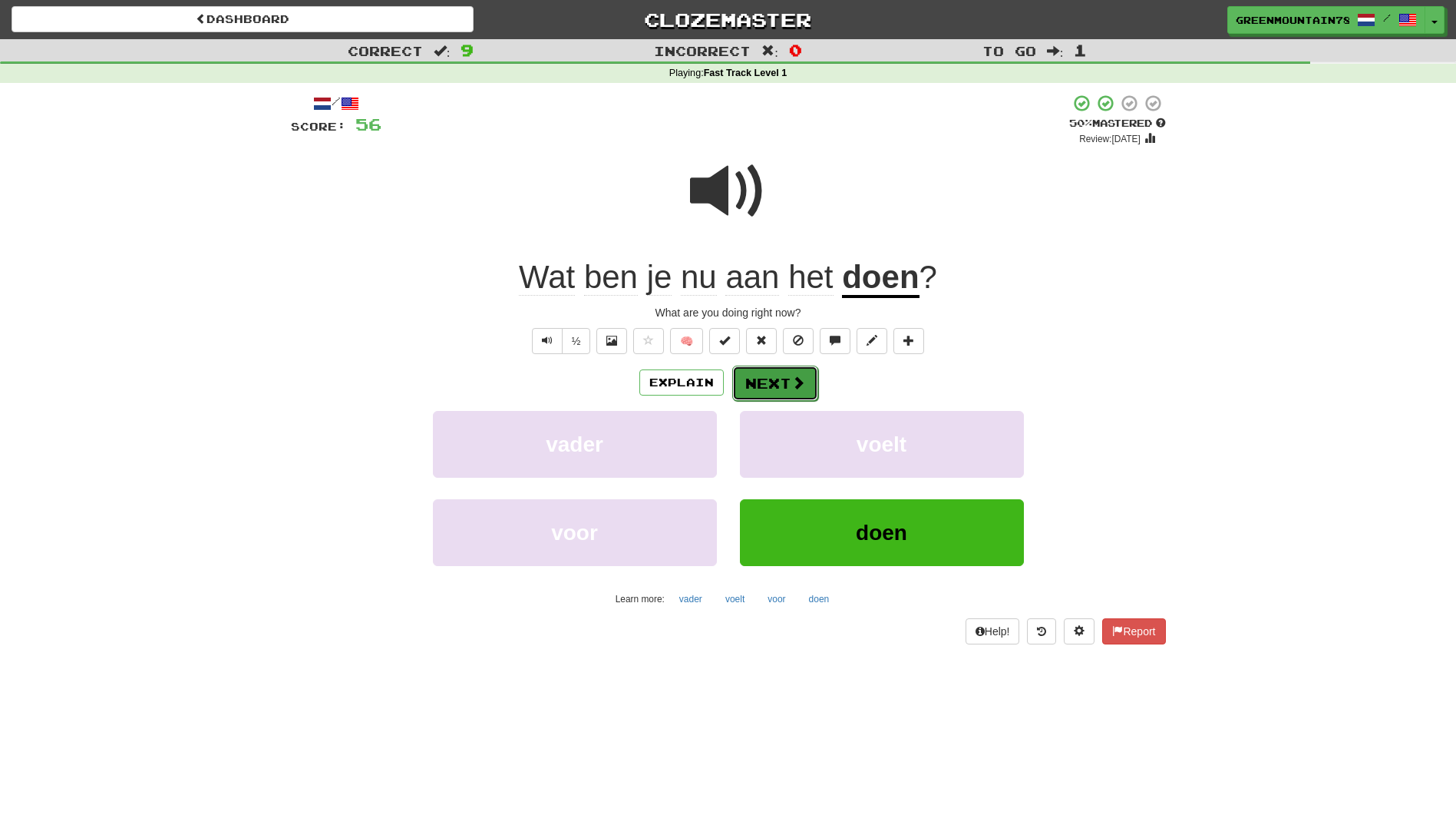
click at [781, 378] on button "Next" at bounding box center [776, 382] width 86 height 35
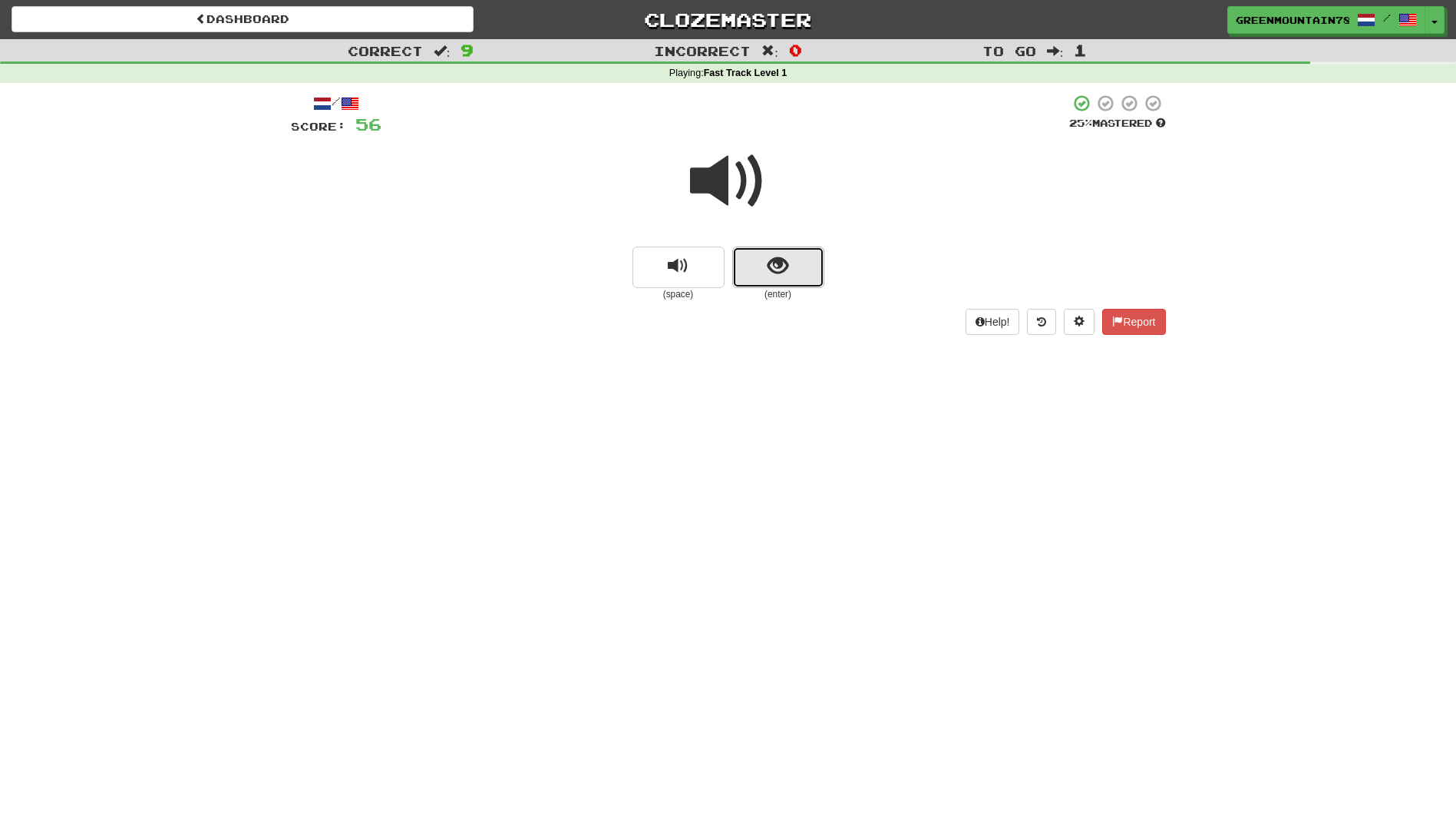
click at [785, 270] on span "show sentence" at bounding box center [777, 266] width 20 height 20
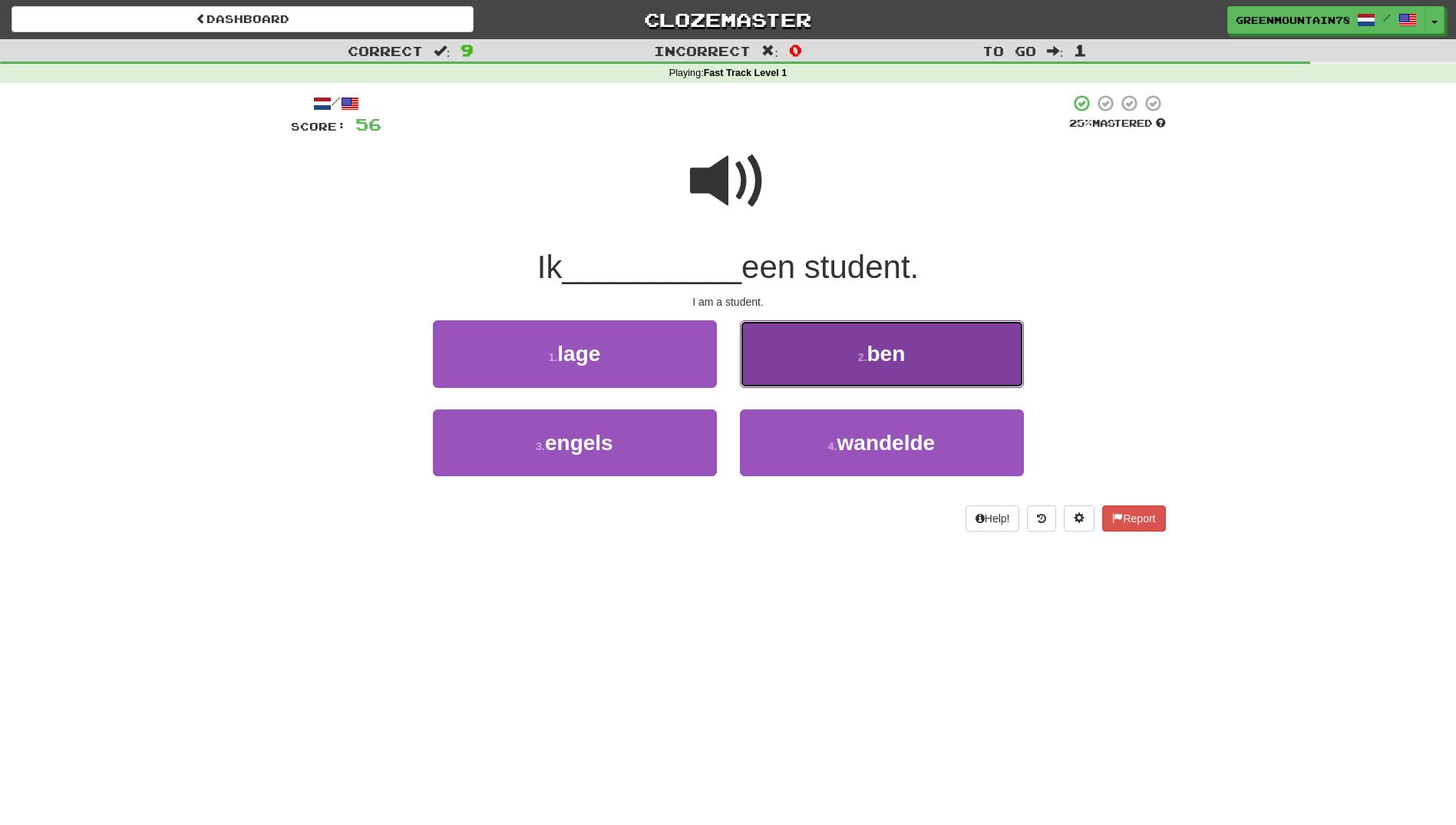
click at [836, 374] on button "2 . ben" at bounding box center [882, 354] width 284 height 67
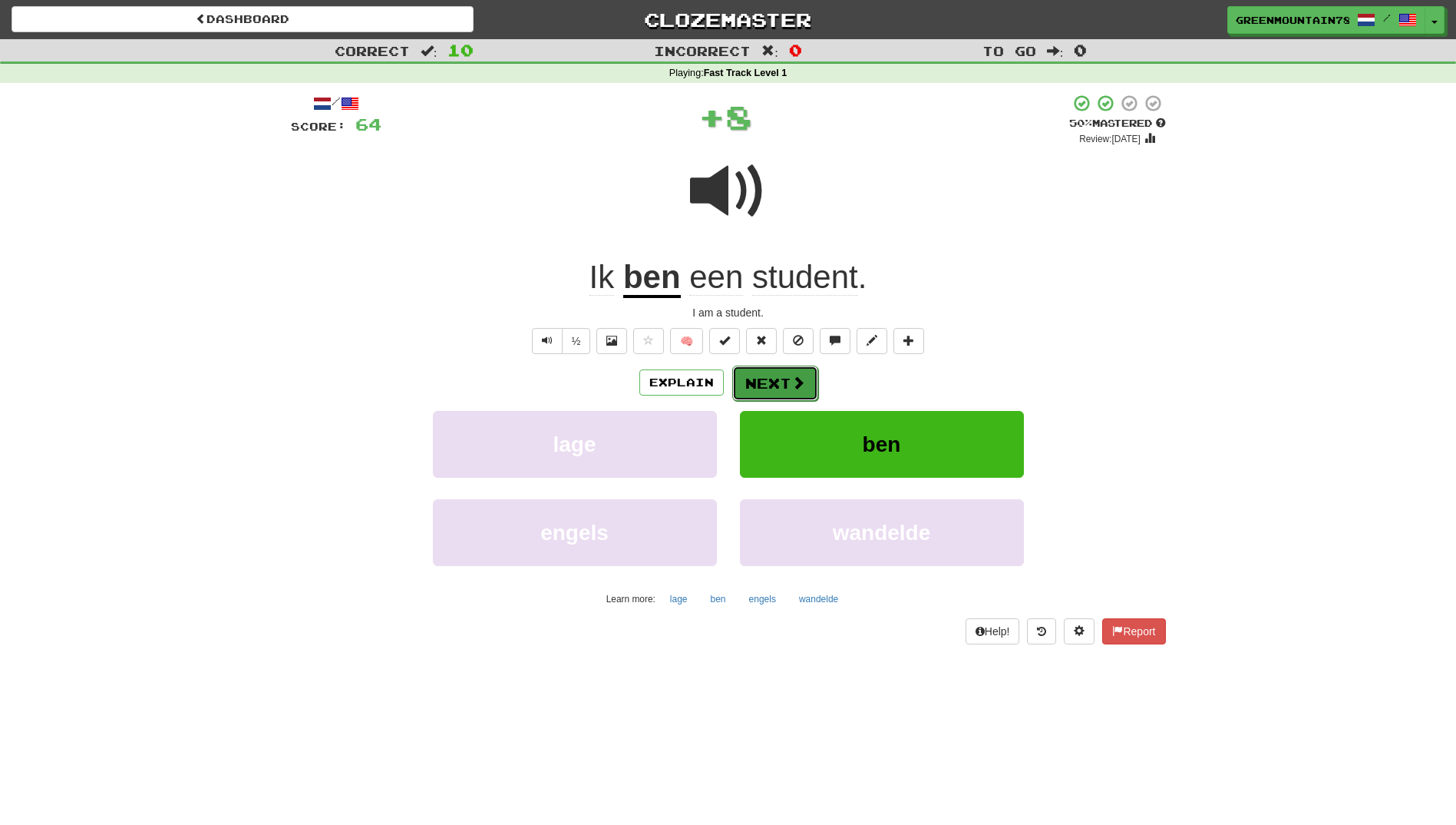
click at [789, 391] on button "Next" at bounding box center [776, 382] width 86 height 35
